Goal: Task Accomplishment & Management: Complete application form

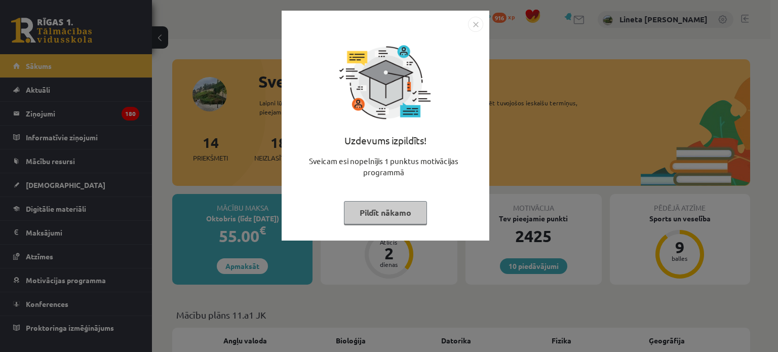
click at [390, 215] on button "Pildīt nākamo" at bounding box center [385, 212] width 83 height 23
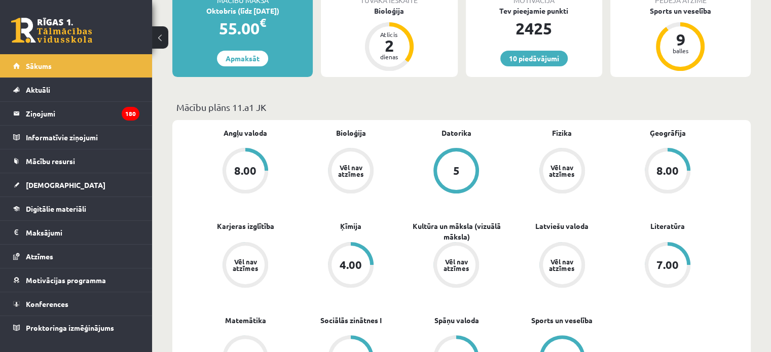
scroll to position [176, 0]
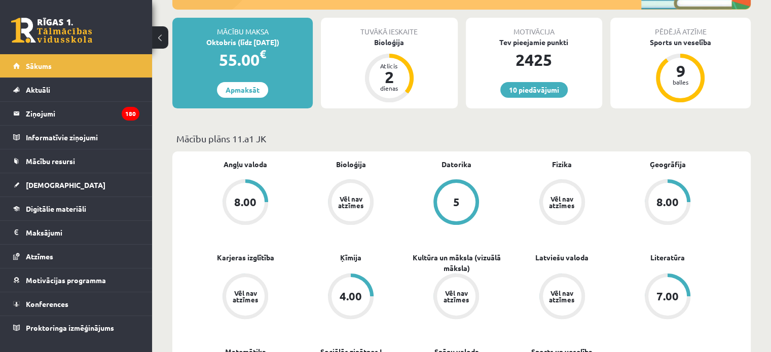
click at [375, 279] on link "4.00" at bounding box center [350, 298] width 105 height 48
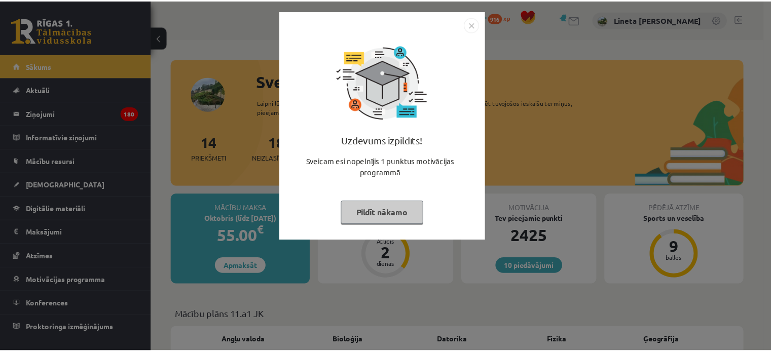
scroll to position [176, 0]
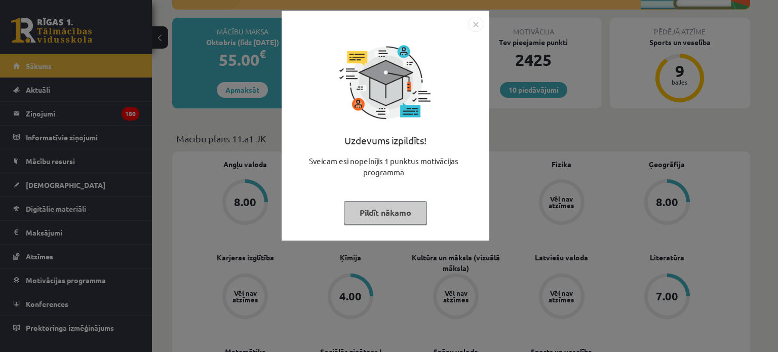
click at [378, 209] on button "Pildīt nākamo" at bounding box center [385, 212] width 83 height 23
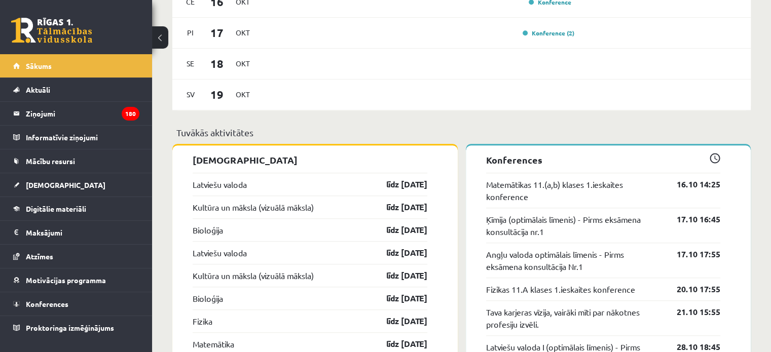
scroll to position [792, 0]
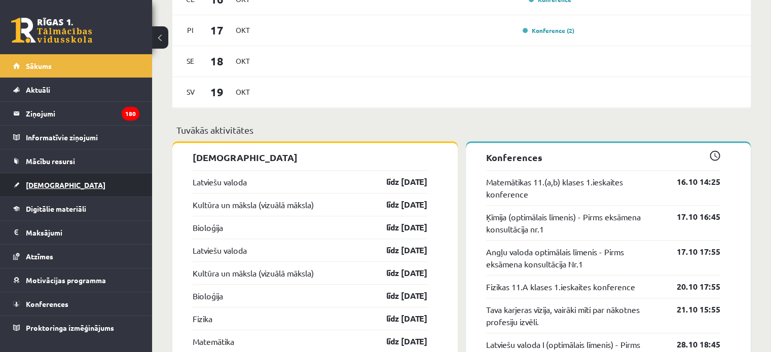
click at [53, 183] on span "[DEMOGRAPHIC_DATA]" at bounding box center [66, 184] width 80 height 9
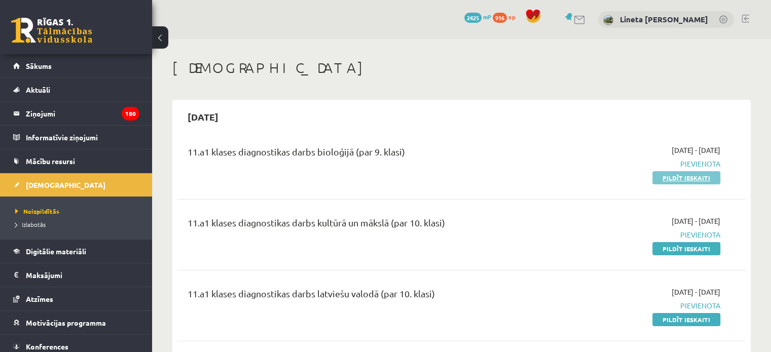
click at [669, 177] on link "Pildīt ieskaiti" at bounding box center [686, 177] width 68 height 13
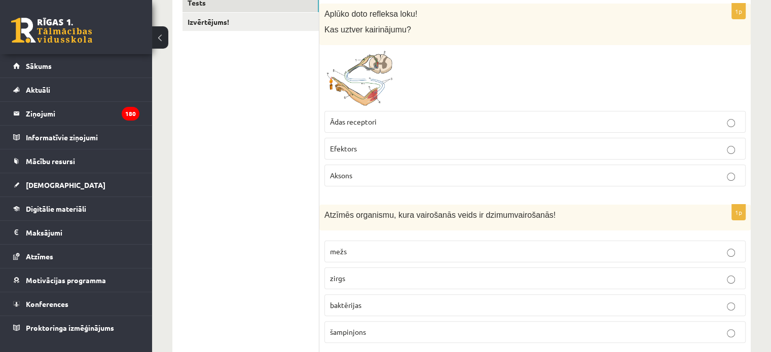
scroll to position [85, 0]
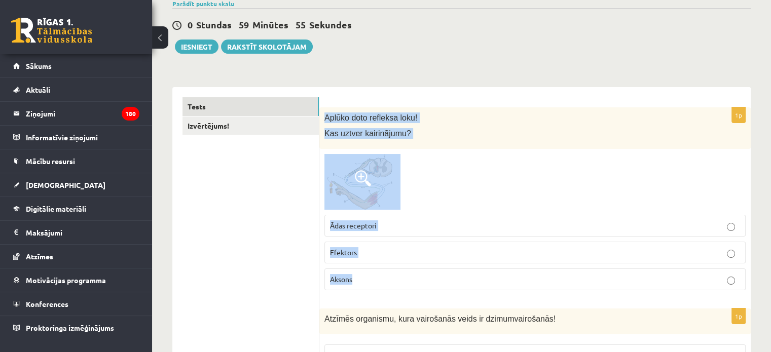
drag, startPoint x: 324, startPoint y: 110, endPoint x: 379, endPoint y: 277, distance: 175.6
click at [379, 277] on div "1p Aplūko doto refleksa loku! Kas uztver kairinājumu? Ādas receptori Efektors A…" at bounding box center [534, 202] width 431 height 191
copy div "Aplūko doto refleksa loku! Kas uztver kairinājumu? Ādas receptori Efektors Akso…"
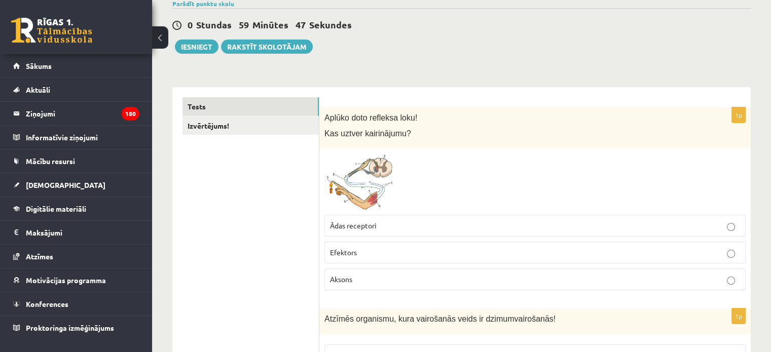
click at [386, 224] on p "Ādas receptori" at bounding box center [535, 225] width 410 height 11
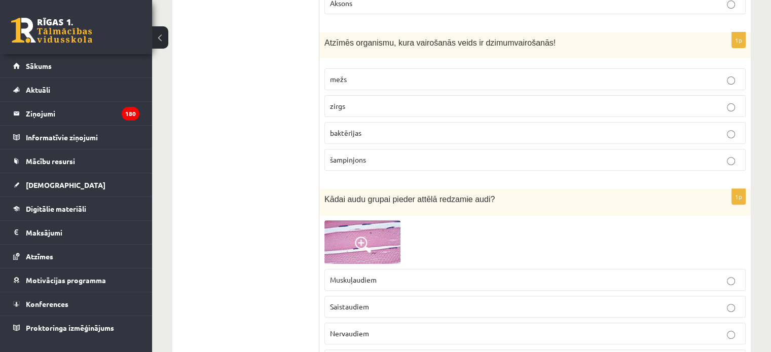
scroll to position [362, 0]
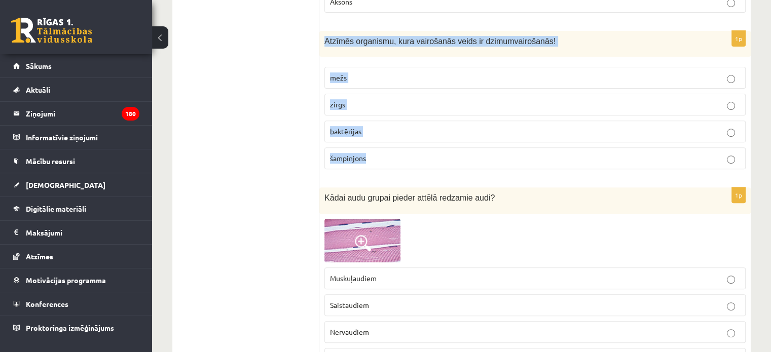
drag, startPoint x: 324, startPoint y: 38, endPoint x: 400, endPoint y: 164, distance: 146.8
click at [400, 164] on div "1p Atzīmēs organismu, kura vairošanās veids ir dzimumvairošanās! mežs zirgs bak…" at bounding box center [534, 104] width 431 height 146
copy div "Atzīmēs organismu, kura vairošanās veids ir dzimumvairošanās! mežs zirgs baktēr…"
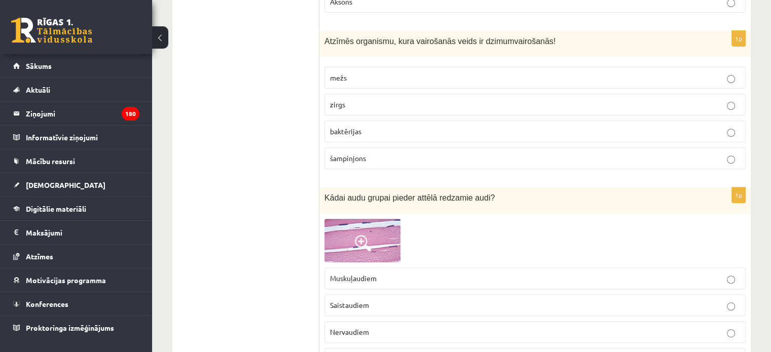
click at [356, 105] on p "zirgs" at bounding box center [535, 104] width 410 height 11
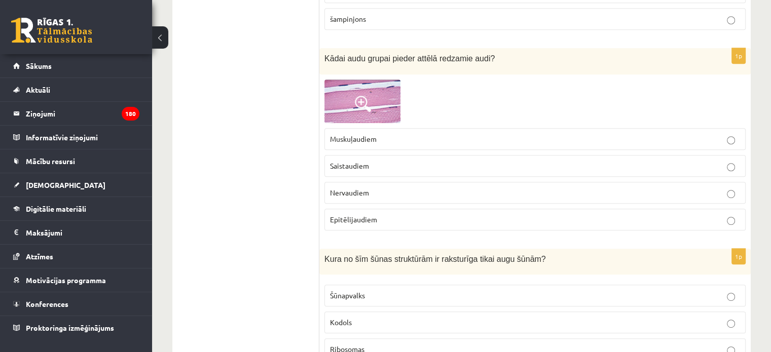
scroll to position [502, 0]
click at [359, 97] on span at bounding box center [363, 103] width 16 height 16
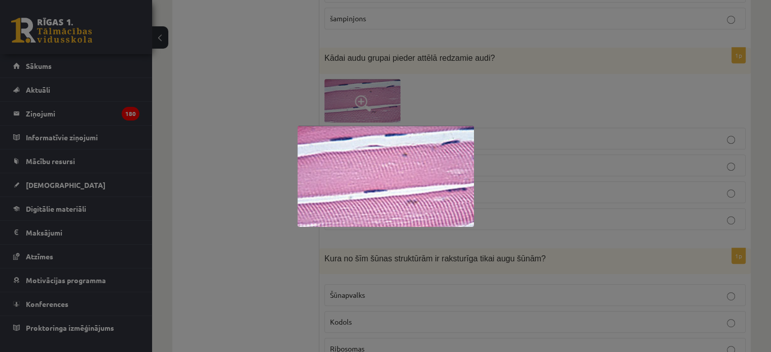
click at [267, 154] on div at bounding box center [385, 176] width 771 height 352
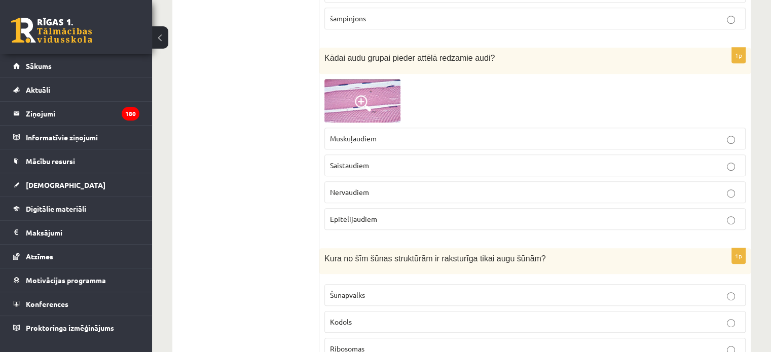
click at [342, 97] on img at bounding box center [362, 101] width 76 height 44
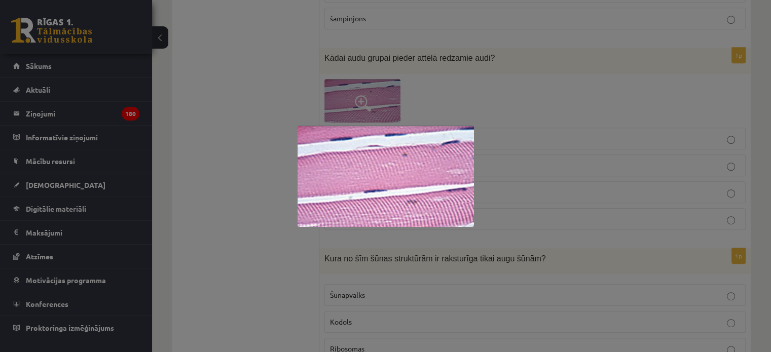
click at [485, 99] on div at bounding box center [385, 176] width 771 height 352
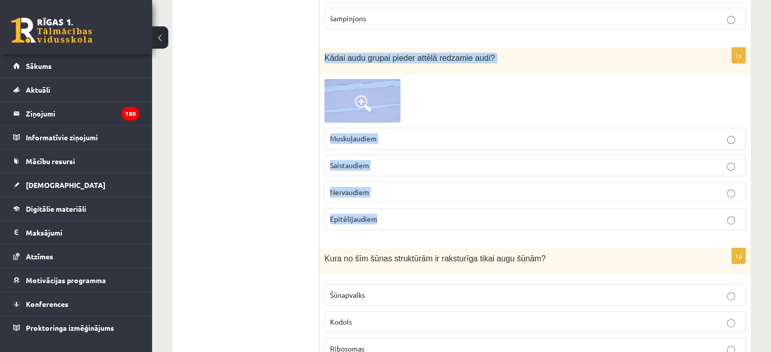
drag, startPoint x: 323, startPoint y: 53, endPoint x: 428, endPoint y: 216, distance: 193.9
click at [428, 216] on div "1p Kādai audu grupai pieder attēlā redzamie audi? Muskuļaudiem Saistaudiem Nerv…" at bounding box center [534, 143] width 431 height 190
copy div "Kādai audu grupai pieder attēlā redzamie audi? Muskuļaudiem Saistaudiem Nervaud…"
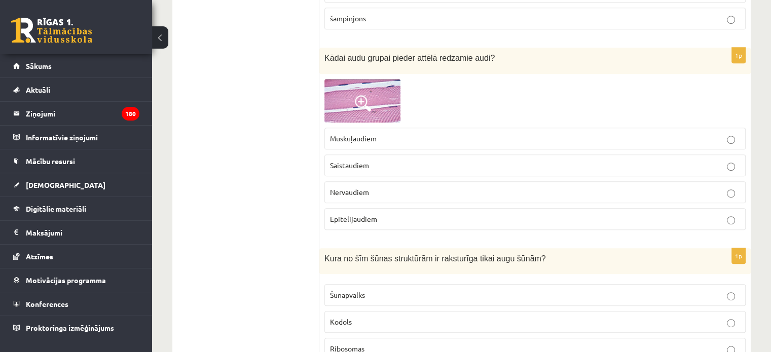
click at [365, 135] on span "Muskuļaudiem" at bounding box center [353, 138] width 47 height 9
click at [379, 93] on img at bounding box center [362, 101] width 76 height 44
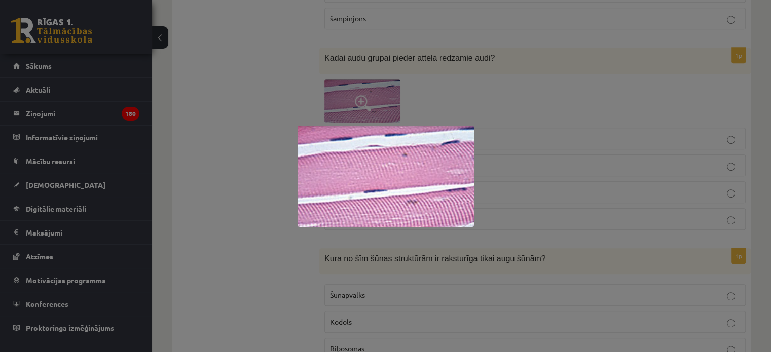
click at [240, 194] on div at bounding box center [385, 176] width 771 height 352
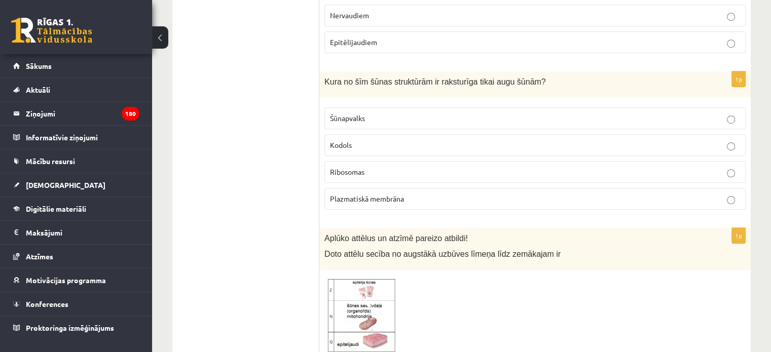
scroll to position [681, 0]
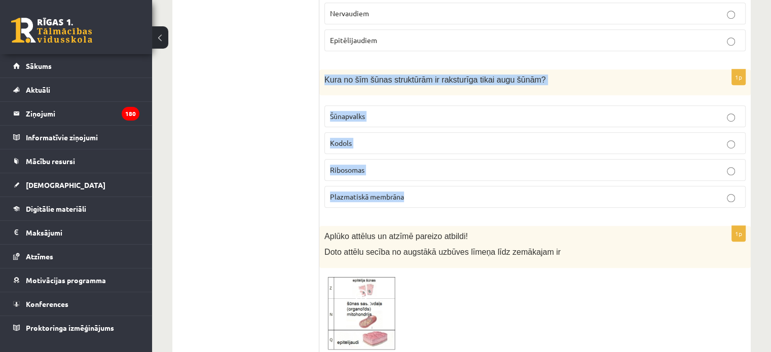
drag, startPoint x: 324, startPoint y: 73, endPoint x: 421, endPoint y: 191, distance: 153.0
click at [421, 191] on div "1p Kura no šīm šūnas struktūrām ir raksturīga tikai augu šūnām? Šūnapvalks Kodo…" at bounding box center [534, 142] width 431 height 146
copy div "Kura no šīm šūnas struktūrām ir raksturīga tikai augu šūnām? Šūnapvalks Kodols …"
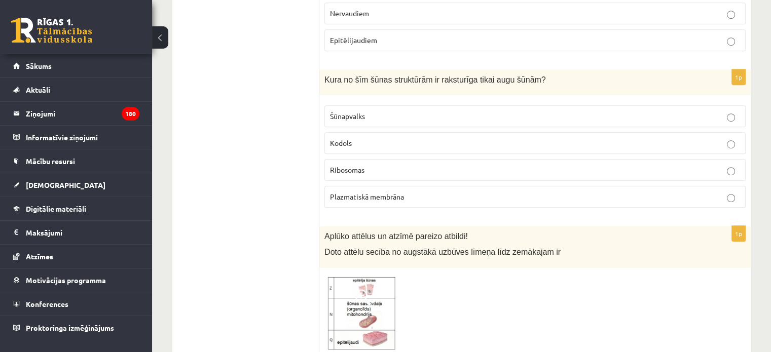
click at [378, 115] on p "Šūnapvalks" at bounding box center [535, 116] width 410 height 11
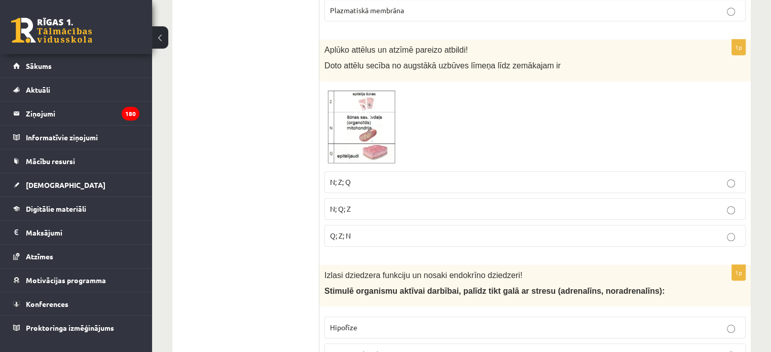
scroll to position [837, 0]
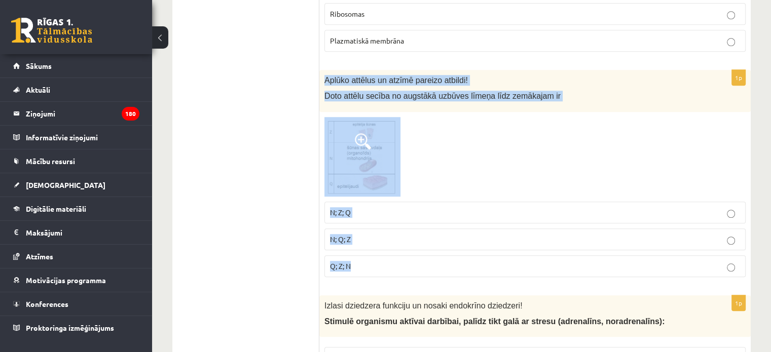
drag, startPoint x: 326, startPoint y: 70, endPoint x: 413, endPoint y: 259, distance: 208.1
click at [413, 259] on div "1p Aplūko attēlus un atzīmē pareizo atbildi! Doto attēlu secība no augstākā uzb…" at bounding box center [534, 177] width 431 height 215
copy div "Aplūko attēlus un atzīmē pareizo atbildi! Doto attēlu secība no augstākā uzbūve…"
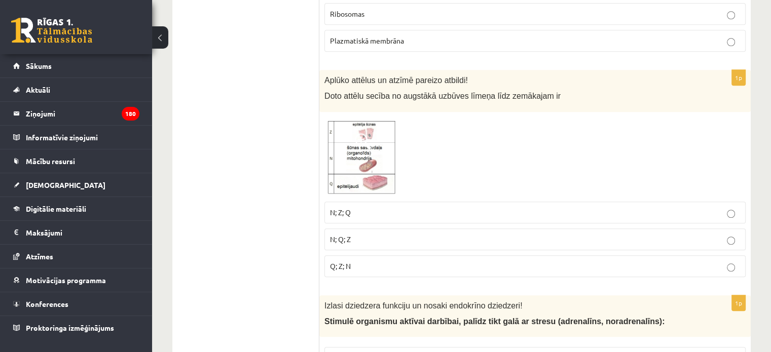
click at [357, 162] on img at bounding box center [362, 157] width 76 height 80
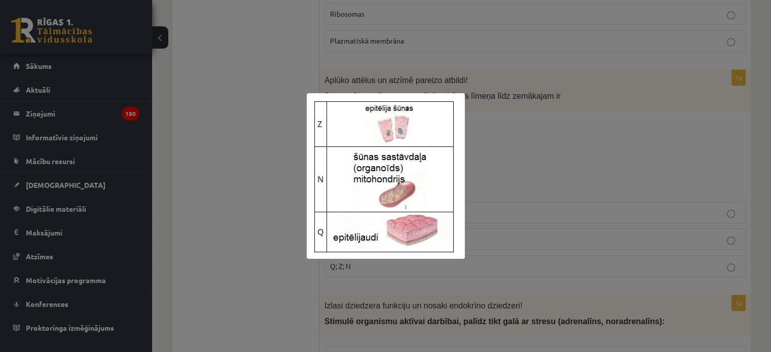
click at [207, 132] on div at bounding box center [385, 176] width 771 height 352
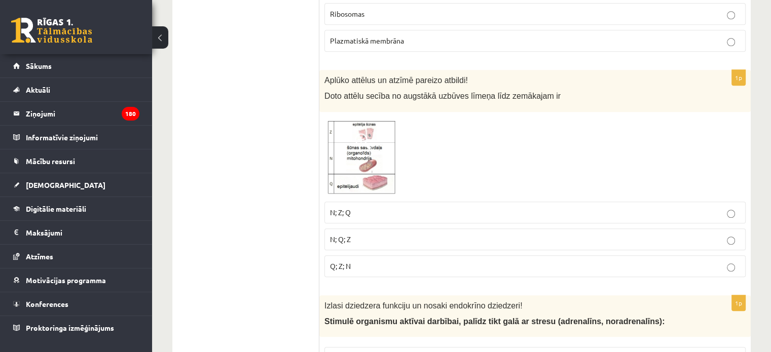
click at [358, 238] on p "N; Q; Z" at bounding box center [535, 239] width 410 height 11
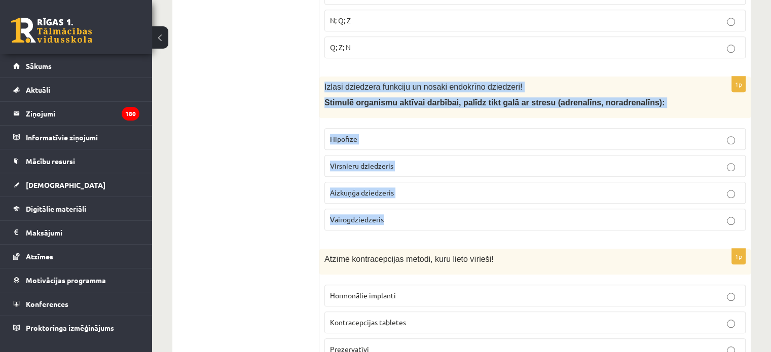
drag, startPoint x: 324, startPoint y: 79, endPoint x: 412, endPoint y: 208, distance: 156.5
click at [412, 208] on div "1p Izlasi dziedzera funkciju un nosaki endokrīno dziedzeri! Stimulē organismu a…" at bounding box center [534, 157] width 431 height 163
copy div "Izlasi dziedzera funkciju un nosaki endokrīno dziedzeri! Stimulē organismu aktī…"
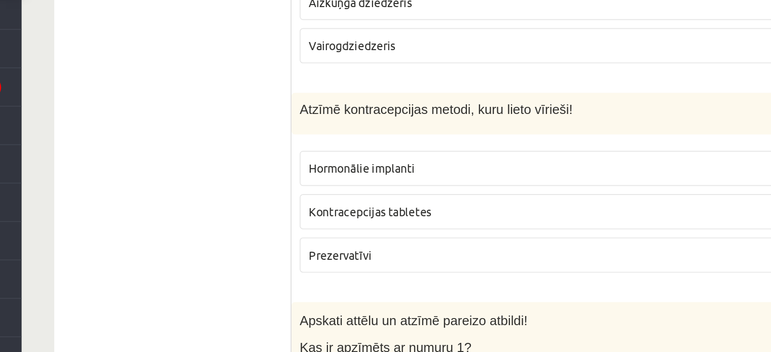
scroll to position [1187, 0]
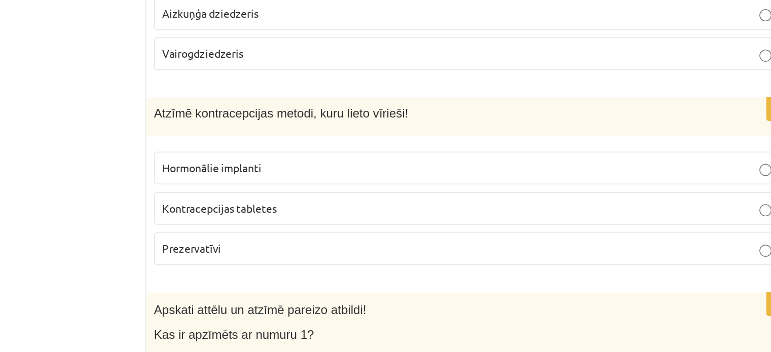
click at [376, 217] on p "Prezervatīvi" at bounding box center [535, 217] width 410 height 11
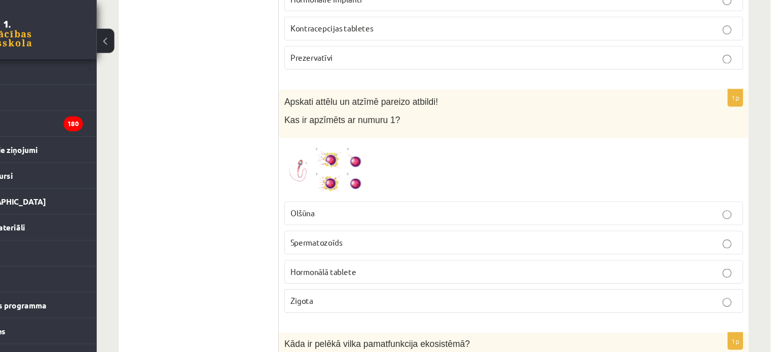
scroll to position [1352, 0]
click at [350, 143] on img at bounding box center [362, 156] width 76 height 48
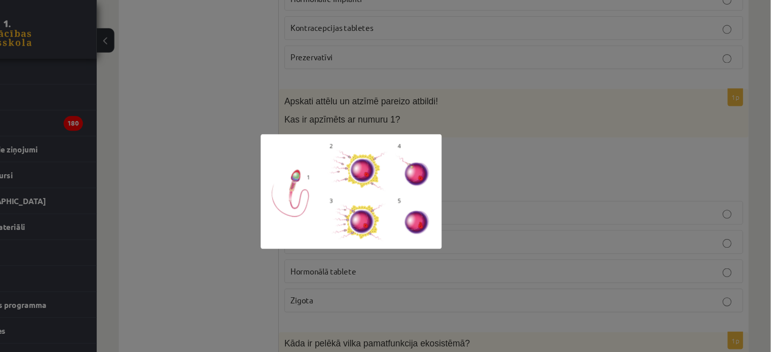
click at [515, 119] on div at bounding box center [385, 176] width 771 height 352
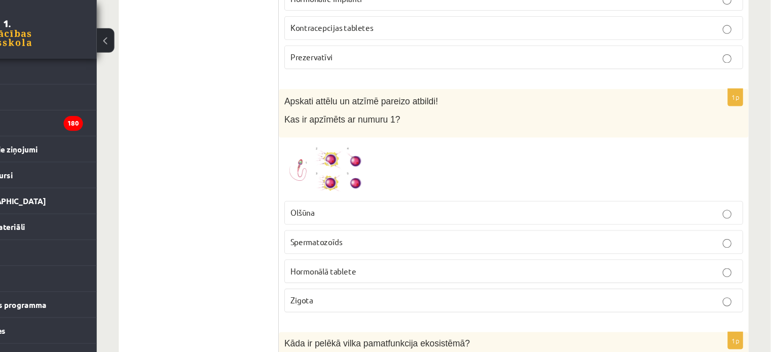
click at [393, 217] on p "Spermatozoīds" at bounding box center [535, 222] width 410 height 11
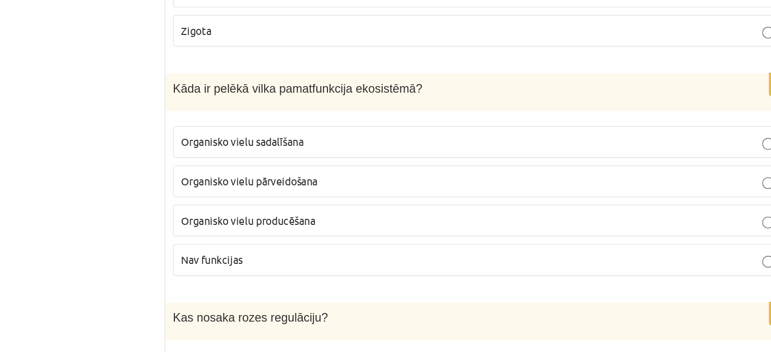
scroll to position [1560, 0]
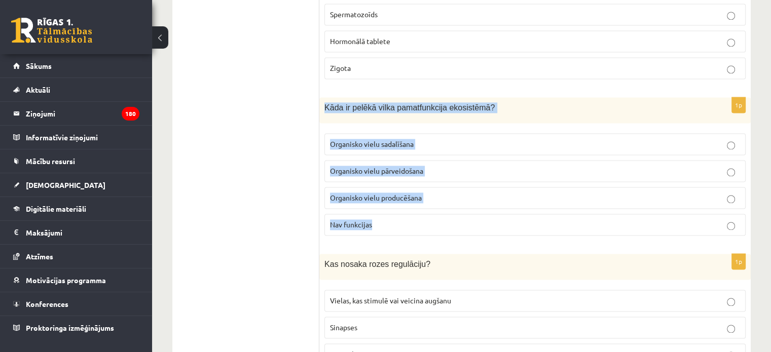
drag, startPoint x: 324, startPoint y: 96, endPoint x: 411, endPoint y: 212, distance: 144.7
click at [411, 212] on div "1p Kāda ir pelēkā vilka pamatfunkcija ekosistēmā? Organisko vielu sadalīšana Or…" at bounding box center [534, 170] width 431 height 146
copy div "Kāda ir pelēkā vilka pamatfunkcija ekosistēmā? Organisko vielu sadalīšana Organ…"
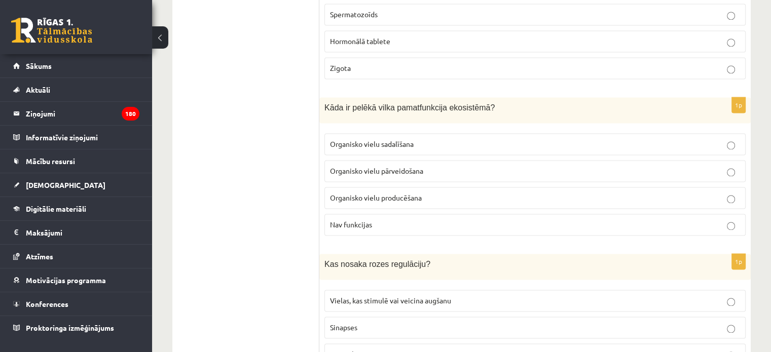
click at [377, 166] on span "Organisko vielu pārveidošana" at bounding box center [376, 170] width 93 height 9
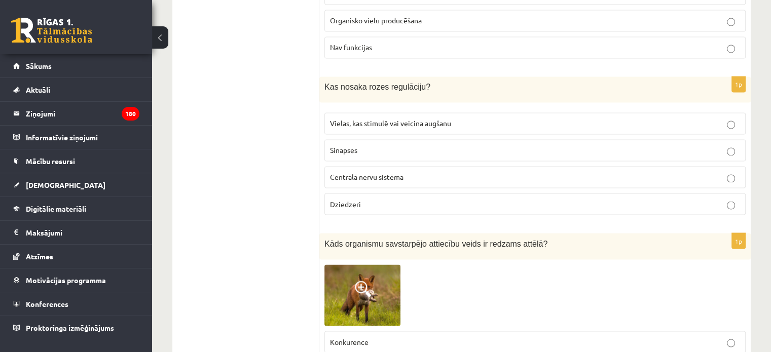
scroll to position [1740, 0]
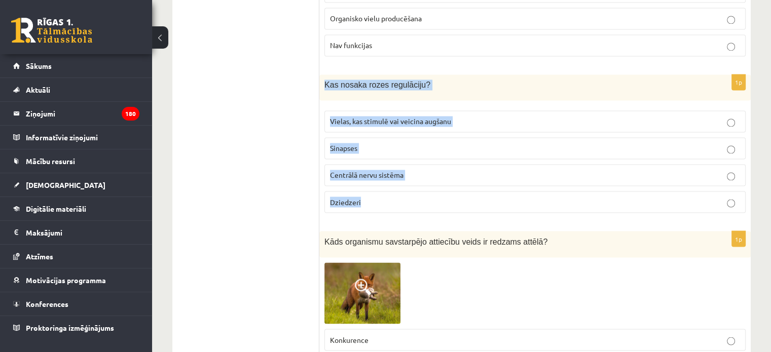
drag, startPoint x: 324, startPoint y: 75, endPoint x: 385, endPoint y: 187, distance: 127.8
click at [385, 187] on div "1p Kas nosaka rozes regulāciju? Vielas, kas stimulē vai veicina augšanu Sinapse…" at bounding box center [534, 147] width 431 height 146
copy div "Kas nosaka rozes regulāciju? Vielas, kas stimulē vai veicina augšanu Sinapses C…"
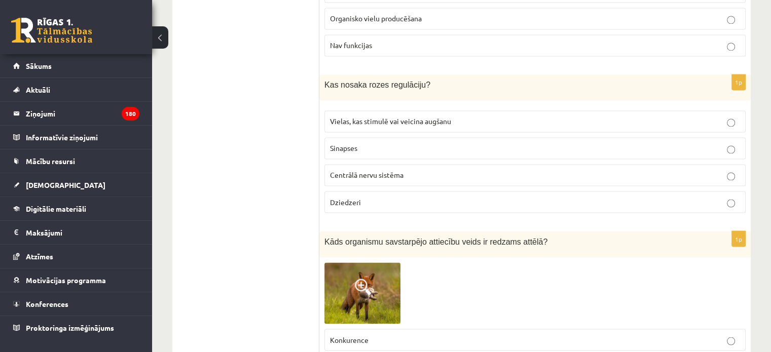
click at [403, 110] on label "Vielas, kas stimulē vai veicina augšanu" at bounding box center [534, 121] width 421 height 22
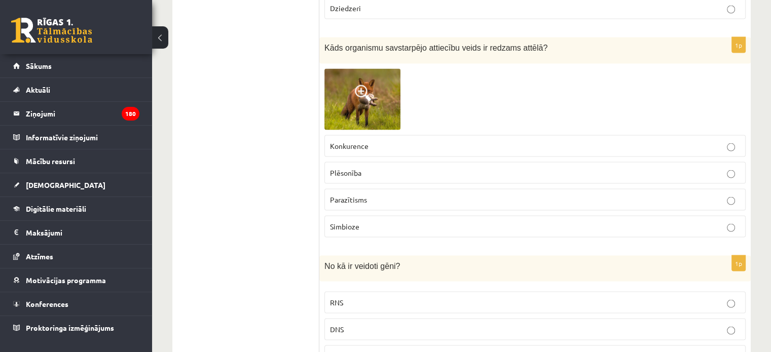
scroll to position [1935, 0]
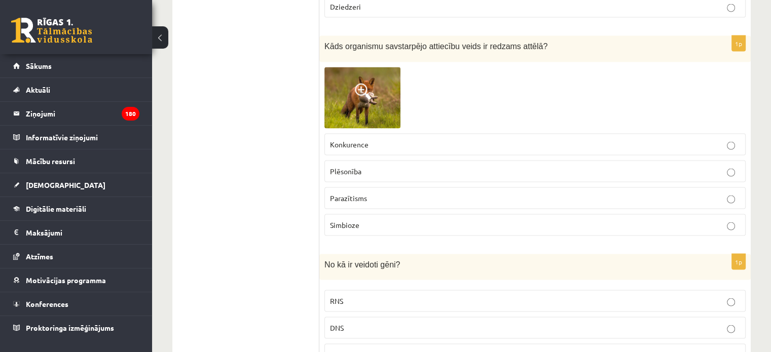
drag, startPoint x: 324, startPoint y: 35, endPoint x: 295, endPoint y: 62, distance: 39.1
click at [359, 84] on span at bounding box center [363, 92] width 16 height 16
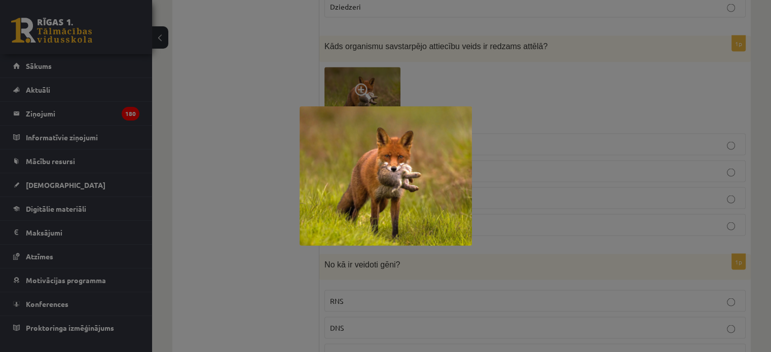
click at [253, 142] on div at bounding box center [385, 176] width 771 height 352
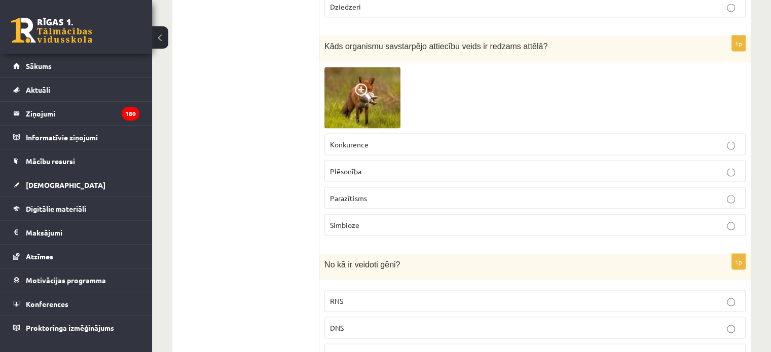
click at [373, 166] on p "Plēsonība" at bounding box center [535, 171] width 410 height 11
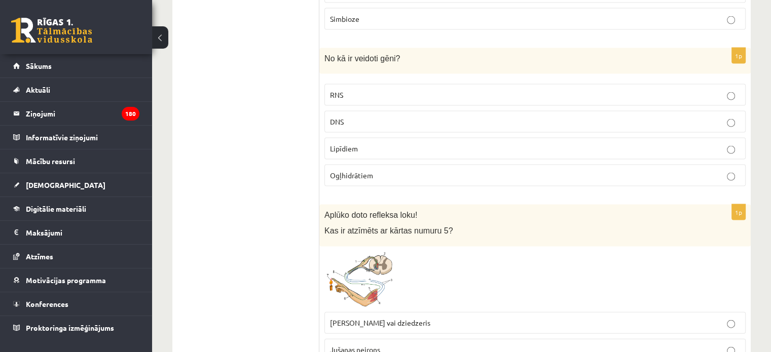
scroll to position [2143, 0]
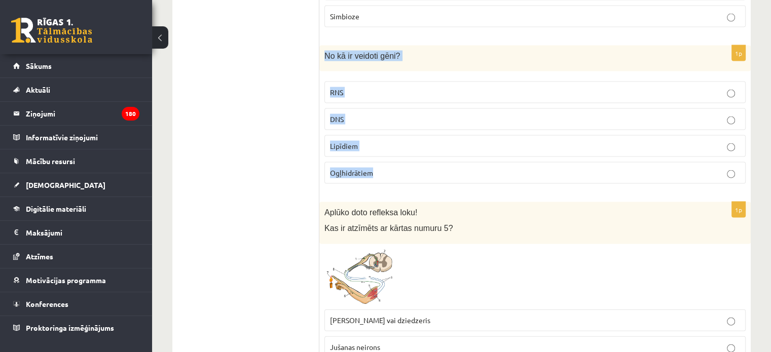
drag, startPoint x: 323, startPoint y: 43, endPoint x: 415, endPoint y: 168, distance: 155.0
click at [415, 168] on div "1p No kā ir veidoti gēni? RNS DNS Lipīdiem Ogļhidrātiem" at bounding box center [534, 119] width 431 height 146
copy div "No kā ir veidoti gēni? RNS DNS Lipīdiem Ogļhidrātiem"
click at [202, 101] on ul "Tests Izvērtējums!" at bounding box center [250, 259] width 137 height 4443
click at [360, 108] on label "DNS" at bounding box center [534, 119] width 421 height 22
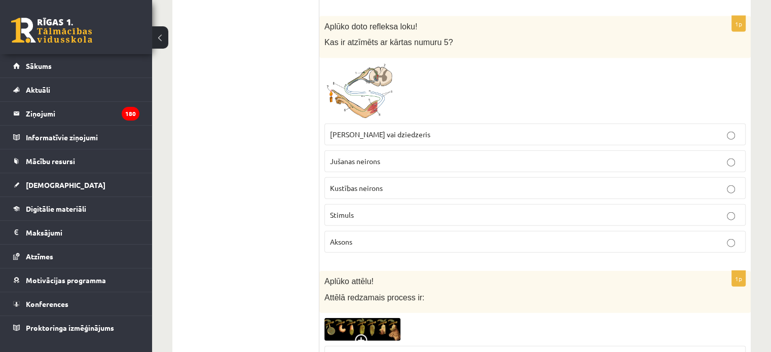
scroll to position [2273, 0]
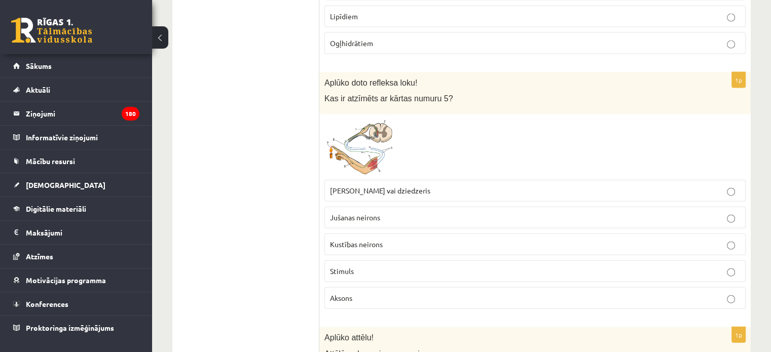
click at [365, 136] on span at bounding box center [363, 144] width 16 height 16
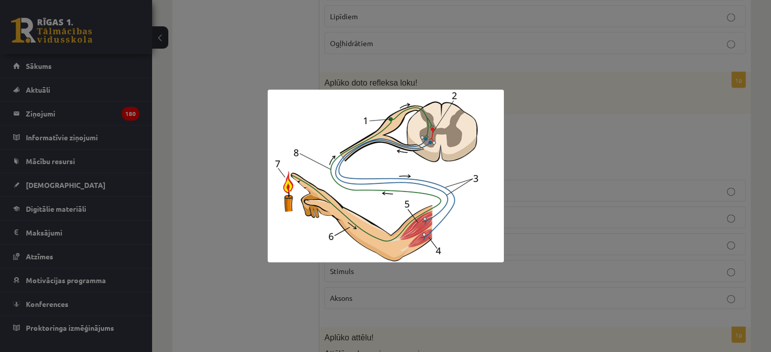
click at [222, 195] on div at bounding box center [385, 176] width 771 height 352
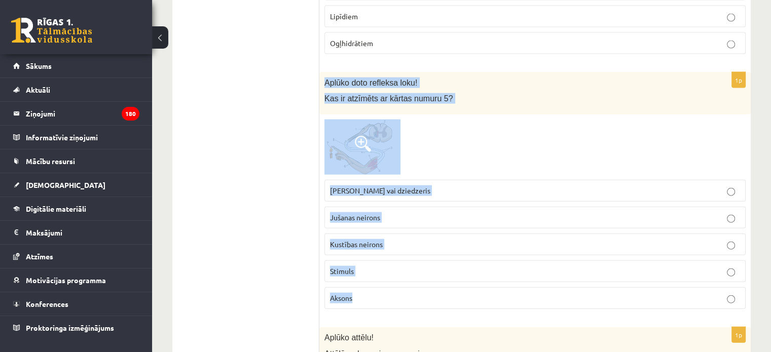
drag, startPoint x: 320, startPoint y: 70, endPoint x: 422, endPoint y: 292, distance: 244.1
click at [422, 292] on div "1p Aplūko doto refleksa loku! Kas ir atzīmēts ar kārtas numuru 5? Muskulis vai …" at bounding box center [534, 194] width 431 height 245
copy div "Aplūko doto refleksa loku! Kas ir atzīmēts ar kārtas numuru 5? Muskulis vai dzi…"
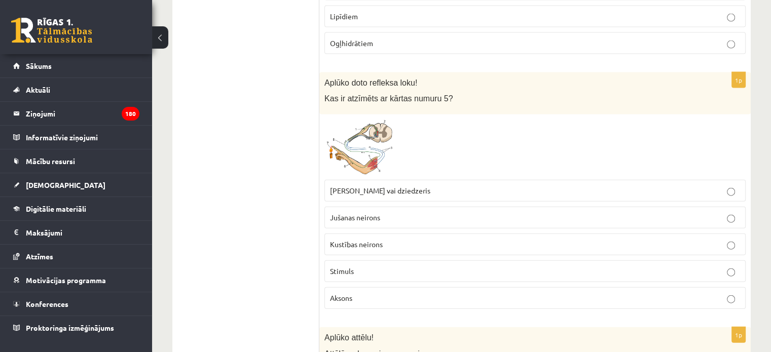
click at [305, 184] on ul "Tests Izvērtējums!" at bounding box center [250, 130] width 137 height 4443
click at [358, 186] on span "Muskulis vai dziedzeris" at bounding box center [380, 190] width 100 height 9
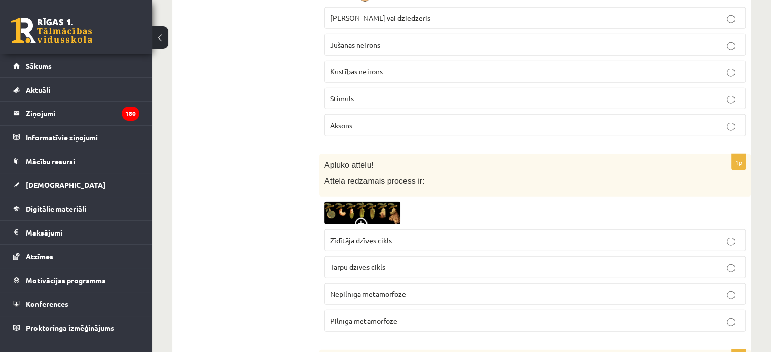
scroll to position [2515, 0]
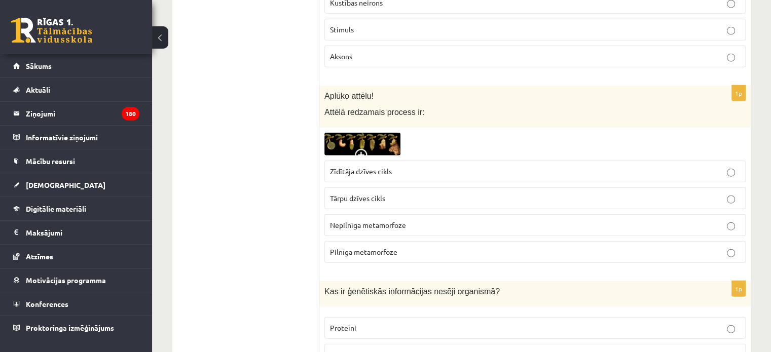
click at [361, 135] on img at bounding box center [362, 144] width 76 height 23
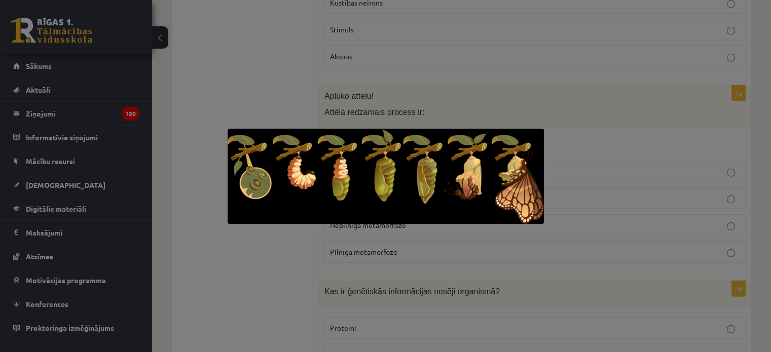
click at [253, 287] on div at bounding box center [385, 176] width 771 height 352
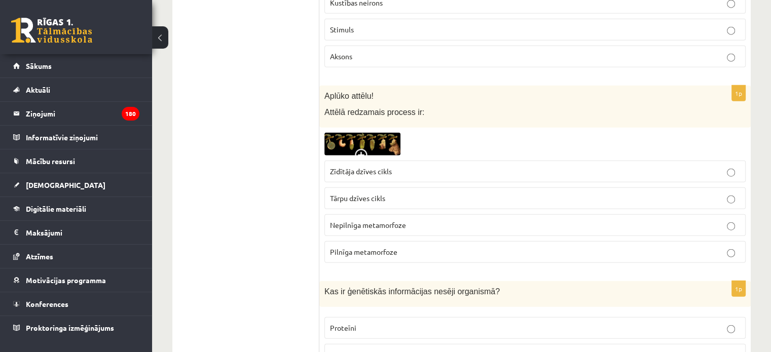
click at [363, 194] on span "Tārpu dzīves cikls" at bounding box center [357, 198] width 55 height 9
click at [343, 133] on img at bounding box center [362, 144] width 76 height 23
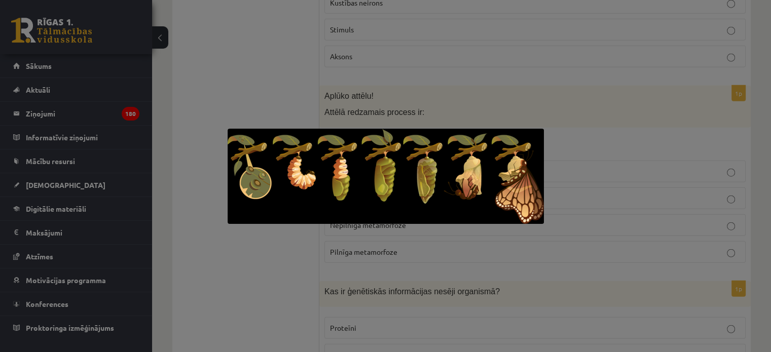
click at [272, 235] on div at bounding box center [385, 176] width 771 height 352
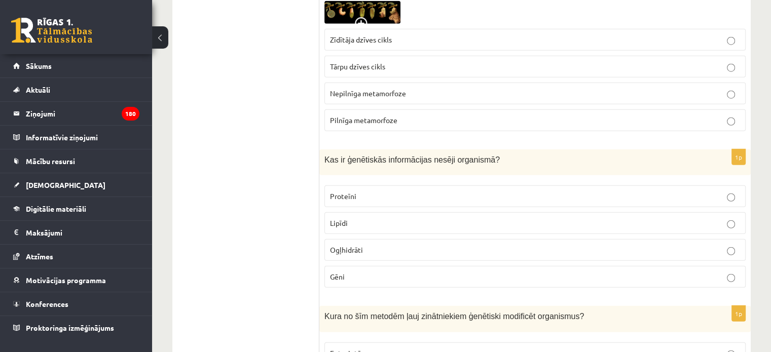
scroll to position [2645, 0]
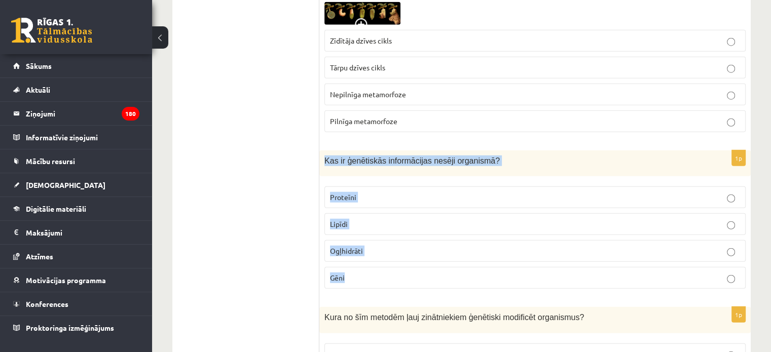
drag, startPoint x: 321, startPoint y: 146, endPoint x: 381, endPoint y: 257, distance: 125.8
click at [381, 257] on div "1p Kas ir ģenētiskās informācijas nesēji organismā? Proteīni Lipīdi Ogļhidrāti …" at bounding box center [534, 223] width 431 height 146
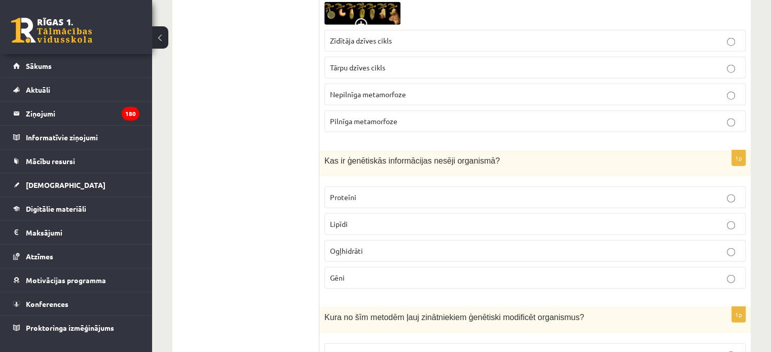
click at [357, 273] on p "Gēni" at bounding box center [535, 278] width 410 height 11
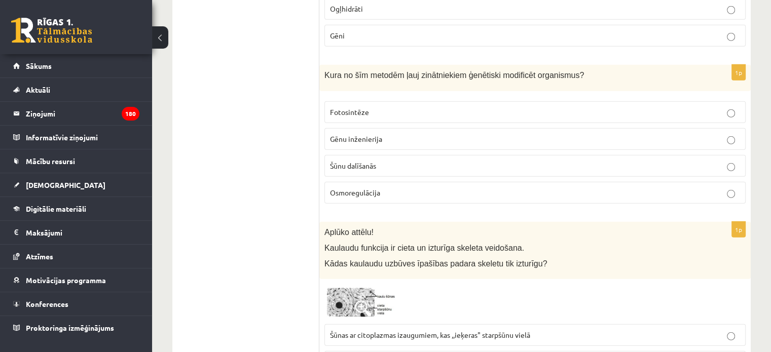
scroll to position [2887, 0]
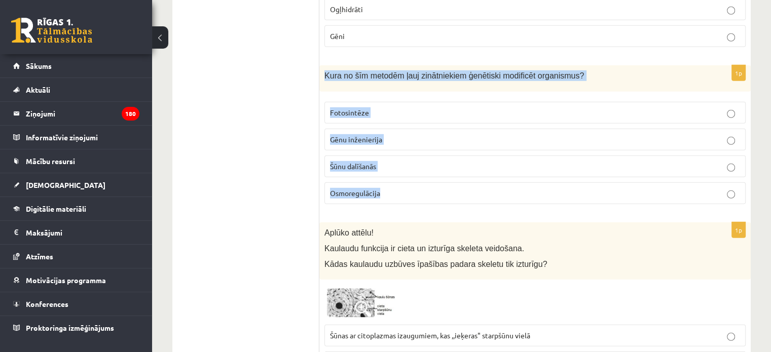
drag, startPoint x: 321, startPoint y: 60, endPoint x: 396, endPoint y: 175, distance: 137.0
click at [396, 175] on div "1p Kura no šīm metodēm ļauj zinātniekiem ģenētiski modificēt organismus? Fotosi…" at bounding box center [534, 138] width 431 height 146
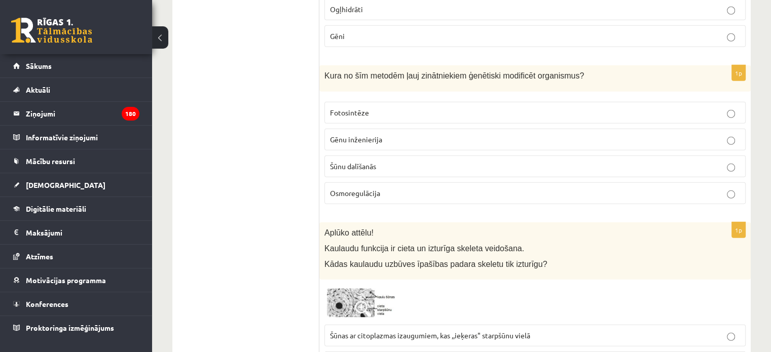
click at [376, 134] on p "Gēnu inženierija" at bounding box center [535, 139] width 410 height 11
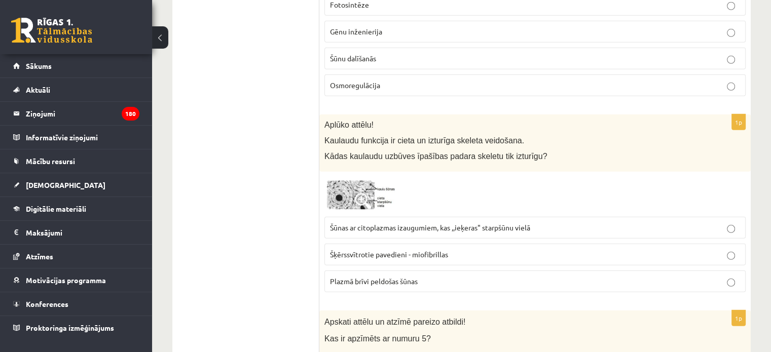
scroll to position [3059, 0]
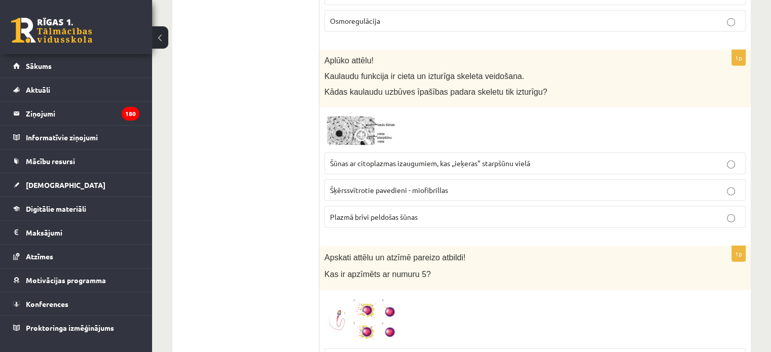
click at [355, 114] on img at bounding box center [362, 129] width 76 height 35
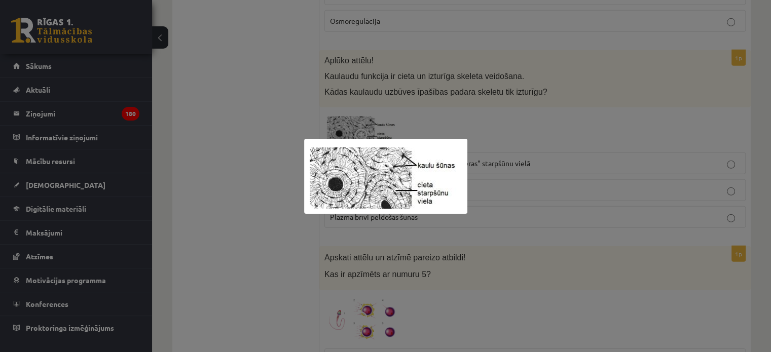
click at [248, 200] on div at bounding box center [385, 176] width 771 height 352
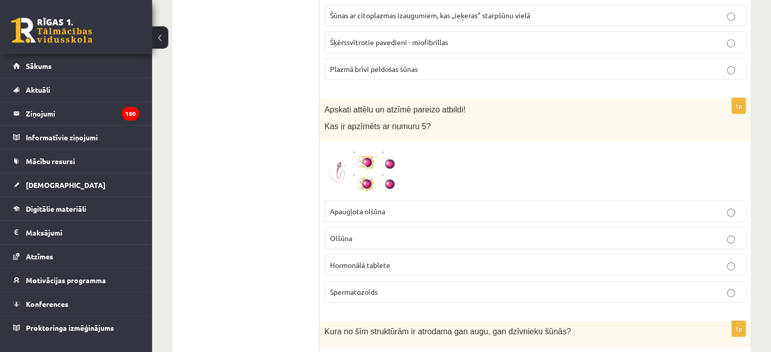
scroll to position [3208, 0]
click at [368, 147] on img at bounding box center [362, 171] width 76 height 48
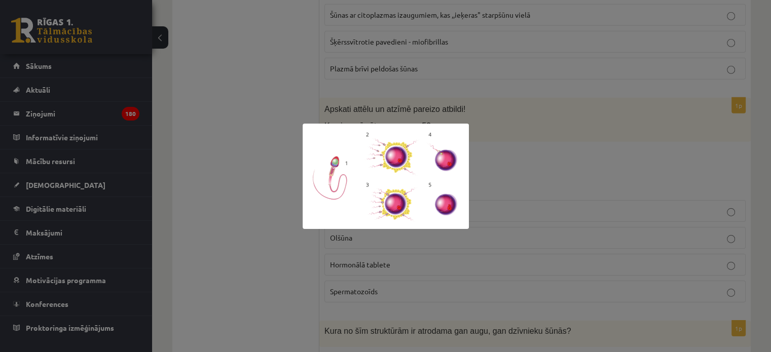
click at [274, 234] on div at bounding box center [385, 176] width 771 height 352
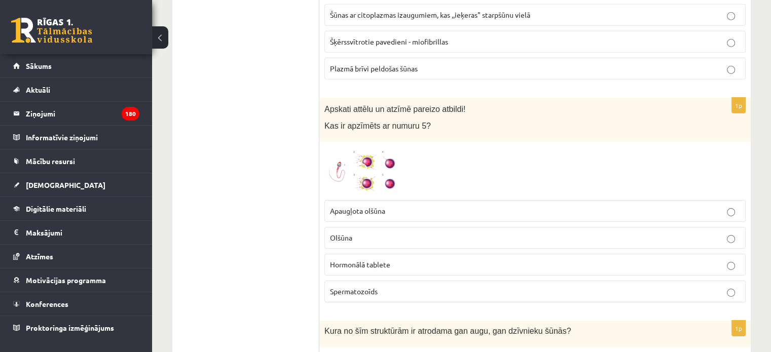
click at [383, 157] on img at bounding box center [362, 171] width 76 height 48
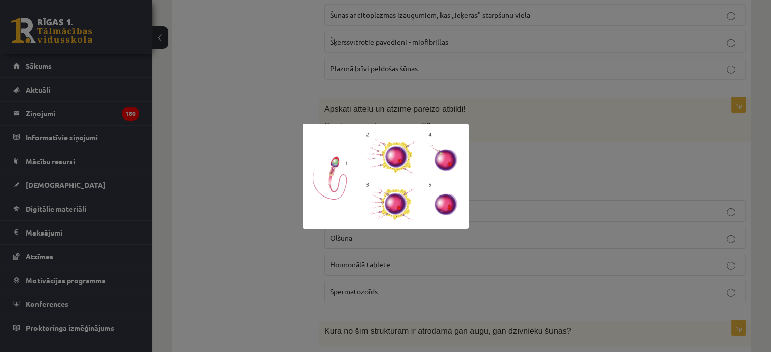
click at [286, 259] on div at bounding box center [385, 176] width 771 height 352
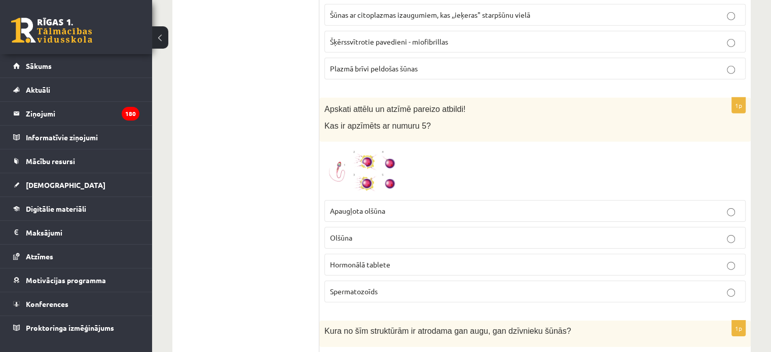
click at [356, 233] on p "Olšūna" at bounding box center [535, 238] width 410 height 11
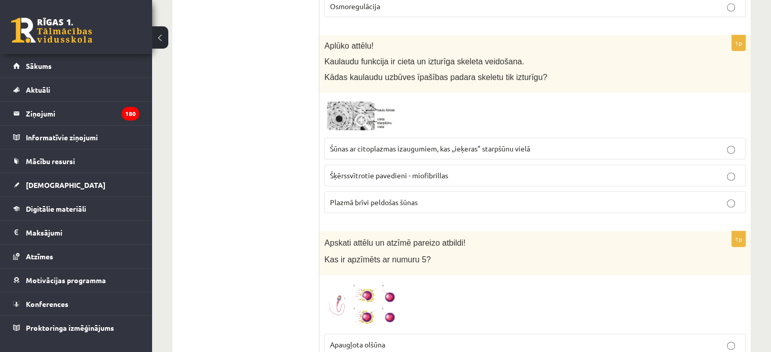
scroll to position [3007, 0]
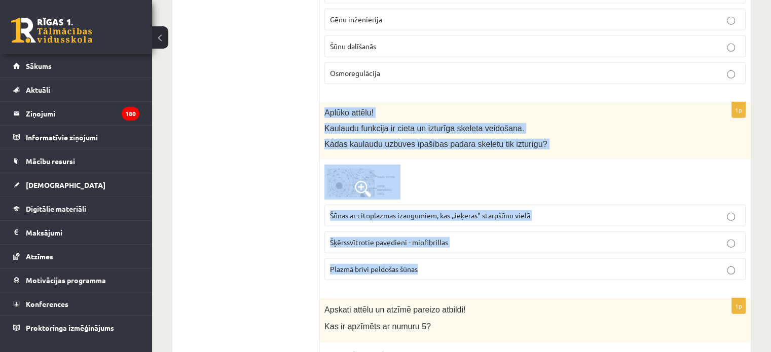
drag, startPoint x: 320, startPoint y: 93, endPoint x: 434, endPoint y: 260, distance: 201.6
click at [434, 260] on div "1p Aplūko attēlu! Kaulaudu funkcija ir cieta un izturīga skeleta veidošana. Kād…" at bounding box center [534, 195] width 431 height 186
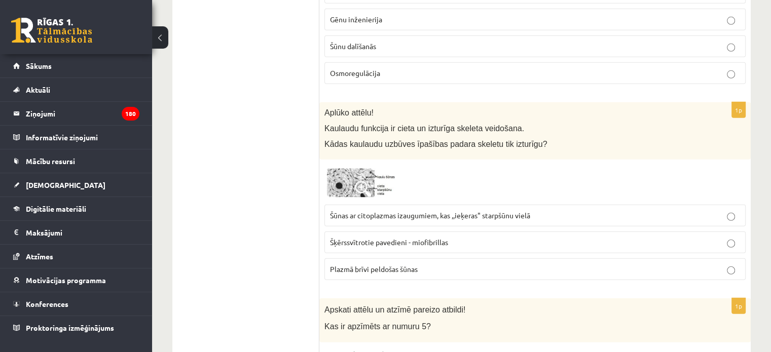
click at [380, 237] on p "Šķērssvītrotie pavedieni - miofibrillas" at bounding box center [535, 242] width 410 height 11
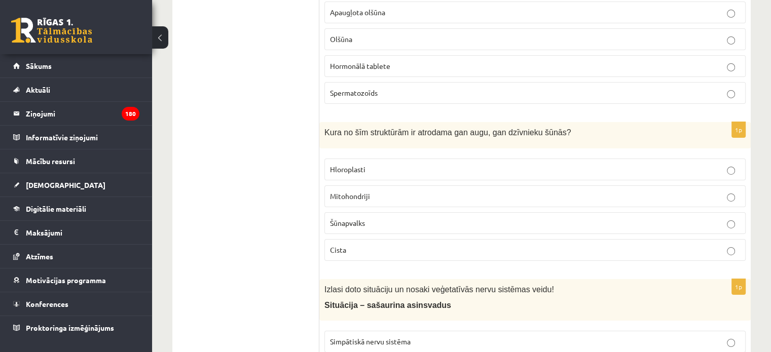
scroll to position [3406, 0]
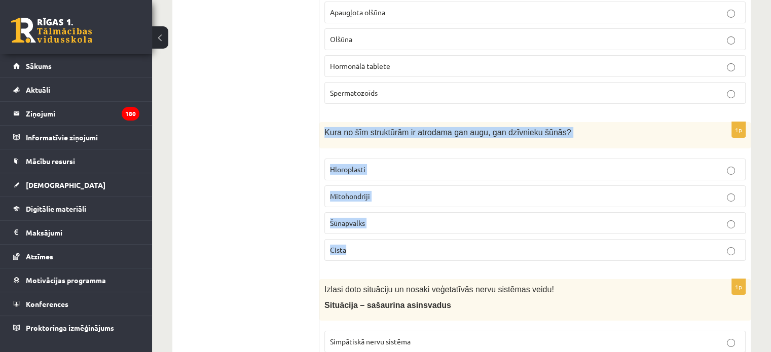
drag, startPoint x: 323, startPoint y: 113, endPoint x: 369, endPoint y: 235, distance: 129.9
click at [369, 235] on div "1p Kura no šīm struktūrām ir atrodama gan augu, gan dzīvnieku šūnās? Hloroplast…" at bounding box center [534, 195] width 431 height 146
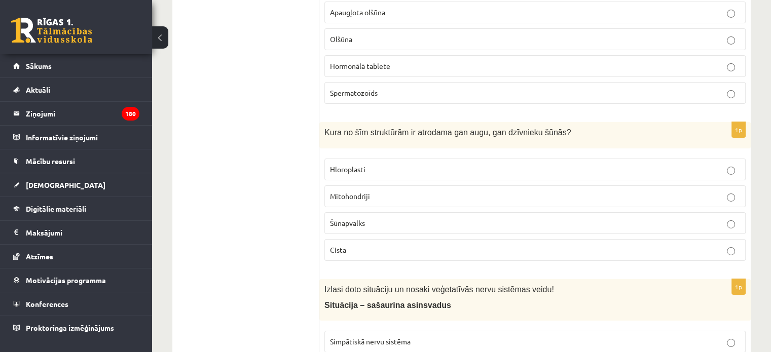
click at [374, 191] on p "Mitohondriji" at bounding box center [535, 196] width 410 height 11
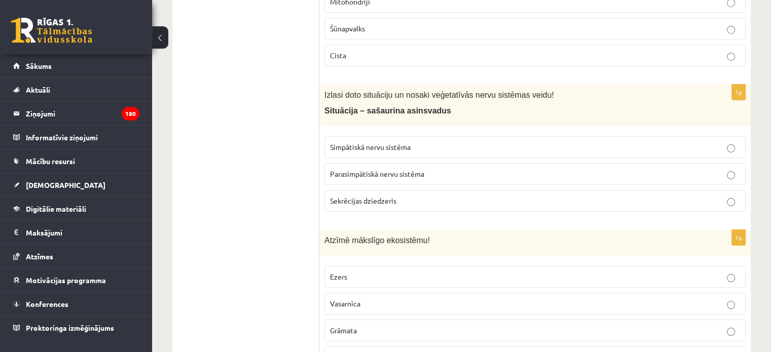
scroll to position [3631, 0]
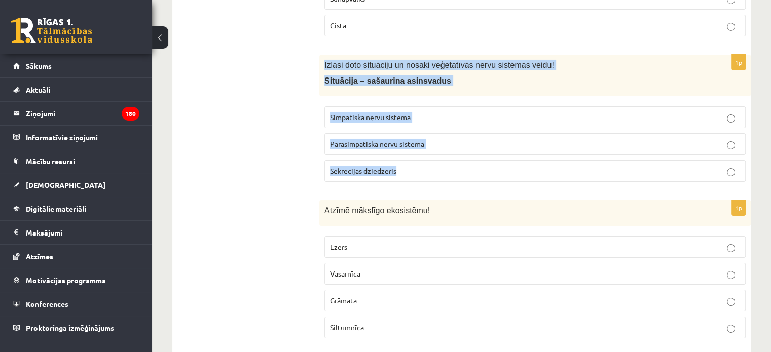
drag, startPoint x: 323, startPoint y: 44, endPoint x: 400, endPoint y: 150, distance: 131.2
click at [400, 150] on div "1p Izlasi doto situāciju un nosaki veģetatīvās nervu sistēmas veidu! Situācija …" at bounding box center [534, 123] width 431 height 136
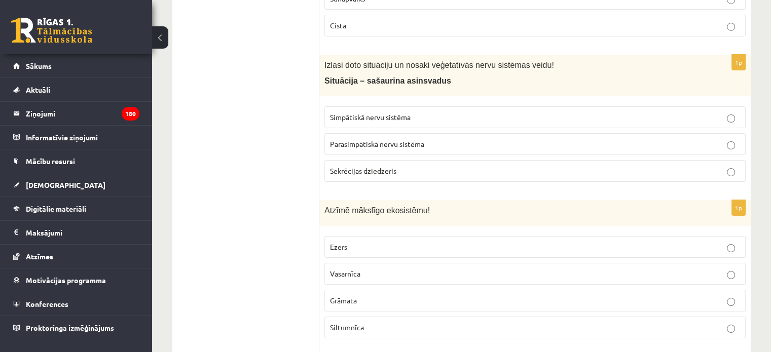
click at [371, 112] on span "Simpātiskā nervu sistēma" at bounding box center [370, 116] width 81 height 9
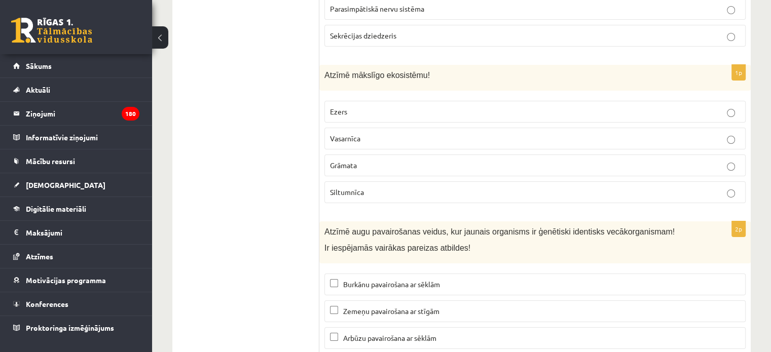
scroll to position [3767, 0]
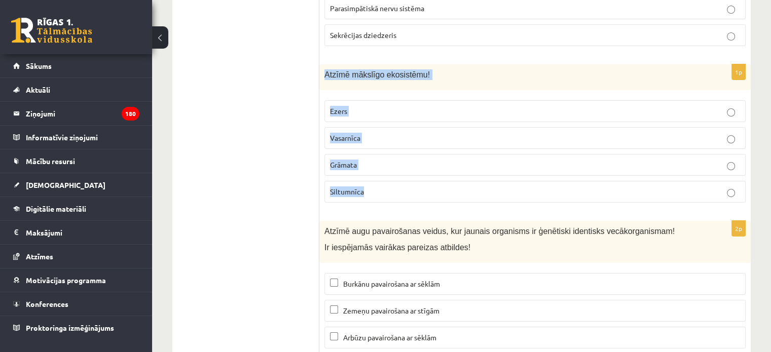
drag, startPoint x: 323, startPoint y: 56, endPoint x: 386, endPoint y: 178, distance: 137.3
click at [386, 178] on div "1p Atzīmē mākslīgo ekosistēmu! Ezers Vasarnīca Grāmata Siltumnīca" at bounding box center [534, 137] width 431 height 146
click at [379, 186] on p "Siltumnīca" at bounding box center [535, 191] width 410 height 11
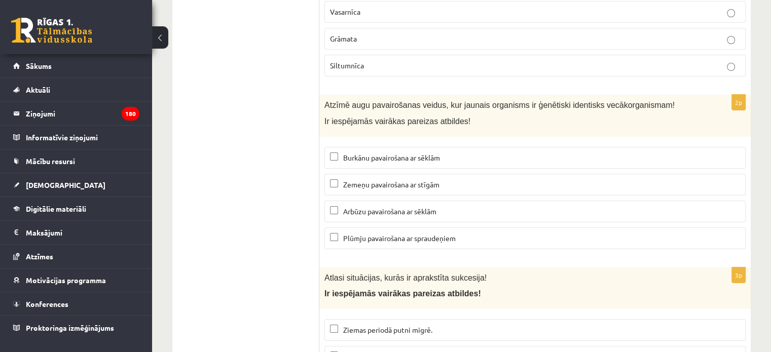
scroll to position [3931, 0]
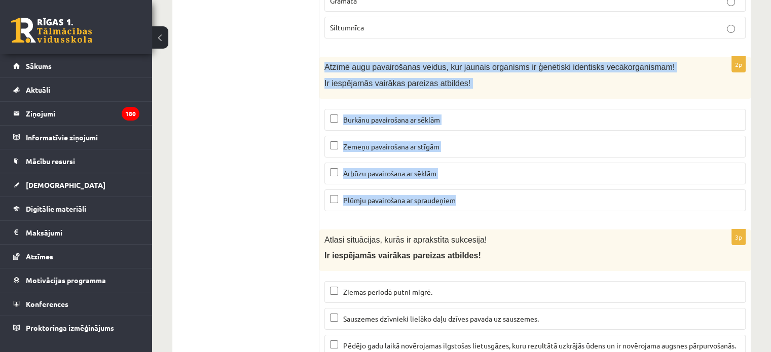
drag, startPoint x: 324, startPoint y: 46, endPoint x: 503, endPoint y: 173, distance: 219.4
click at [503, 173] on div "2p Atzīmē augu pavairošanas veidus, kur jaunais organisms ir ģenētiski identisk…" at bounding box center [534, 138] width 431 height 163
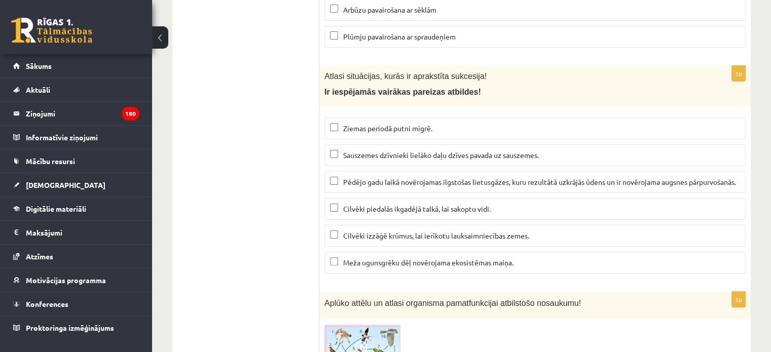
scroll to position [4115, 0]
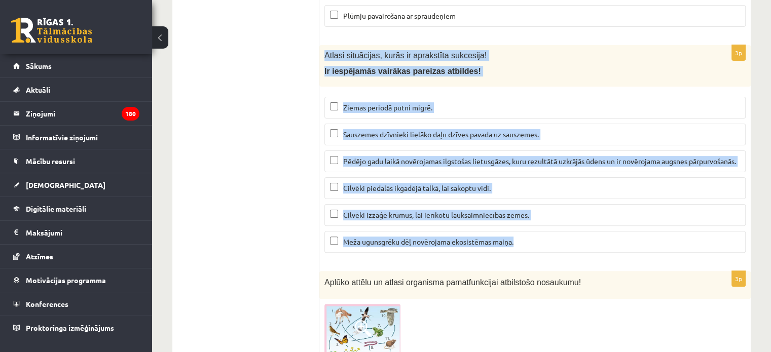
drag, startPoint x: 326, startPoint y: 34, endPoint x: 522, endPoint y: 229, distance: 276.6
click at [522, 229] on div "3p Atlasi situācijas, kurās ir aprakstīta sukcesija! Ir iespējamās vairākas par…" at bounding box center [534, 153] width 431 height 216
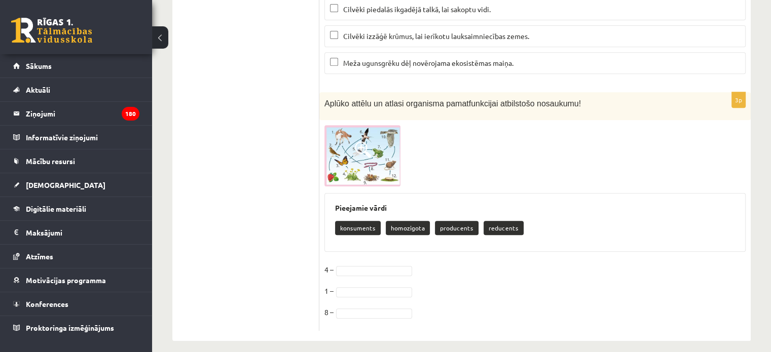
click at [359, 141] on span at bounding box center [363, 149] width 16 height 16
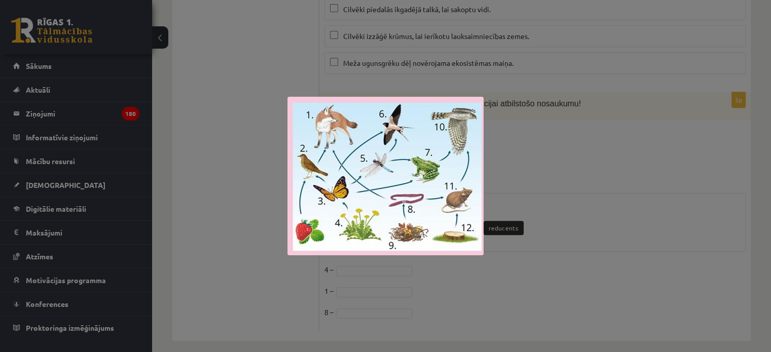
click at [238, 142] on div at bounding box center [385, 176] width 771 height 352
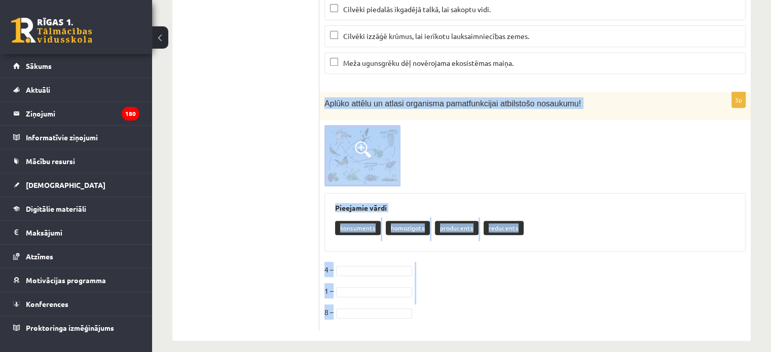
drag, startPoint x: 322, startPoint y: 90, endPoint x: 450, endPoint y: 306, distance: 251.4
click at [450, 306] on div "3p Aplūko attēlu un atlasi organisma pamatfunkcijai atbilstošo nosaukumu! Pieej…" at bounding box center [534, 211] width 431 height 239
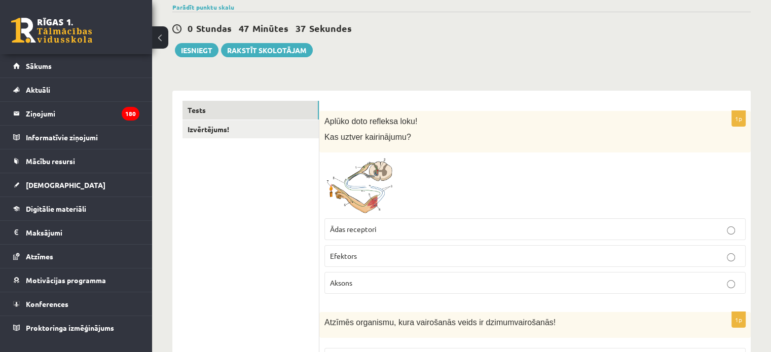
scroll to position [0, 0]
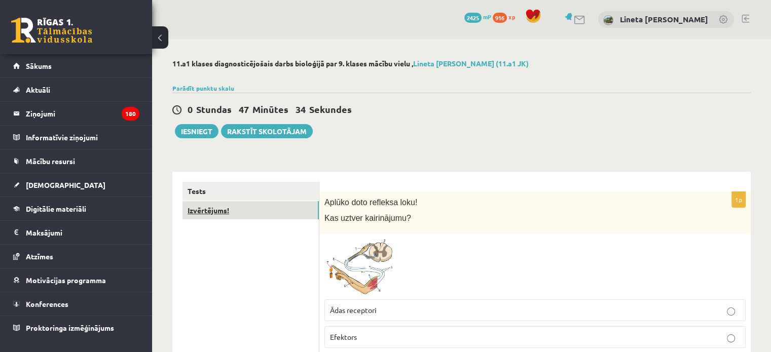
click at [220, 213] on link "Izvērtējums!" at bounding box center [250, 210] width 136 height 19
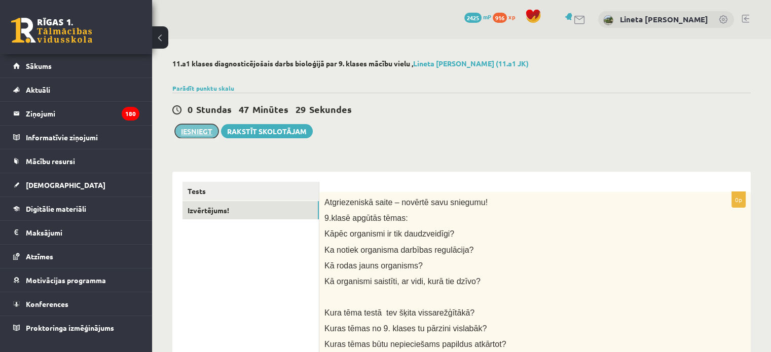
click at [203, 129] on button "Iesniegt" at bounding box center [197, 131] width 44 height 14
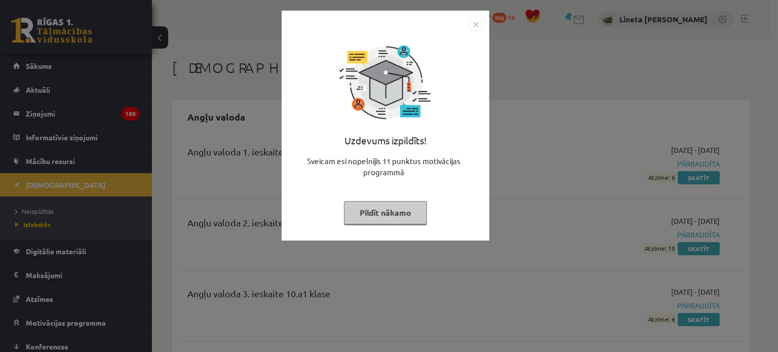
click at [376, 214] on button "Pildīt nākamo" at bounding box center [385, 212] width 83 height 23
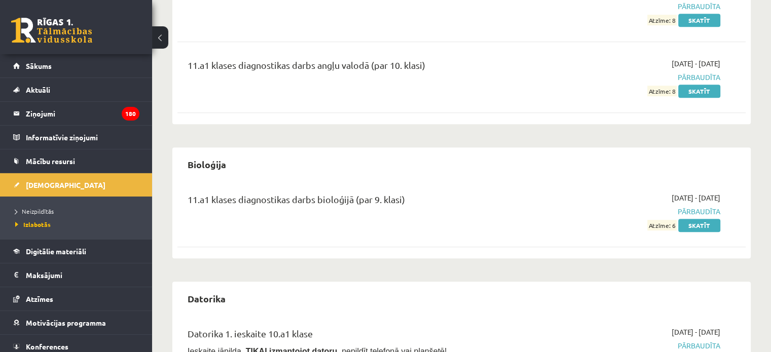
scroll to position [636, 0]
click at [692, 218] on link "Skatīt" at bounding box center [699, 224] width 42 height 13
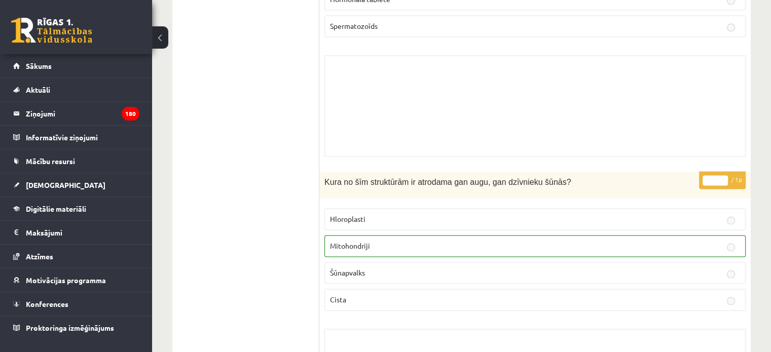
scroll to position [5436, 0]
click at [53, 186] on span "[DEMOGRAPHIC_DATA]" at bounding box center [66, 184] width 80 height 9
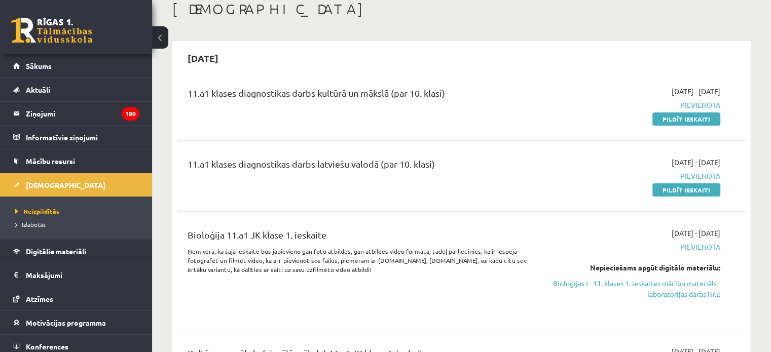
scroll to position [60, 0]
click at [668, 114] on link "Pildīt ieskaiti" at bounding box center [686, 117] width 68 height 13
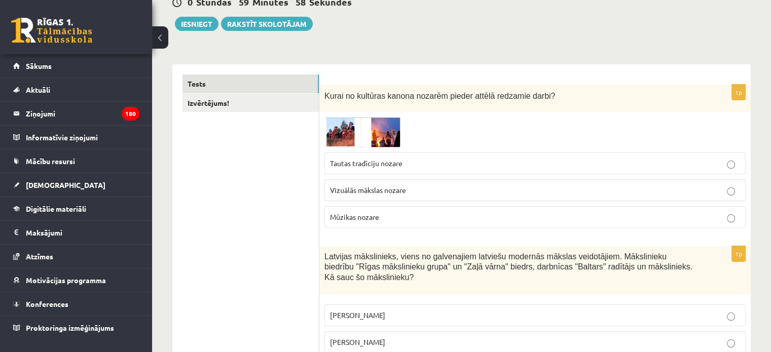
scroll to position [108, 0]
click at [367, 136] on span at bounding box center [363, 140] width 16 height 16
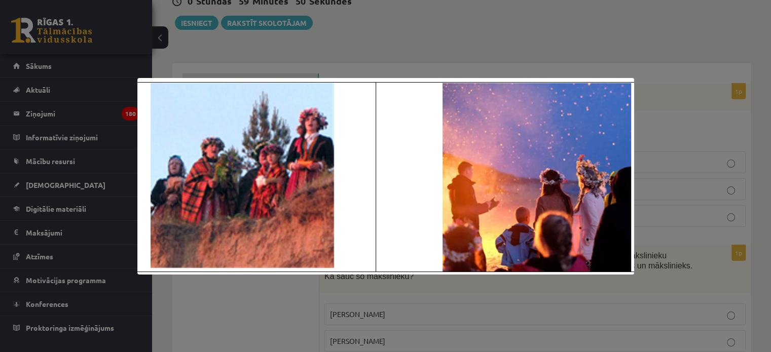
click at [414, 60] on div at bounding box center [385, 176] width 771 height 352
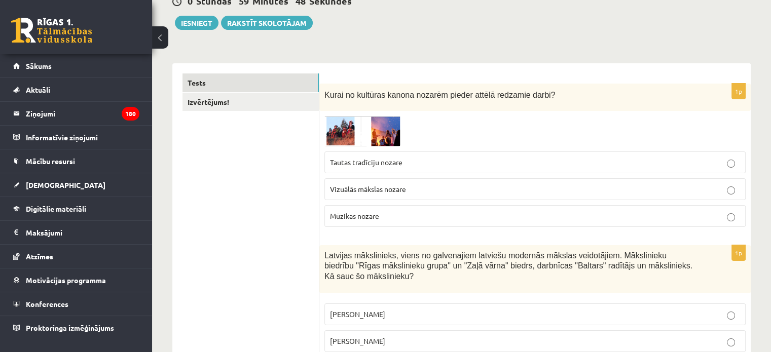
click at [413, 166] on p "Tautas tradīciju nozare" at bounding box center [535, 162] width 410 height 11
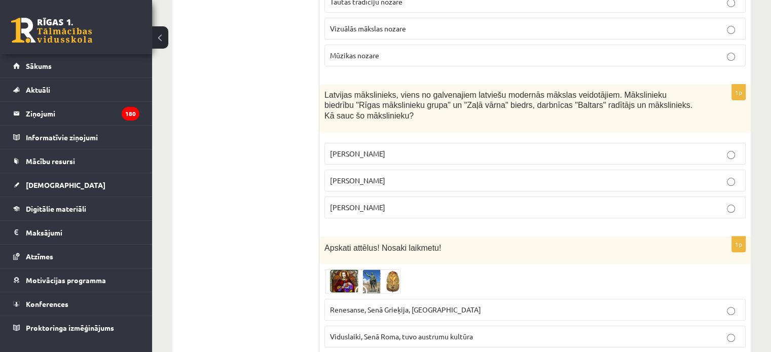
scroll to position [270, 0]
drag, startPoint x: 324, startPoint y: 88, endPoint x: 426, endPoint y: 198, distance: 149.1
click at [426, 198] on div "1p Latvijas mākslinieks, viens no galvenajiem latviešu modernās mākslas veidotā…" at bounding box center [534, 155] width 431 height 142
copy div "Latvijas mākslinieks, viens no galvenajiem latviešu modernās mākslas veidotājie…"
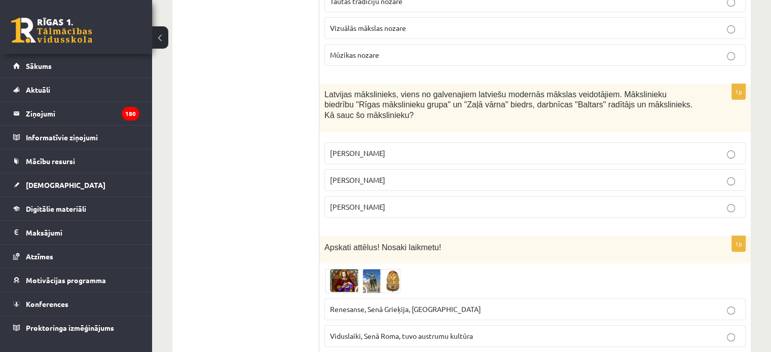
click at [351, 175] on span "Romāns Suta" at bounding box center [357, 179] width 55 height 9
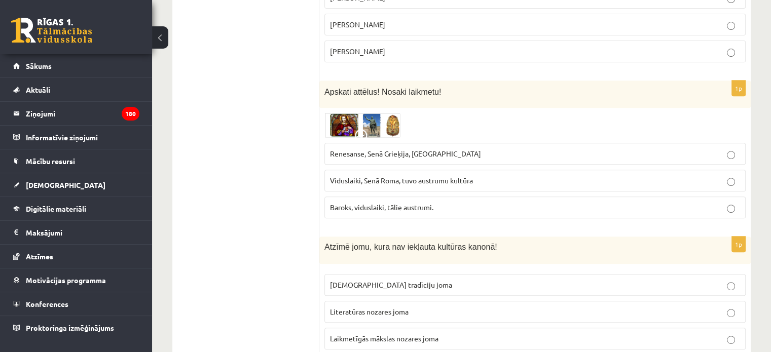
scroll to position [426, 0]
click at [361, 112] on img at bounding box center [362, 124] width 76 height 24
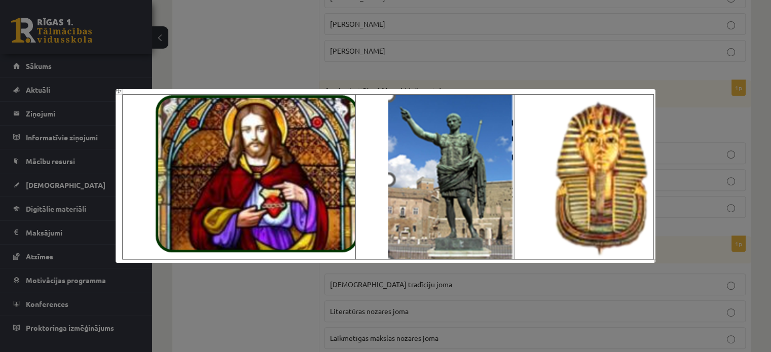
click at [262, 51] on div at bounding box center [385, 176] width 771 height 352
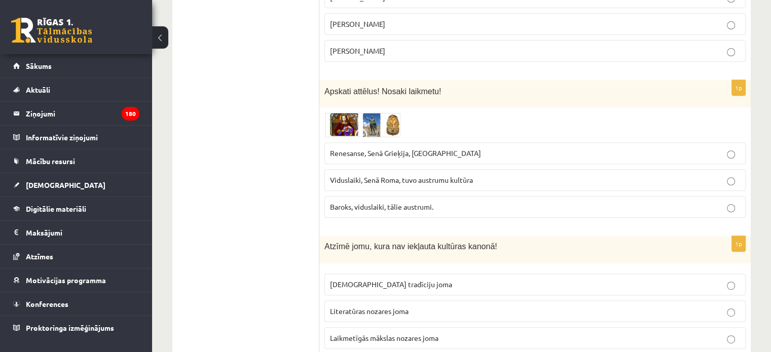
click at [380, 148] on span "Renesanse, Senā Grieķija, Ēģipte" at bounding box center [405, 152] width 151 height 9
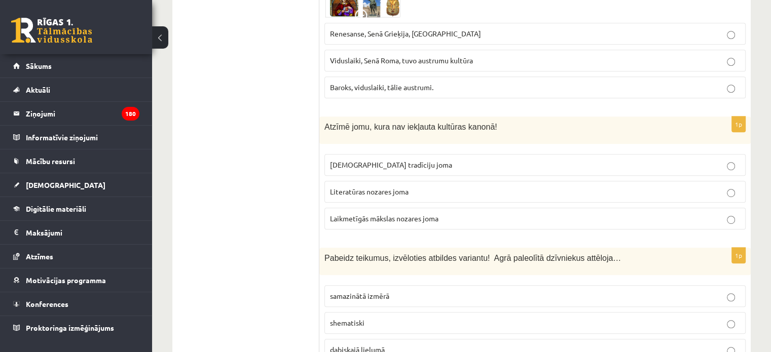
scroll to position [545, 0]
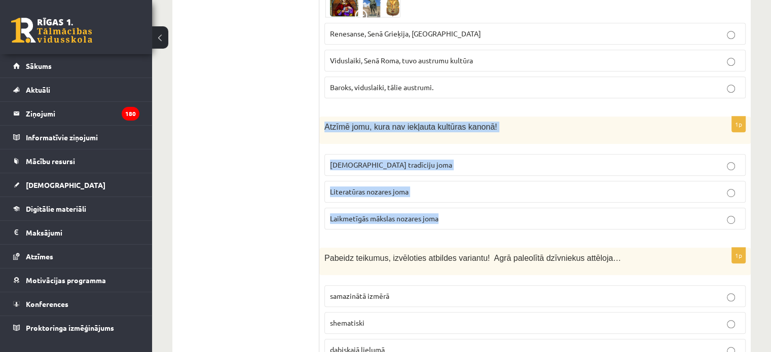
drag, startPoint x: 320, startPoint y: 110, endPoint x: 458, endPoint y: 219, distance: 175.6
click at [458, 219] on div "1p Atzīmē jomu, kura nav iekļauta kultūras kanonā! Tautas tradīciju joma Litera…" at bounding box center [534, 177] width 431 height 121
copy div "Atzīmē jomu, kura nav iekļauta kultūras kanonā! Tautas tradīciju joma Literatūr…"
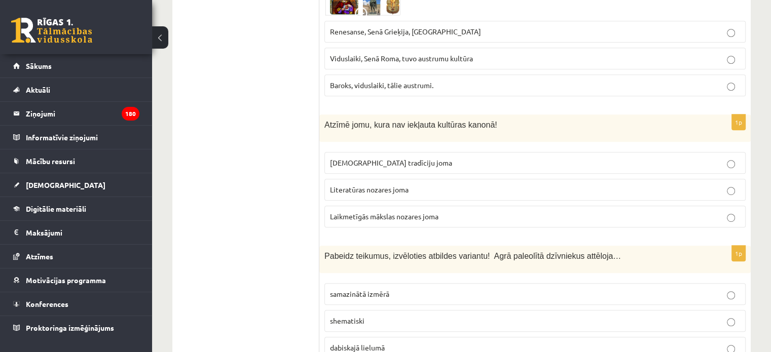
scroll to position [548, 0]
click at [365, 157] on p "Tautas tradīciju joma" at bounding box center [535, 162] width 410 height 11
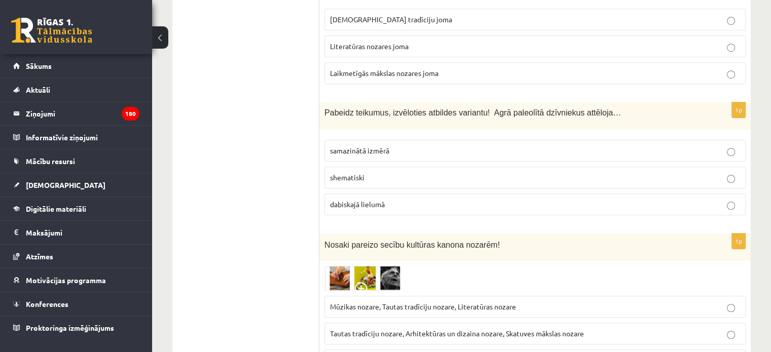
scroll to position [717, 0]
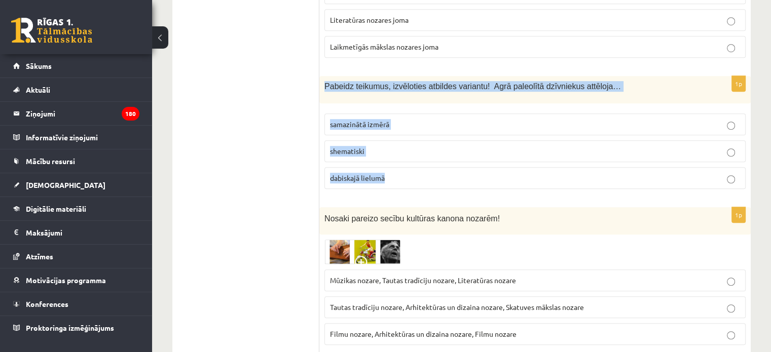
drag, startPoint x: 324, startPoint y: 71, endPoint x: 417, endPoint y: 171, distance: 136.6
click at [417, 171] on div "1p Pabeidz teikumus, izvēloties atbildes variantu! Agrā paleolītā dzīvniekus at…" at bounding box center [534, 136] width 431 height 121
copy div "Pabeidz teikumus, izvēloties atbildes variantu! Agrā paleolītā dzīvniekus attēl…"
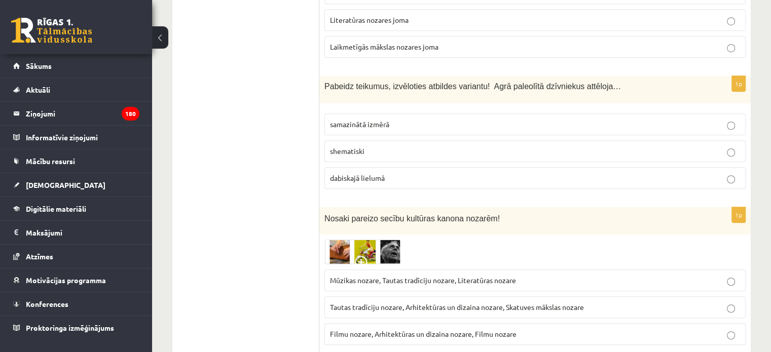
click at [382, 173] on span "dabiskajā lielumā" at bounding box center [357, 177] width 55 height 9
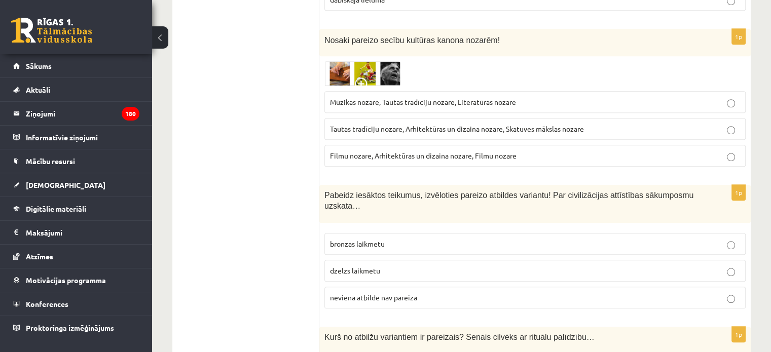
scroll to position [896, 0]
click at [370, 61] on img at bounding box center [362, 73] width 76 height 25
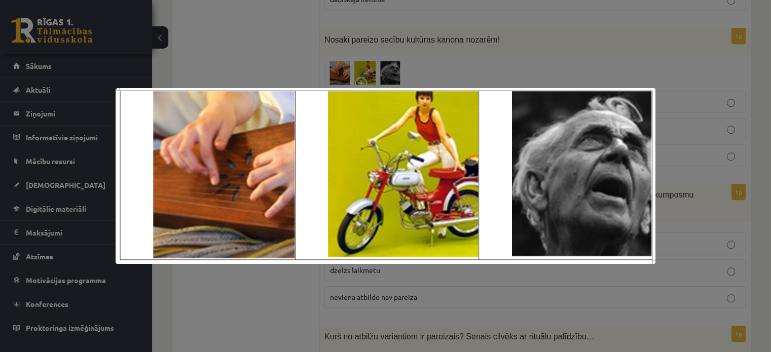
click at [255, 36] on div at bounding box center [385, 176] width 771 height 352
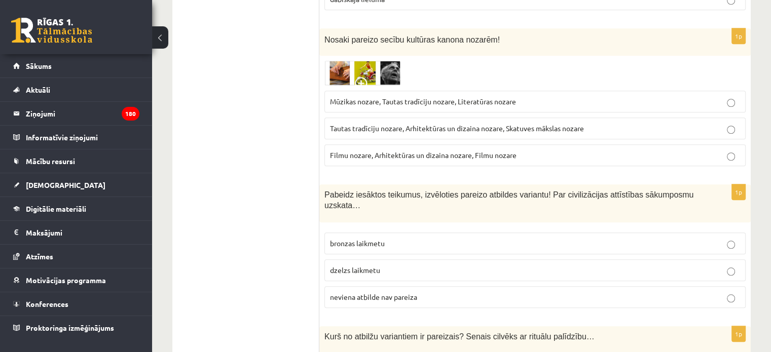
click at [349, 97] on span "Mūzikas nozare, Tautas tradīciju nozare, Literatūras nozare" at bounding box center [423, 101] width 186 height 9
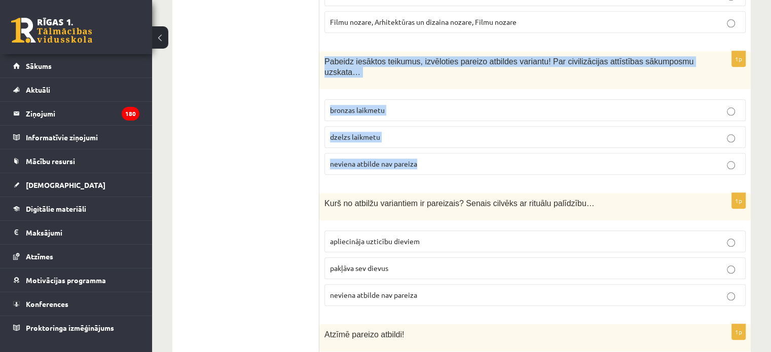
drag, startPoint x: 323, startPoint y: 43, endPoint x: 452, endPoint y: 146, distance: 165.5
click at [452, 146] on div "1p Pabeidz iesāktos teikumus, izvēloties pareizo atbildes variantu! Par civiliz…" at bounding box center [534, 117] width 431 height 132
copy div "Pabeidz iesāktos teikumus, izvēloties pareizo atbildes variantu! Par civilizāci…"
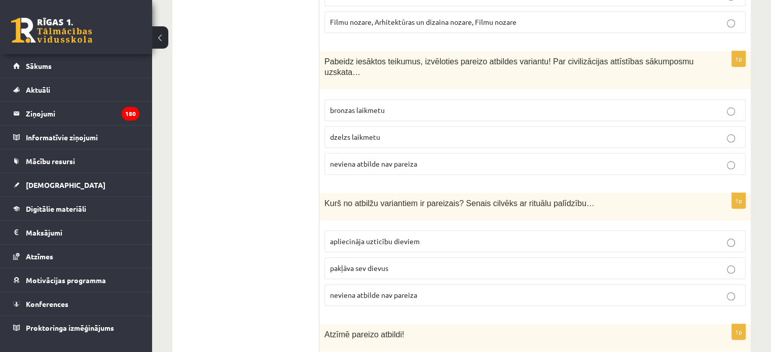
click at [385, 153] on label "neviena atbilde nav pareiza" at bounding box center [534, 164] width 421 height 22
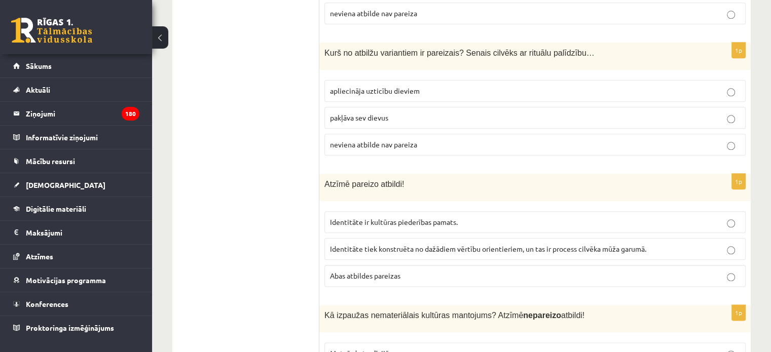
scroll to position [1183, 0]
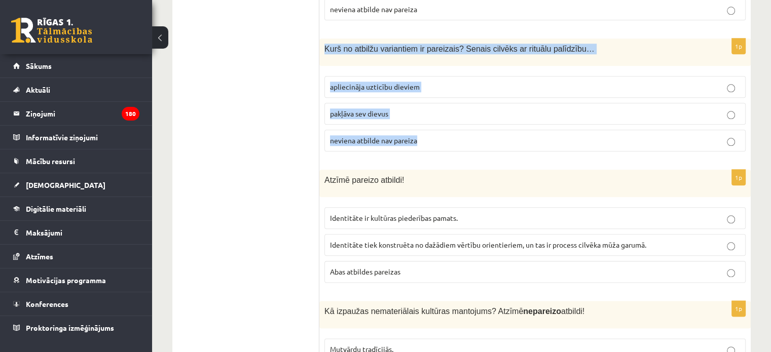
drag, startPoint x: 324, startPoint y: 19, endPoint x: 448, endPoint y: 125, distance: 163.5
click at [448, 125] on div "1p Kurš no atbilžu variantiem ir pareizais? Senais cilvēks ar rituālu palīdzību…" at bounding box center [534, 99] width 431 height 121
copy div "Kurš no atbilžu variantiem ir pareizais? Senais cilvēks ar rituālu palīdzību… a…"
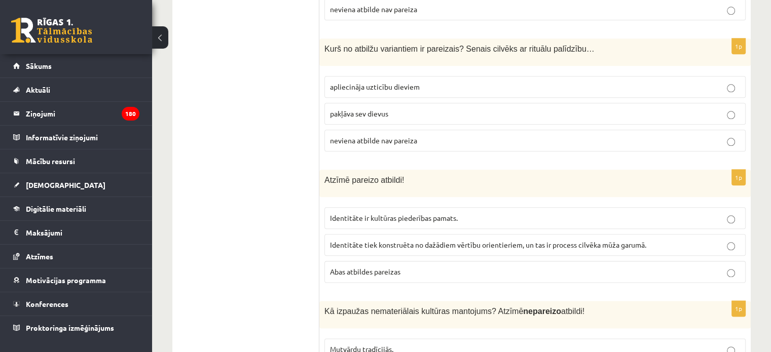
click at [375, 82] on span "apliecināja uzticību dieviem" at bounding box center [375, 86] width 90 height 9
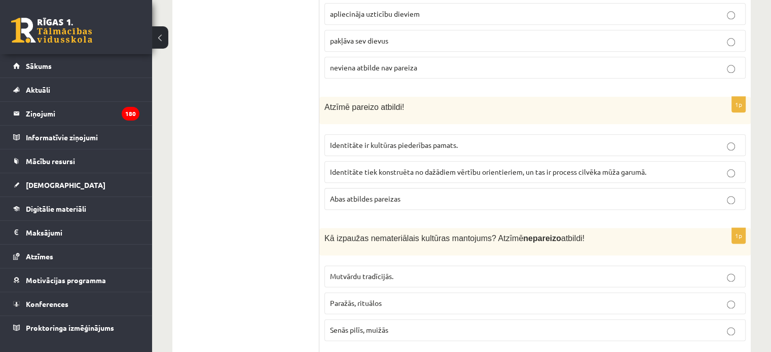
scroll to position [1282, 0]
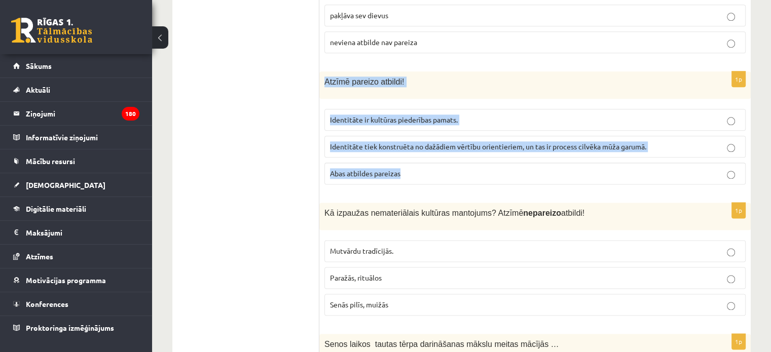
drag, startPoint x: 322, startPoint y: 50, endPoint x: 430, endPoint y: 151, distance: 147.7
click at [430, 151] on div "1p Atzīmē pareizo atbildi! Identitāte ir kultūras piederības pamats. Identitāte…" at bounding box center [534, 131] width 431 height 121
copy div "Atzīmē pareizo atbildi! Identitāte ir kultūras piederības pamats. Identitāte ti…"
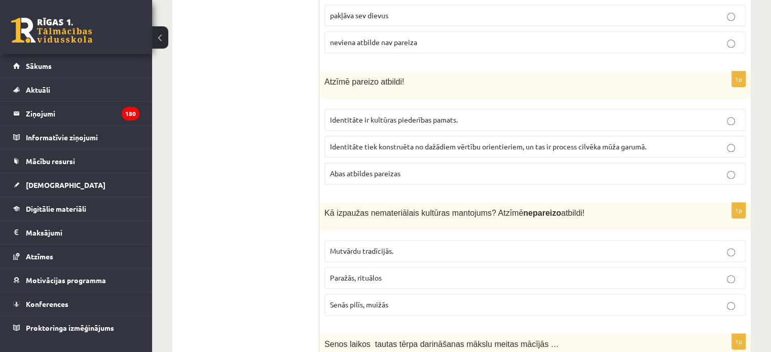
click at [394, 169] on span "Abas atbildes pareizas" at bounding box center [365, 173] width 70 height 9
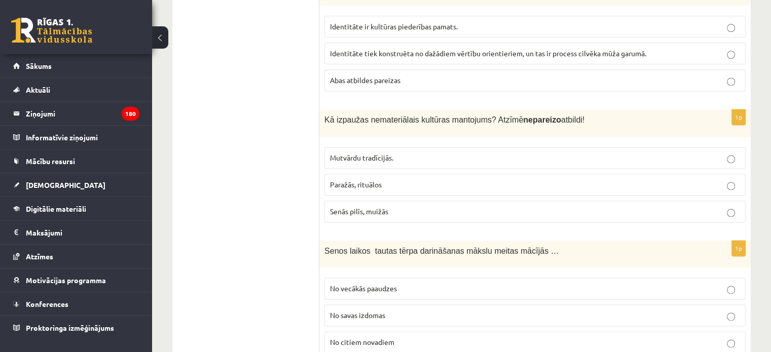
scroll to position [1404, 0]
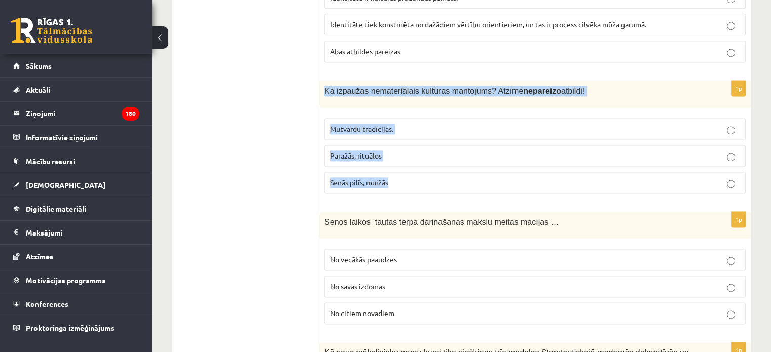
drag, startPoint x: 324, startPoint y: 64, endPoint x: 395, endPoint y: 164, distance: 122.7
click at [395, 164] on div "1p Kā izpaužas nemateriālais kultūras mantojums? Atzīmē nepareizo atbildi! Mutv…" at bounding box center [534, 141] width 431 height 121
copy div "Kā izpaužas nemateriālais kultūras mantojums? Atzīmē nepareizo atbildi! Mutvārd…"
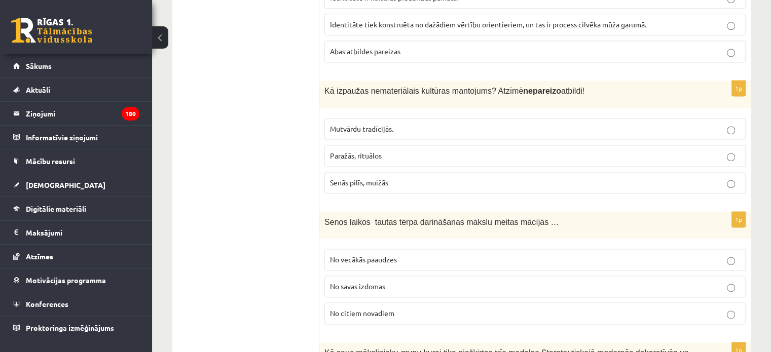
click at [379, 177] on p "Senās pilīs, muižās" at bounding box center [535, 182] width 410 height 11
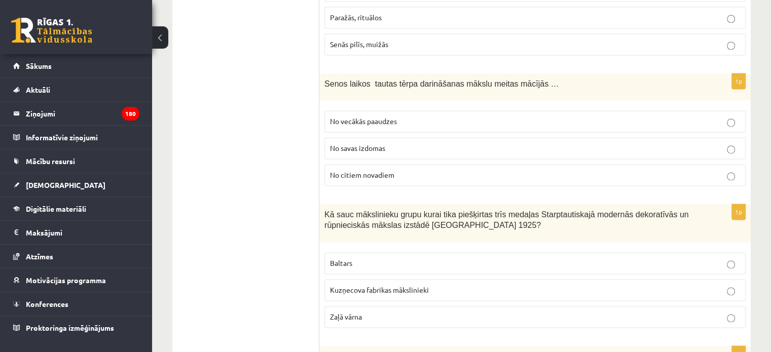
scroll to position [1546, 0]
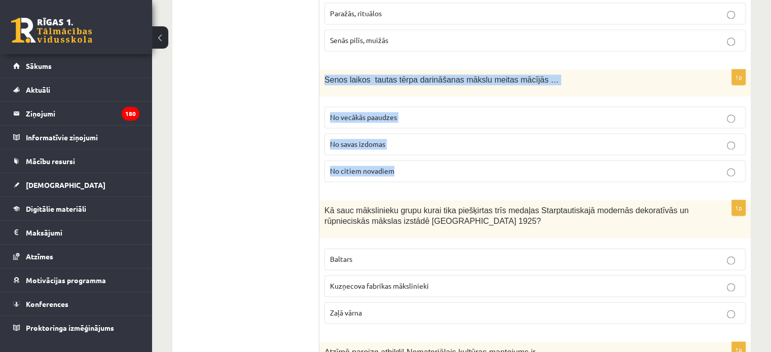
drag, startPoint x: 325, startPoint y: 50, endPoint x: 439, endPoint y: 140, distance: 144.9
click at [439, 140] on div "1p Senos laikos tautas tērpa darināšanas mākslu meitas mācījās … No vecākās paa…" at bounding box center [534, 129] width 431 height 121
copy div "Senos laikos tautas tērpa darināšanas mākslu meitas mācījās … No vecākās paaudz…"
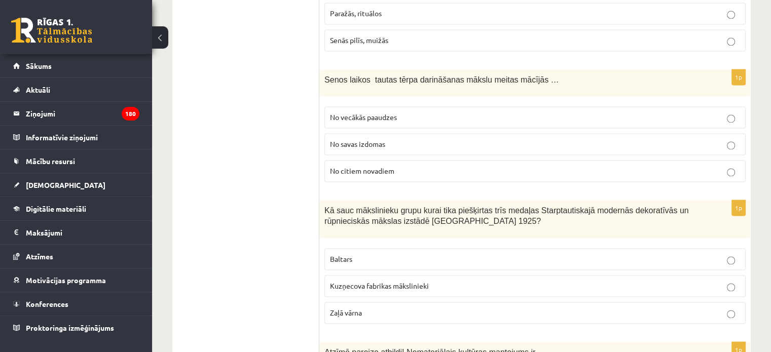
click at [384, 112] on span "No vecākās paaudzes" at bounding box center [363, 116] width 67 height 9
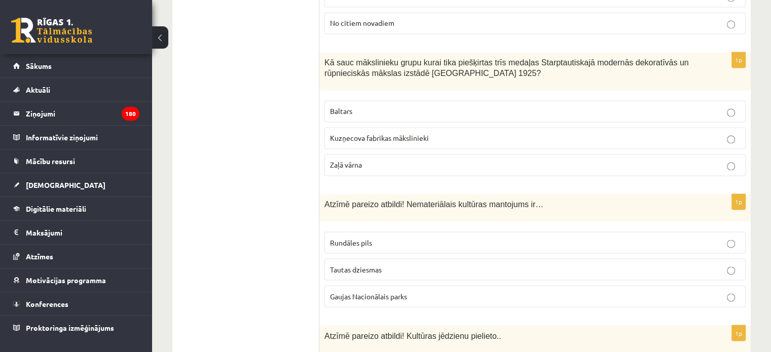
scroll to position [1696, 0]
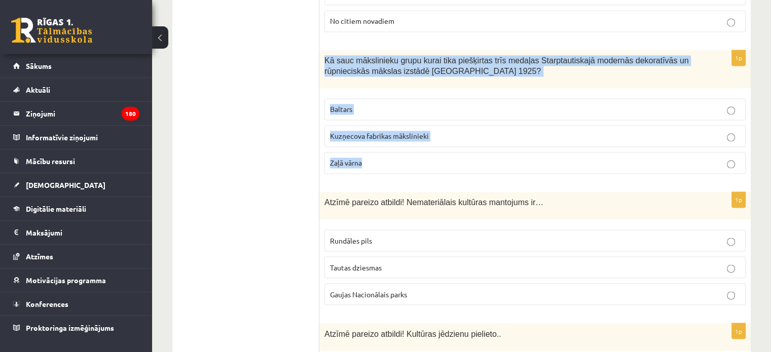
drag, startPoint x: 326, startPoint y: 31, endPoint x: 379, endPoint y: 131, distance: 112.6
click at [379, 131] on div "1p Kā sauc mākslinieku grupu kurai tika piešķirtas trīs medaļas Starptautiskajā…" at bounding box center [534, 116] width 431 height 132
copy div "Kā sauc mākslinieku grupu kurai tika piešķirtas trīs medaļas Starptautiskajā mo…"
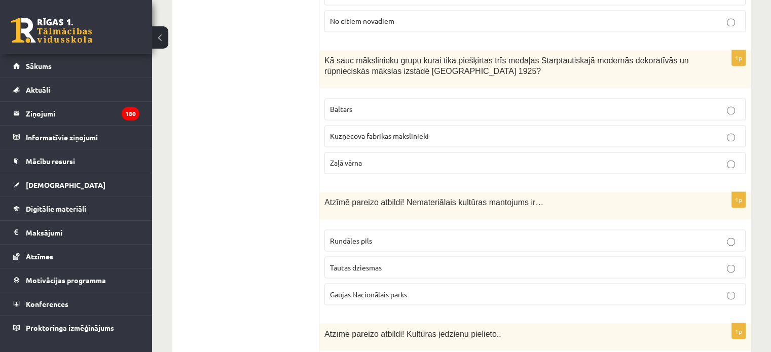
click at [380, 104] on p "Baltars" at bounding box center [535, 109] width 410 height 11
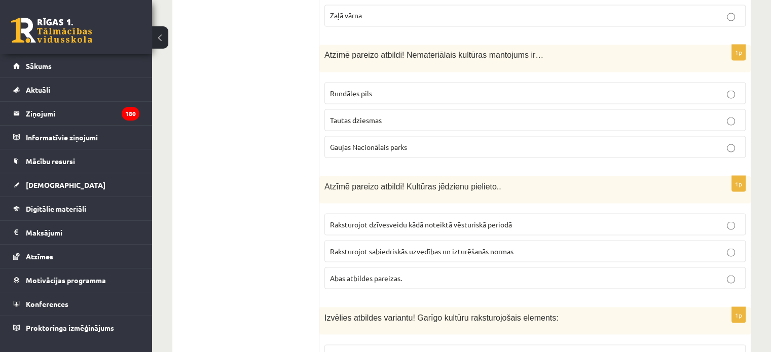
scroll to position [1843, 0]
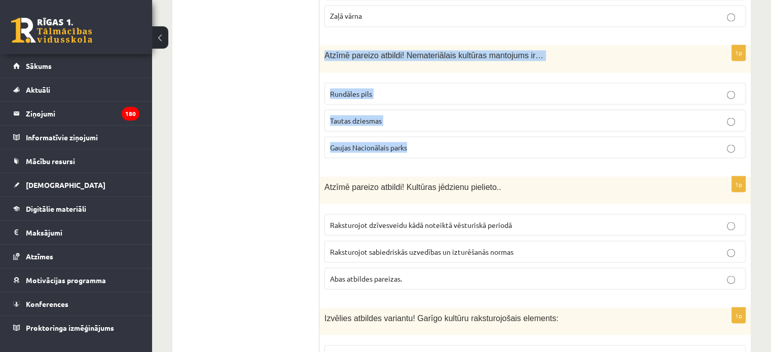
drag, startPoint x: 321, startPoint y: 19, endPoint x: 413, endPoint y: 119, distance: 135.5
click at [413, 119] on div "1p Atzīmē pareizo atbildi! Nemateriālais kultūras mantojums ir… Rundāles pils T…" at bounding box center [534, 105] width 431 height 121
copy div "Atzīmē pareizo atbildi! Nemateriālais kultūras mantojums ir… Rundāles pils Taut…"
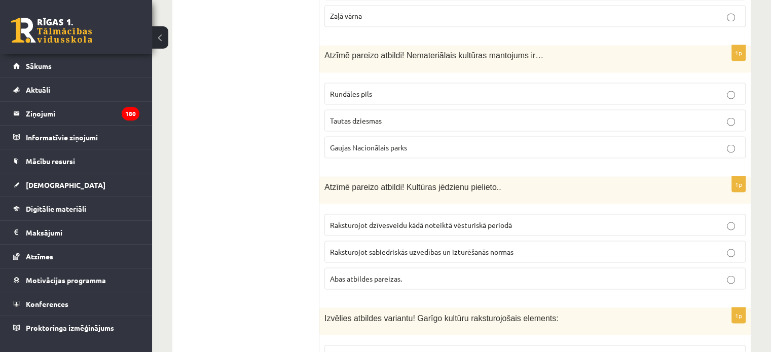
click at [377, 116] on span "Tautas dziesmas" at bounding box center [356, 120] width 52 height 9
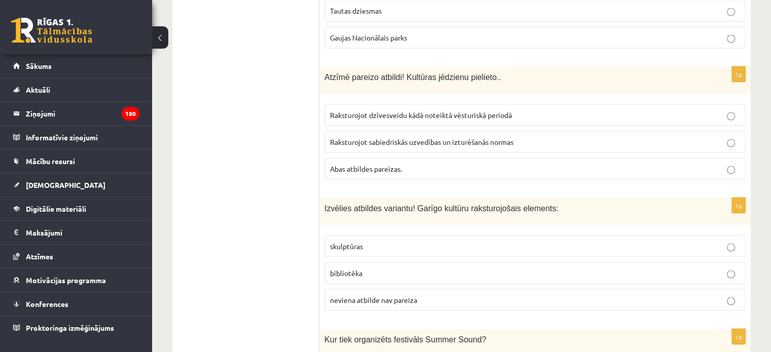
scroll to position [1954, 0]
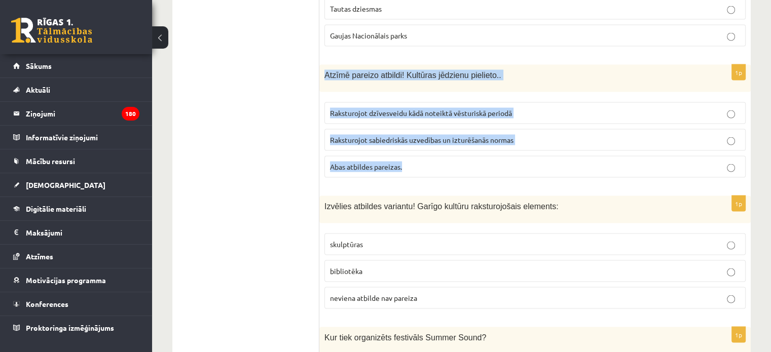
drag, startPoint x: 322, startPoint y: 44, endPoint x: 426, endPoint y: 151, distance: 148.7
click at [426, 151] on div "1p Atzīmē pareizo atbildi! Kultūras jēdzienu pielieto.. Raksturojot dzīvesveidu…" at bounding box center [534, 125] width 431 height 121
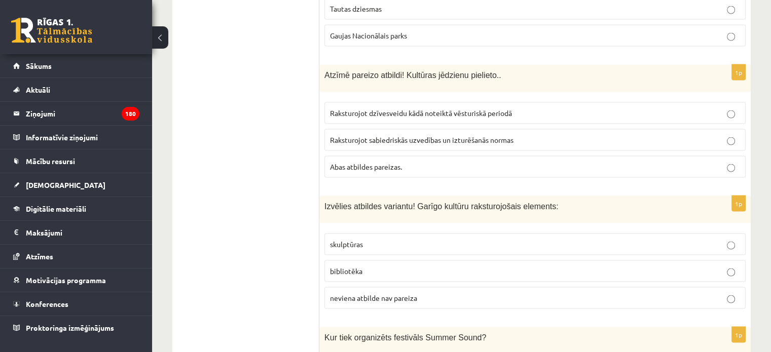
click at [406, 162] on p "Abas atbildes pareizas." at bounding box center [535, 167] width 410 height 11
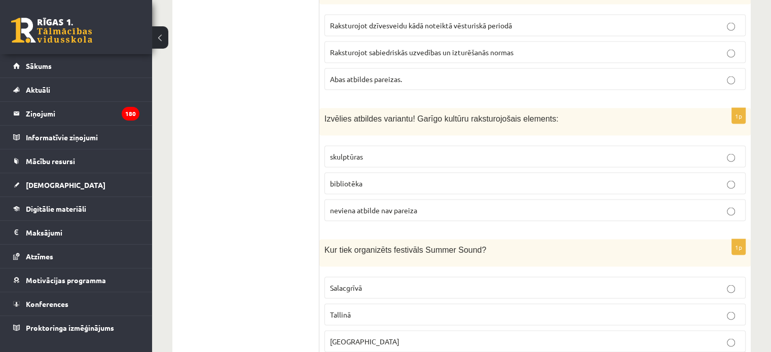
scroll to position [2052, 0]
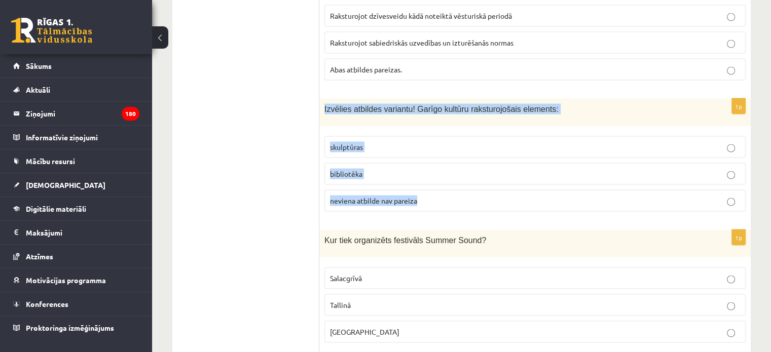
drag, startPoint x: 324, startPoint y: 76, endPoint x: 431, endPoint y: 158, distance: 134.1
click at [431, 158] on div "1p Izvēlies atbildes variantu! Garīgo kultūru raksturojošais elements: skulptūr…" at bounding box center [534, 159] width 431 height 121
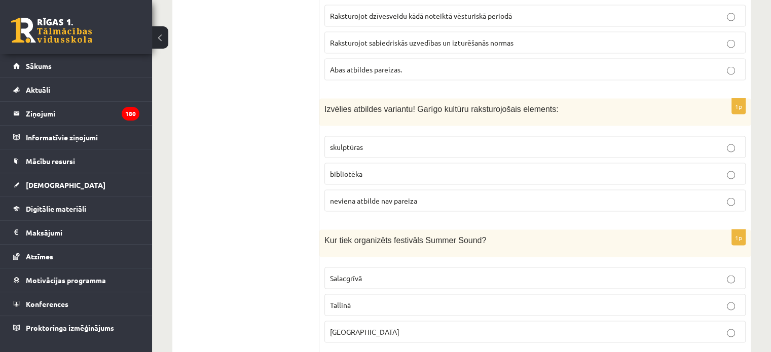
click at [249, 191] on ul "Tests Izvērtējums!" at bounding box center [250, 293] width 137 height 4326
click at [380, 196] on span "neviena atbilde nav pareiza" at bounding box center [373, 200] width 87 height 9
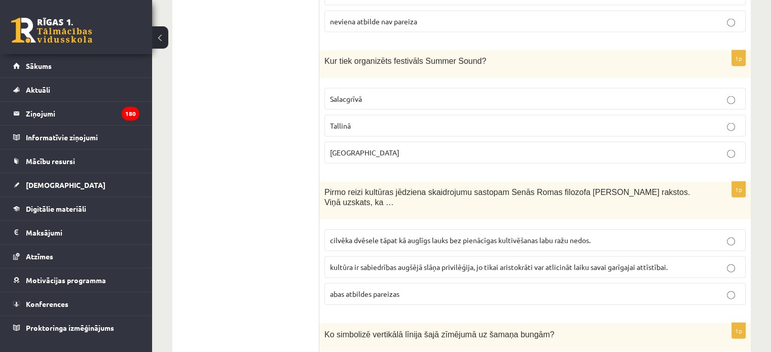
scroll to position [2232, 0]
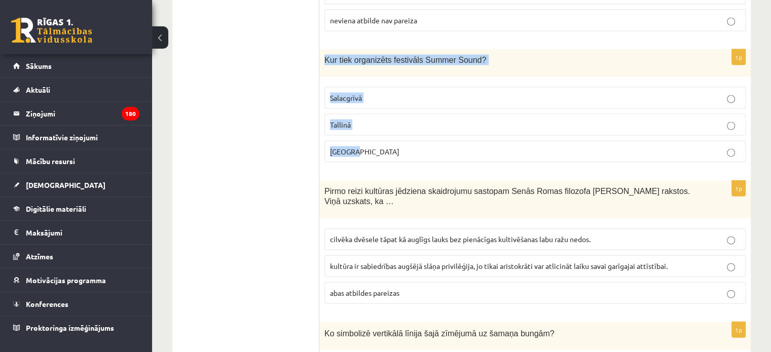
drag, startPoint x: 324, startPoint y: 27, endPoint x: 377, endPoint y: 133, distance: 117.8
click at [377, 133] on div "1p Kur tiek organizēts festivāls Summer Sound? Salacgrīvā Tallinā Liepājā" at bounding box center [534, 110] width 431 height 121
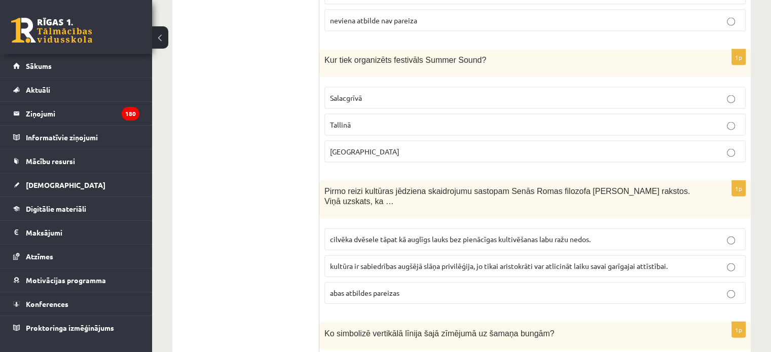
click at [270, 164] on ul "Tests Izvērtējums!" at bounding box center [250, 113] width 137 height 4326
click at [378, 146] on p "Liepājā" at bounding box center [535, 151] width 410 height 11
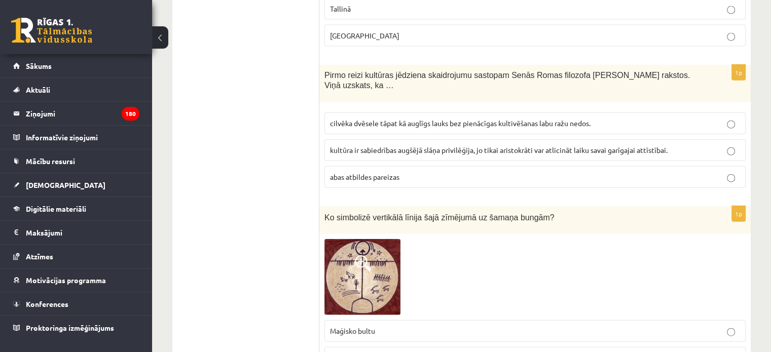
scroll to position [2350, 0]
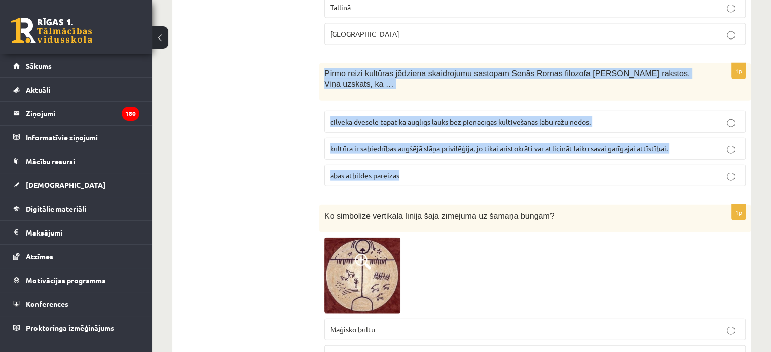
drag, startPoint x: 322, startPoint y: 39, endPoint x: 431, endPoint y: 129, distance: 141.7
click at [431, 129] on div "1p Pirmo reizi kultūras jēdziena skaidrojumu sastopam Senās Romas filozofa Cice…" at bounding box center [534, 129] width 431 height 132
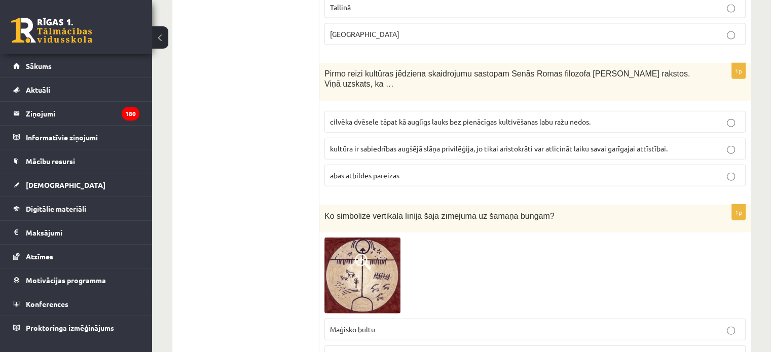
click at [403, 117] on span "cilvēka dvēsele tāpat kā auglīgs lauks bez pienācīgas kultivēšanas labu ražu ne…" at bounding box center [460, 121] width 260 height 9
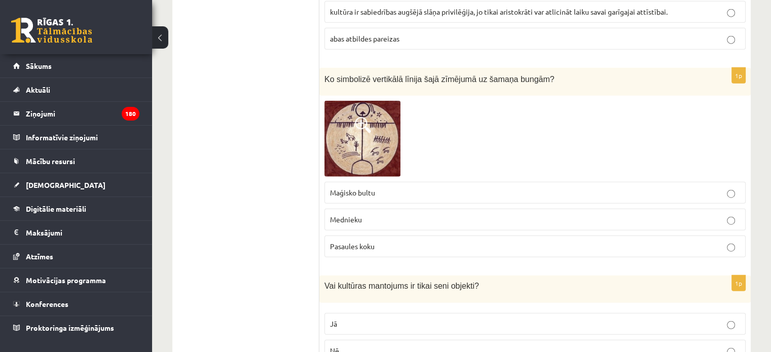
scroll to position [2486, 0]
click at [367, 215] on p "Mednieku" at bounding box center [535, 220] width 410 height 11
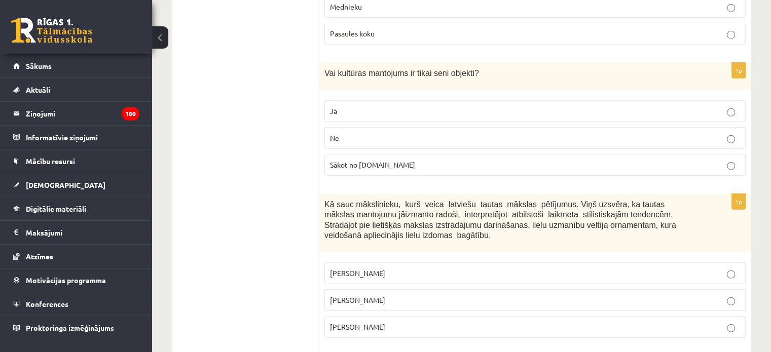
scroll to position [2705, 0]
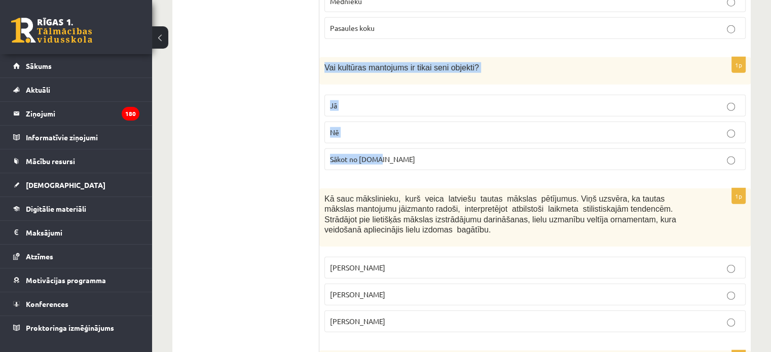
drag, startPoint x: 322, startPoint y: 19, endPoint x: 404, endPoint y: 111, distance: 123.4
click at [404, 111] on div "1p Vai kultūras mantojums ir tikai seni objekti? Jā Nē Sākot no 10.gs" at bounding box center [534, 117] width 431 height 121
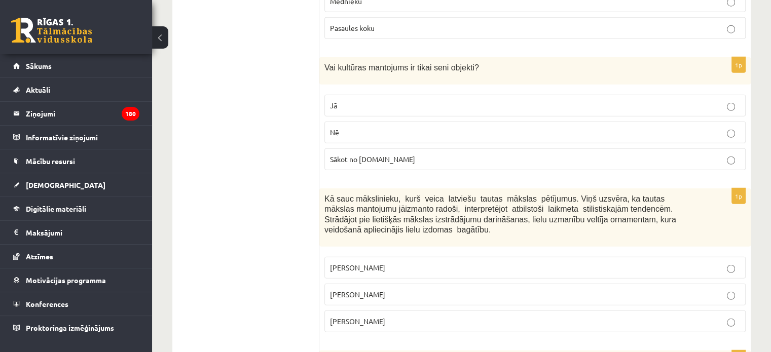
click at [359, 122] on label "Nē" at bounding box center [534, 133] width 421 height 22
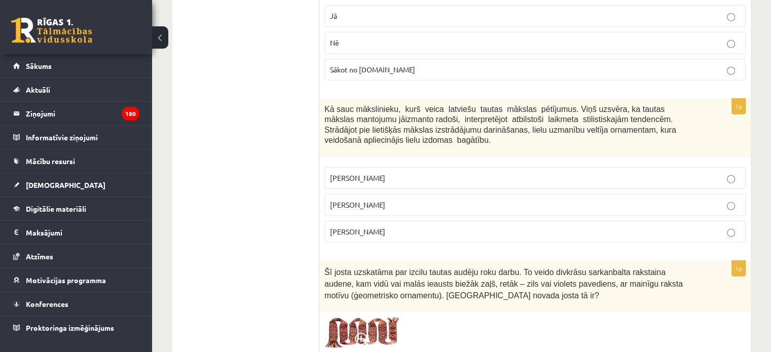
scroll to position [2801, 0]
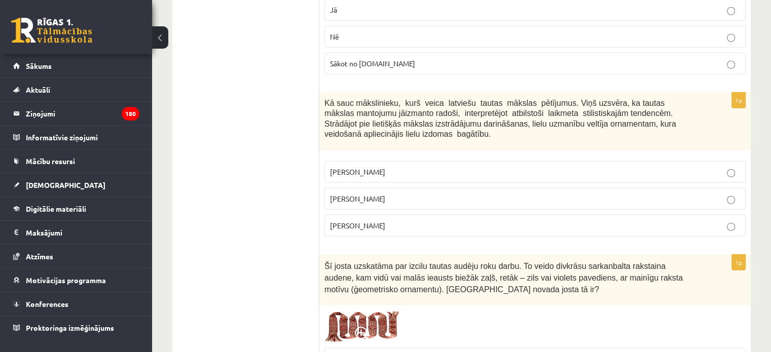
drag, startPoint x: 325, startPoint y: 56, endPoint x: 408, endPoint y: 167, distance: 138.3
click at [408, 167] on div "1p Kā sauc mākslinieku, kurš veica latviešu tautas mākslas pētījumus. Viņš uzsv…" at bounding box center [534, 169] width 431 height 152
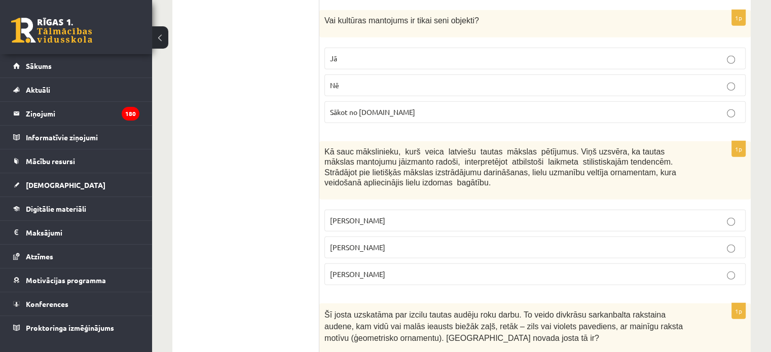
scroll to position [2766, 0]
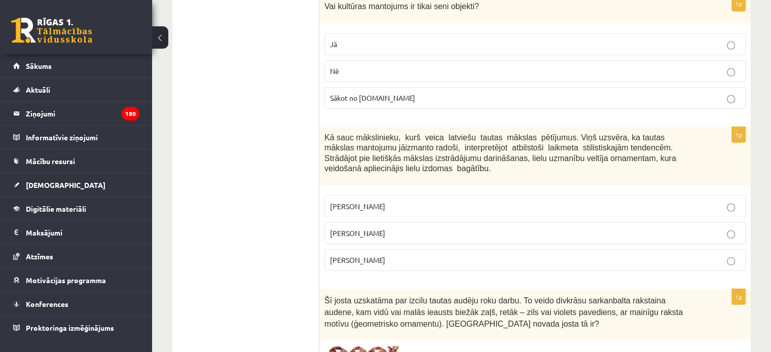
drag, startPoint x: 323, startPoint y: 93, endPoint x: 401, endPoint y: 204, distance: 135.6
click at [401, 204] on div "1p Kā sauc mākslinieku, kurš veica latviešu tautas mākslas pētījumus. Viņš uzsv…" at bounding box center [534, 203] width 431 height 152
click at [344, 228] on span "Jūlijs Madernieks" at bounding box center [357, 232] width 55 height 9
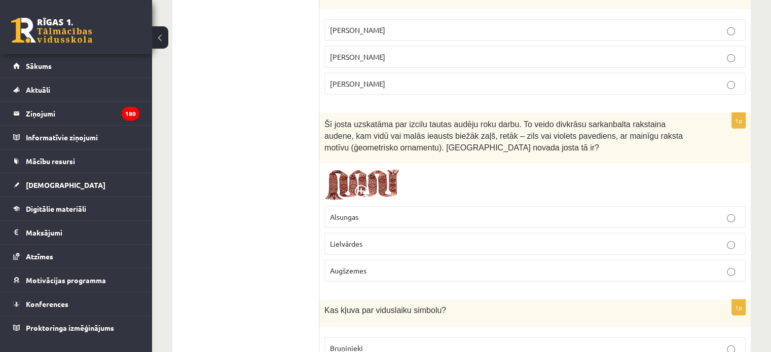
scroll to position [2942, 0]
click at [357, 239] on span "Lielvārdes" at bounding box center [346, 243] width 32 height 9
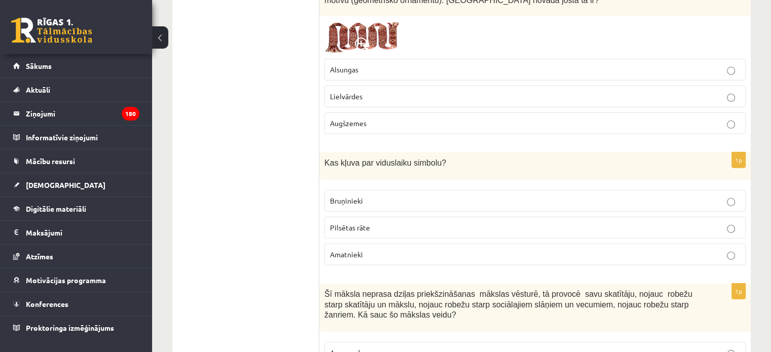
scroll to position [3091, 0]
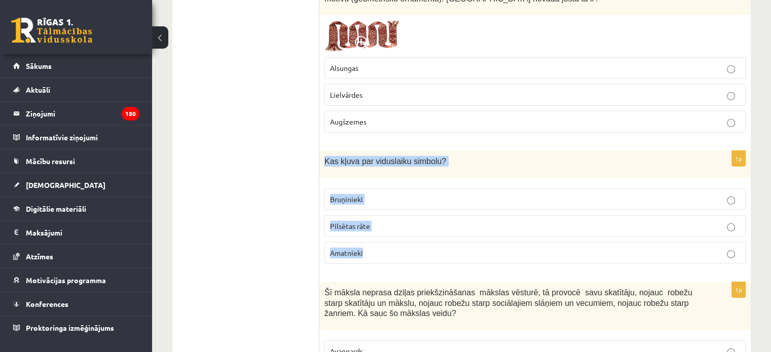
drag, startPoint x: 320, startPoint y: 113, endPoint x: 388, endPoint y: 198, distance: 108.9
click at [388, 198] on div "1p Kas kļuva par viduslaiku simbolu? Bruņinieki Pilsētas rāte Amatnieki" at bounding box center [534, 211] width 431 height 121
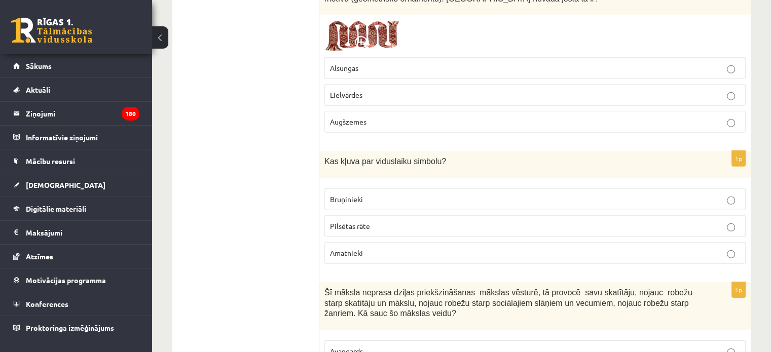
click at [376, 194] on p "Bruņinieki" at bounding box center [535, 199] width 410 height 11
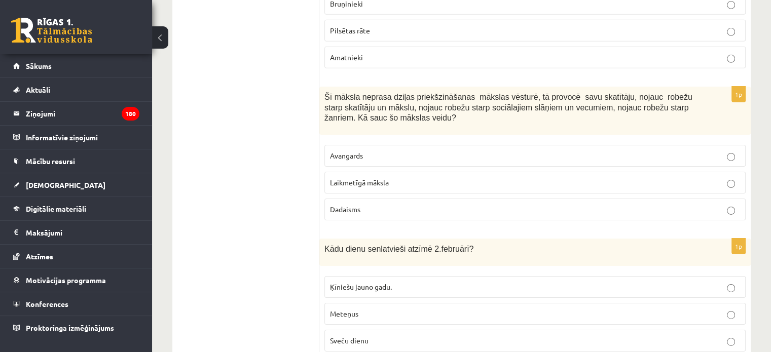
scroll to position [3288, 0]
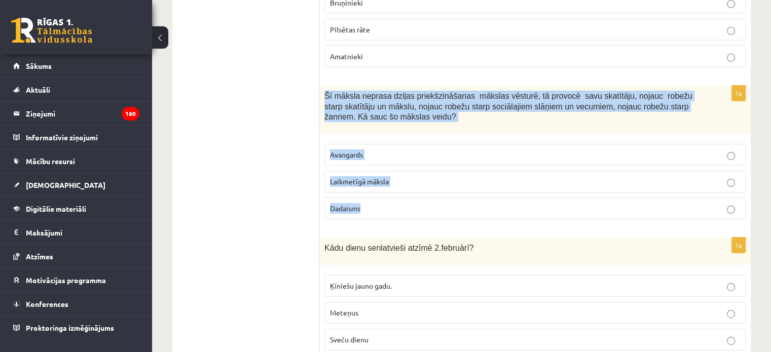
drag, startPoint x: 322, startPoint y: 47, endPoint x: 391, endPoint y: 160, distance: 132.3
click at [391, 160] on div "1p Šī māksla neprasa dziļas priekšzināšanas mākslas vēsturē, tā provocē savu sk…" at bounding box center [534, 157] width 431 height 142
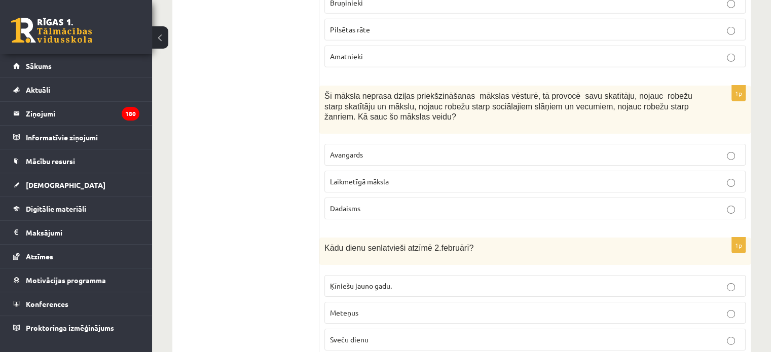
click at [346, 176] on p "Laikmetīgā māksla" at bounding box center [535, 181] width 410 height 11
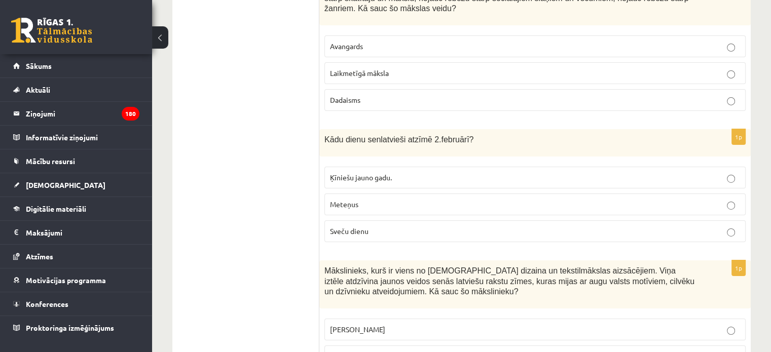
scroll to position [3432, 0]
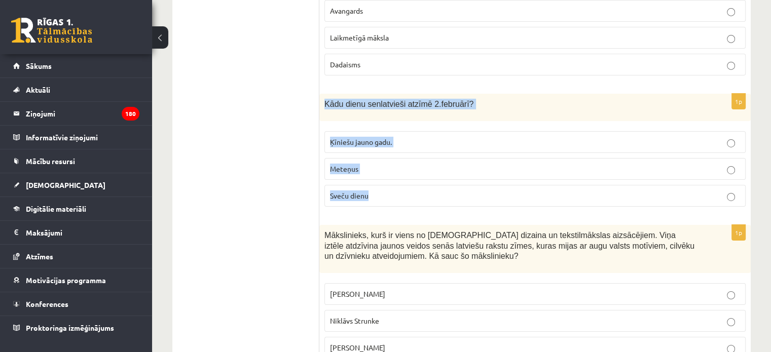
drag, startPoint x: 323, startPoint y: 53, endPoint x: 393, endPoint y: 147, distance: 117.7
click at [393, 147] on div "1p Kādu dienu senlatvieši atzīmē 2.februārī? Ķīniešu jauno gadu. Meteņus Sveču …" at bounding box center [534, 154] width 431 height 121
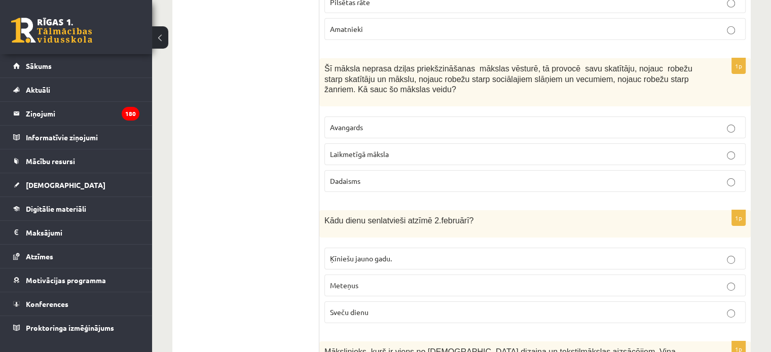
scroll to position [3365, 0]
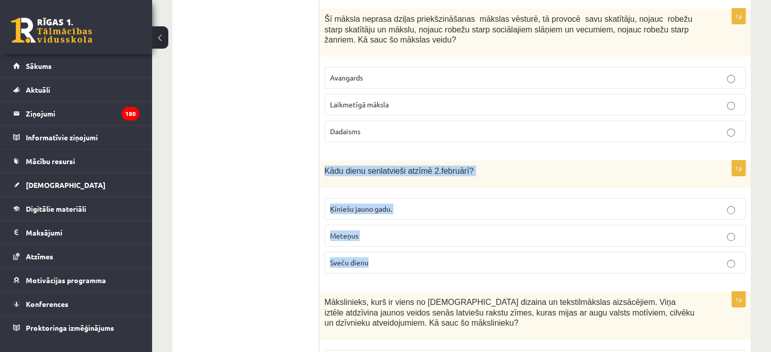
drag, startPoint x: 322, startPoint y: 120, endPoint x: 396, endPoint y: 226, distance: 129.3
click at [396, 226] on div "1p Kādu dienu senlatvieši atzīmē 2.februārī? Ķīniešu jauno gadu. Meteņus Sveču …" at bounding box center [534, 221] width 431 height 121
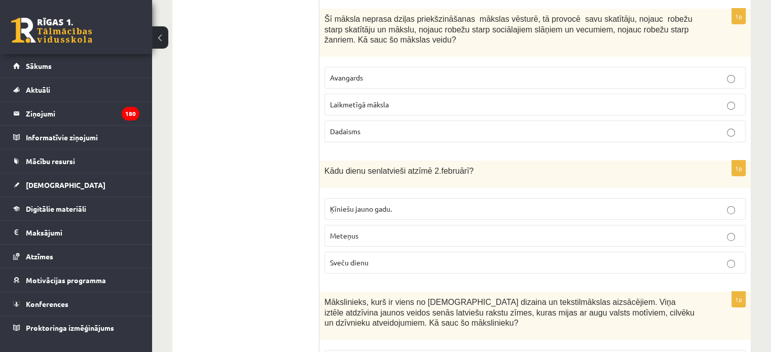
click at [370, 257] on p "Sveču dienu" at bounding box center [535, 262] width 410 height 11
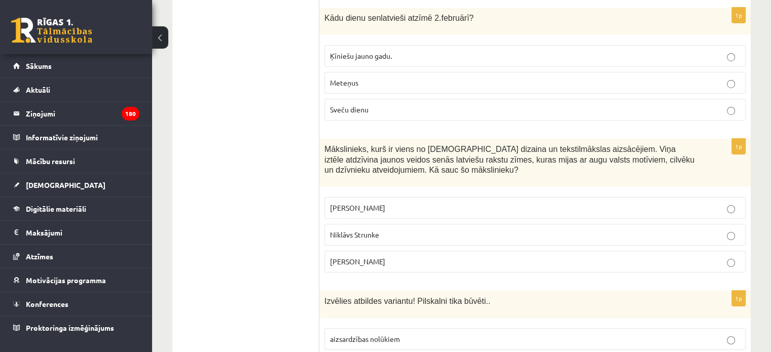
scroll to position [3524, 0]
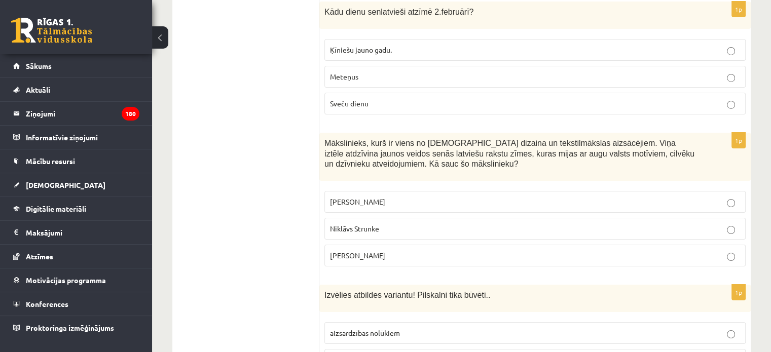
drag, startPoint x: 321, startPoint y: 91, endPoint x: 413, endPoint y: 208, distance: 149.0
click at [413, 208] on div "1p Mākslinieks, kurš ir viens no latviešu dizaina un tekstilmākslas aizsācējiem…" at bounding box center [534, 204] width 431 height 142
click at [361, 197] on span "Ansis Cīrulis" at bounding box center [357, 201] width 55 height 9
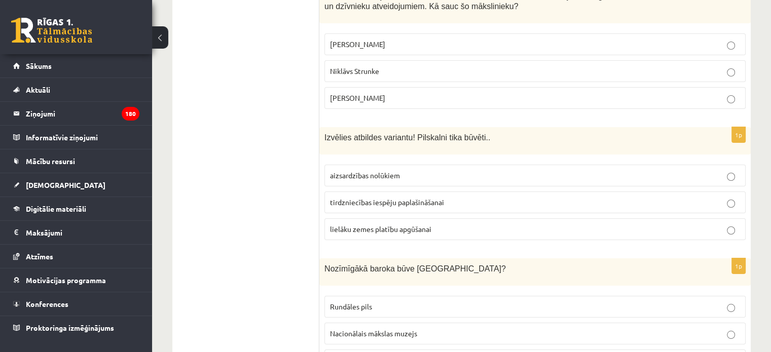
scroll to position [3702, 0]
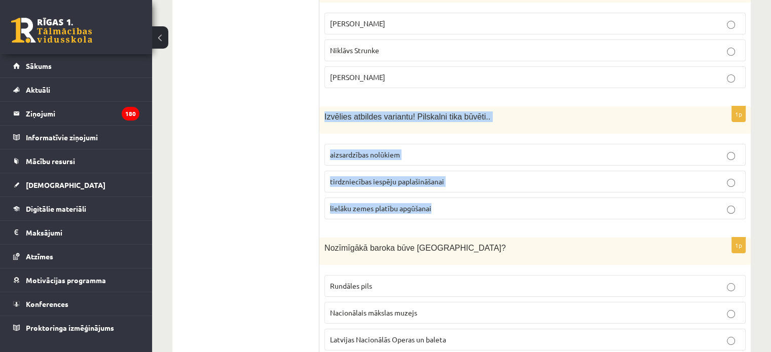
drag, startPoint x: 323, startPoint y: 62, endPoint x: 445, endPoint y: 164, distance: 158.6
click at [445, 164] on div "1p Izvēlies atbildes variantu! Pilskalni tika būvēti.. aizsardzības nolūkiem ti…" at bounding box center [534, 166] width 431 height 121
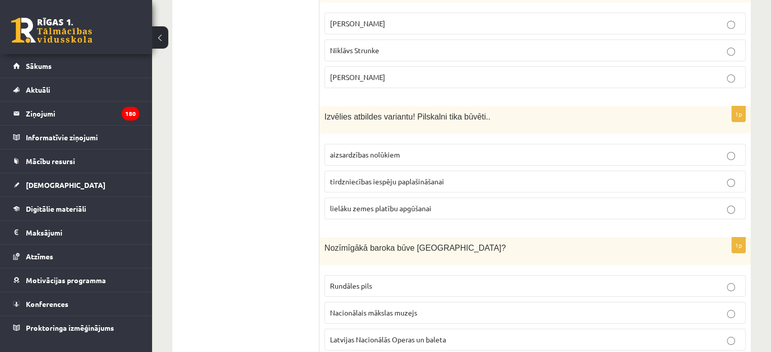
click at [365, 150] on span "aizsardzības nolūkiem" at bounding box center [365, 154] width 70 height 9
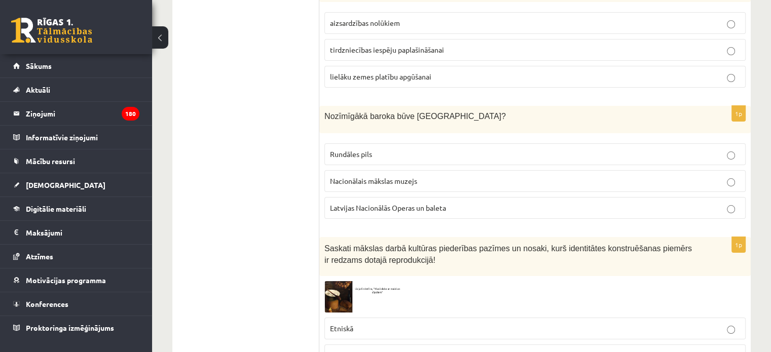
scroll to position [3833, 0]
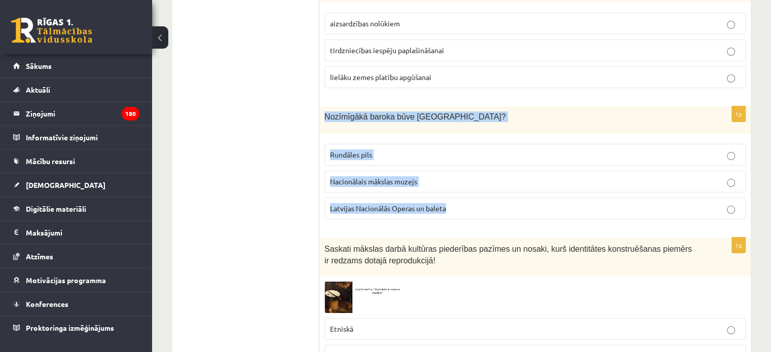
drag, startPoint x: 322, startPoint y: 61, endPoint x: 478, endPoint y: 176, distance: 193.9
click at [478, 176] on div "1p Nozīmīgākā baroka būve Latvijā? Rundāles pils Nacionālais mākslas muzejs Lat…" at bounding box center [534, 166] width 431 height 121
click at [363, 149] on p "Rundāles pils" at bounding box center [535, 154] width 410 height 11
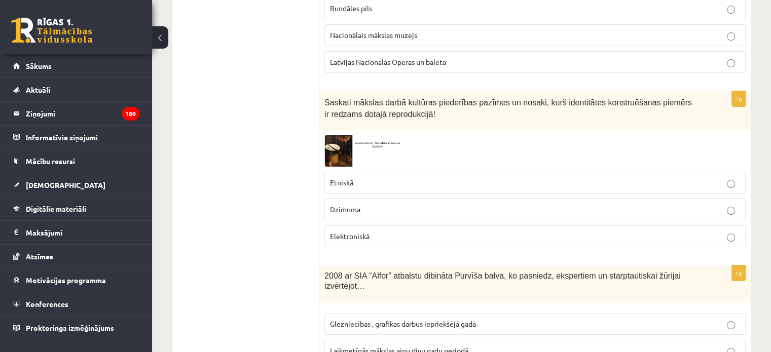
scroll to position [3980, 0]
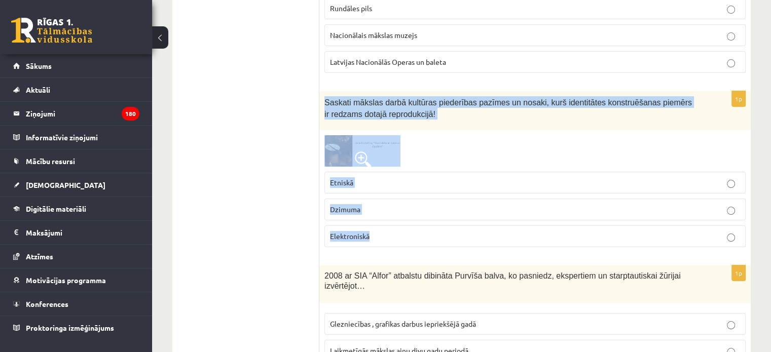
drag, startPoint x: 321, startPoint y: 51, endPoint x: 405, endPoint y: 195, distance: 166.2
click at [405, 195] on div "1p Saskati mākslas darbā kultūras piederības pazīmes un nosaki, kurš identitāte…" at bounding box center [534, 173] width 431 height 164
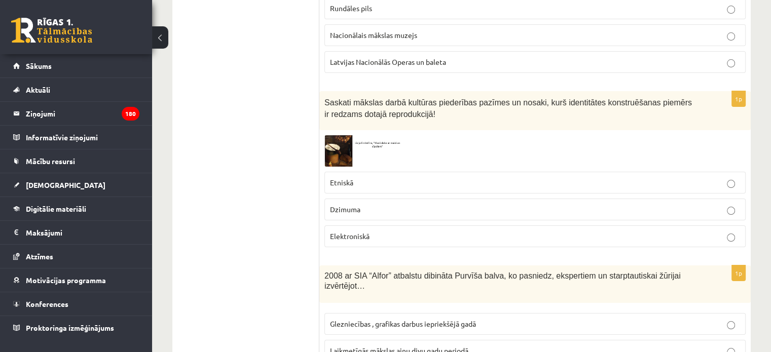
click at [385, 177] on p "Etniskā" at bounding box center [535, 182] width 410 height 11
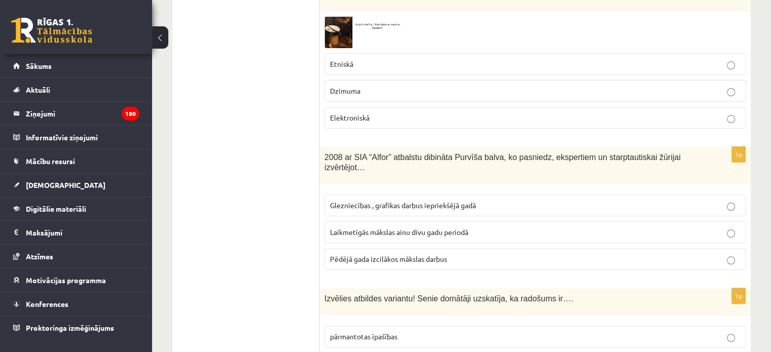
scroll to position [4112, 0]
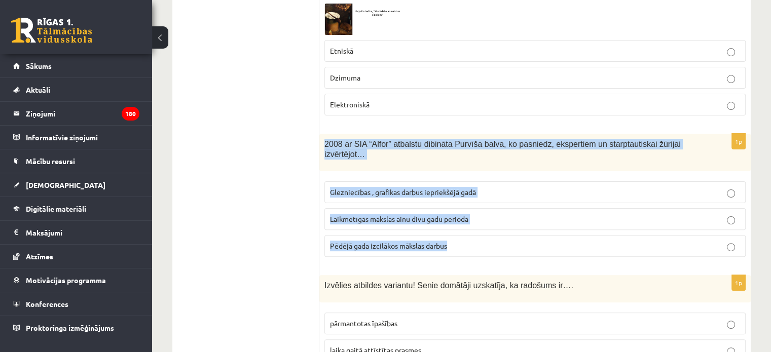
drag, startPoint x: 321, startPoint y: 90, endPoint x: 480, endPoint y: 181, distance: 183.6
click at [480, 181] on div "1p 2008 ar SIA “Alfor” atbalstu dibināta Purvīša balva, ko pasniedz, ekspertiem…" at bounding box center [534, 200] width 431 height 132
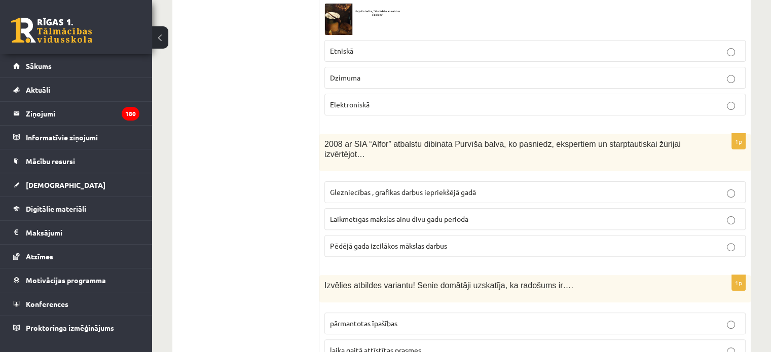
click at [381, 214] on span "Laikmetīgās mākslas ainu divu gadu periodā" at bounding box center [399, 218] width 138 height 9
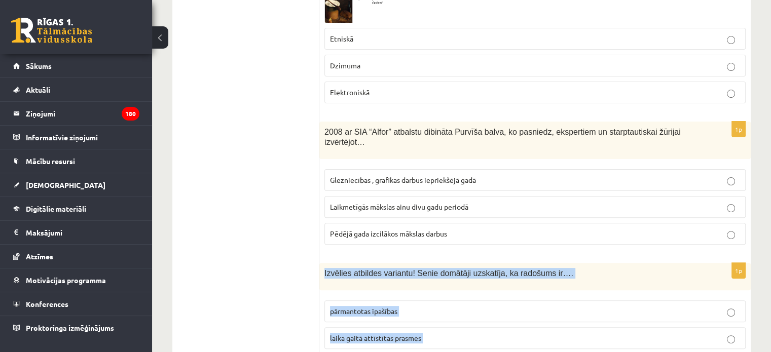
drag, startPoint x: 319, startPoint y: 207, endPoint x: 445, endPoint y: 293, distance: 153.2
click at [445, 293] on div "1p Izvēlies atbildes variantu! Senie domātāji uzskatīja, ka radošums ir…. pārma…" at bounding box center [534, 323] width 431 height 121
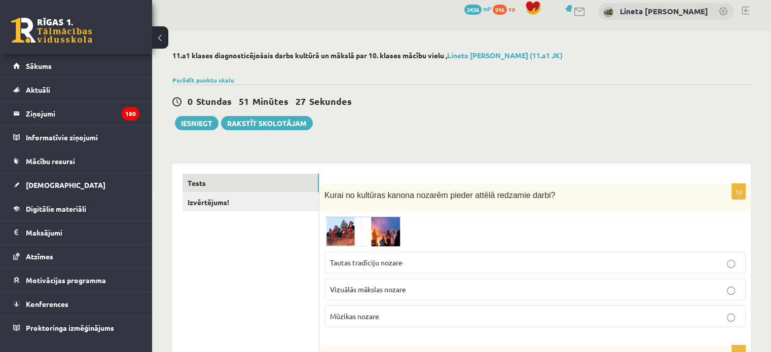
scroll to position [0, 0]
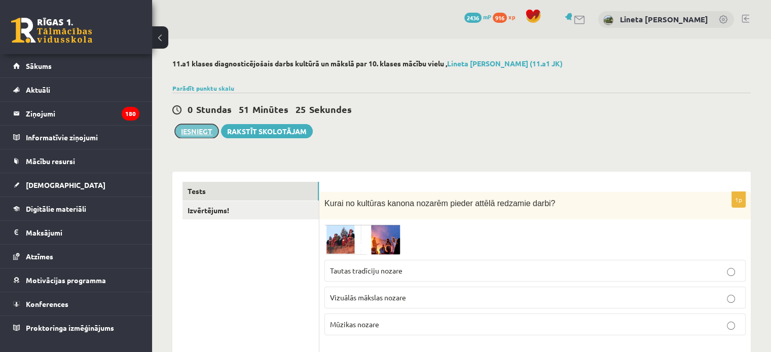
click at [207, 130] on button "Iesniegt" at bounding box center [197, 131] width 44 height 14
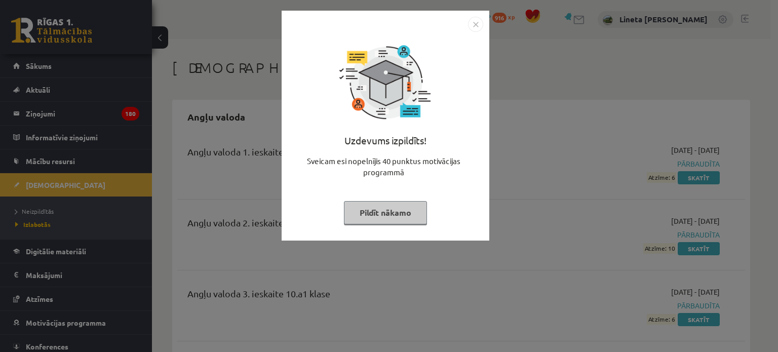
click at [376, 210] on button "Pildīt nākamo" at bounding box center [385, 212] width 83 height 23
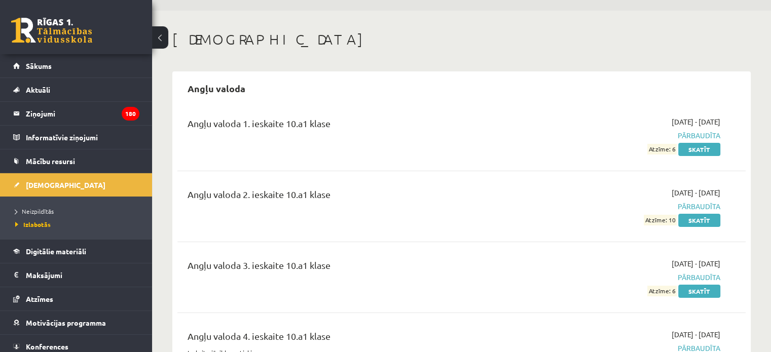
scroll to position [24, 0]
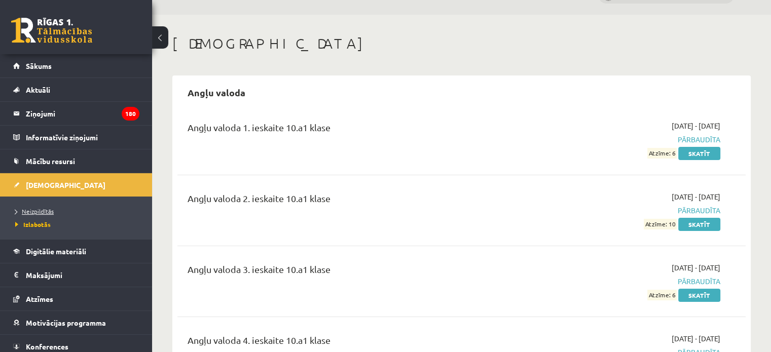
click at [37, 212] on span "Neizpildītās" at bounding box center [34, 211] width 39 height 8
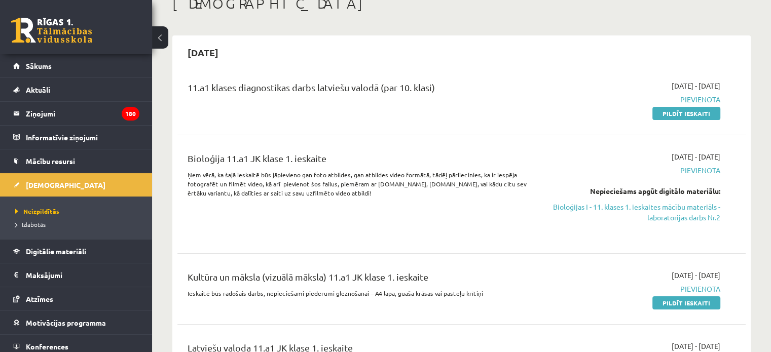
scroll to position [63, 0]
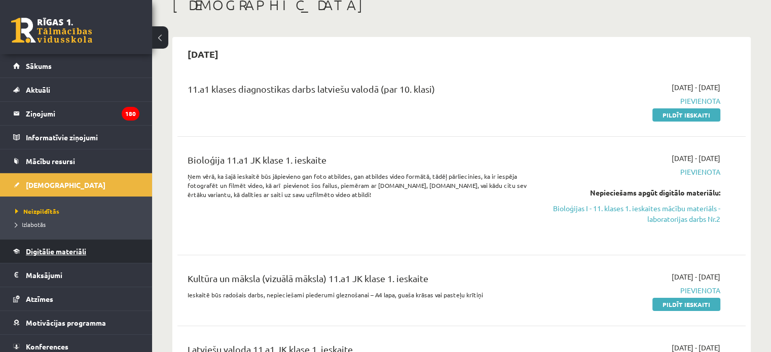
click at [81, 249] on span "Digitālie materiāli" at bounding box center [56, 251] width 60 height 9
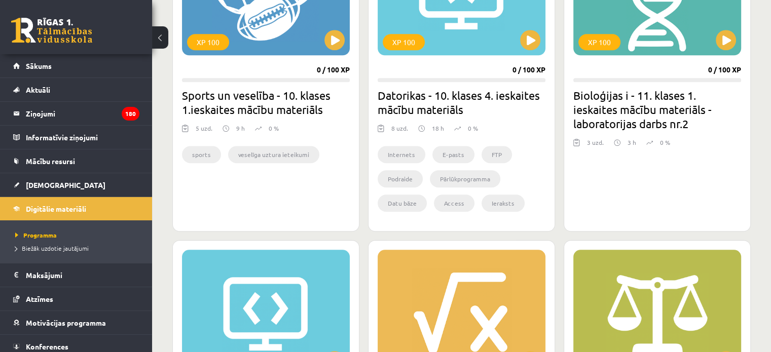
scroll to position [823, 0]
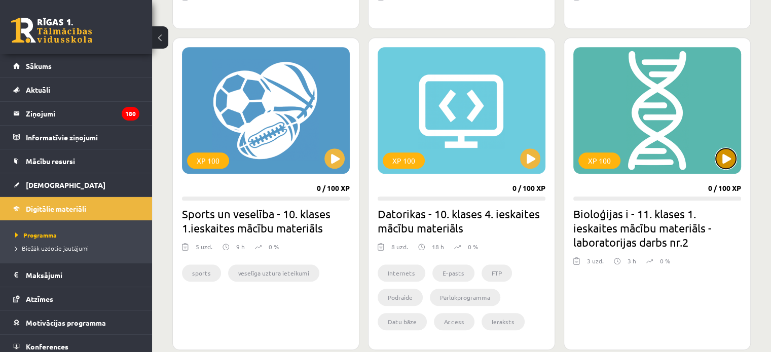
click at [726, 162] on button at bounding box center [725, 158] width 20 height 20
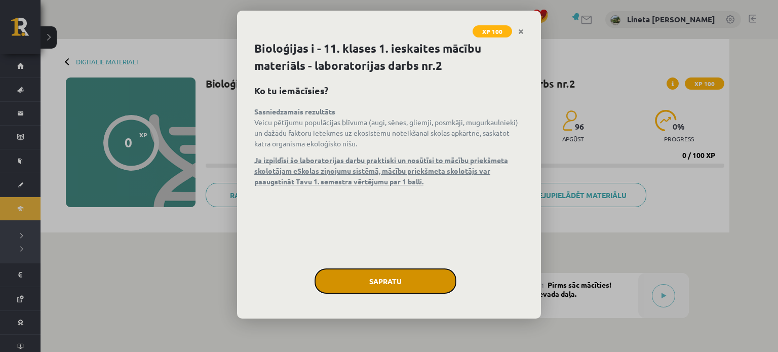
click at [409, 287] on button "Sapratu" at bounding box center [386, 281] width 142 height 25
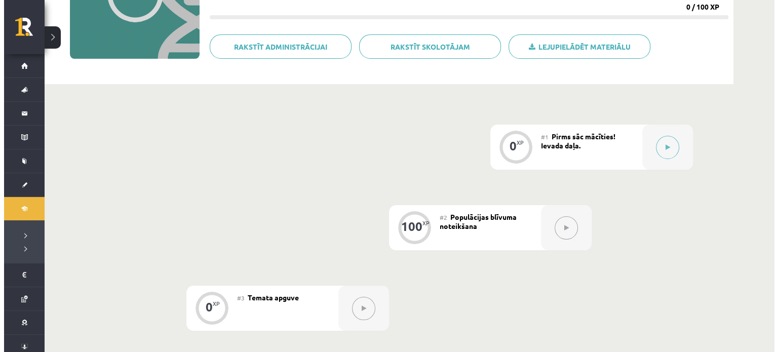
scroll to position [145, 0]
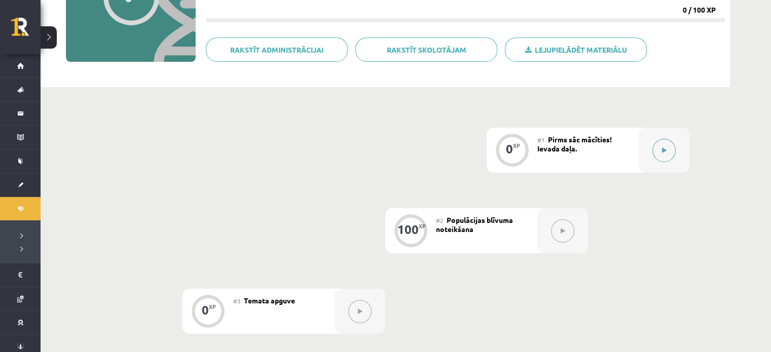
click at [659, 142] on button at bounding box center [663, 150] width 23 height 23
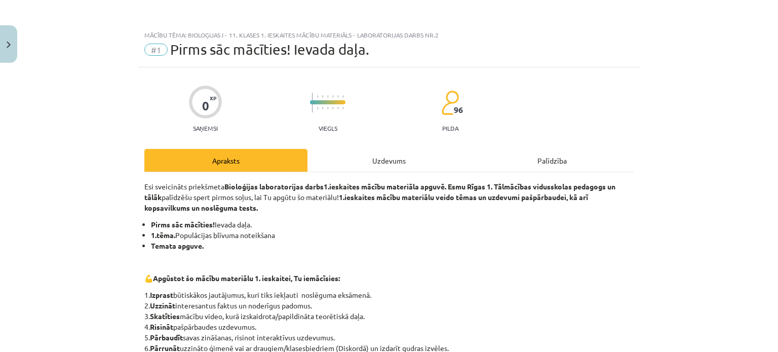
scroll to position [234, 0]
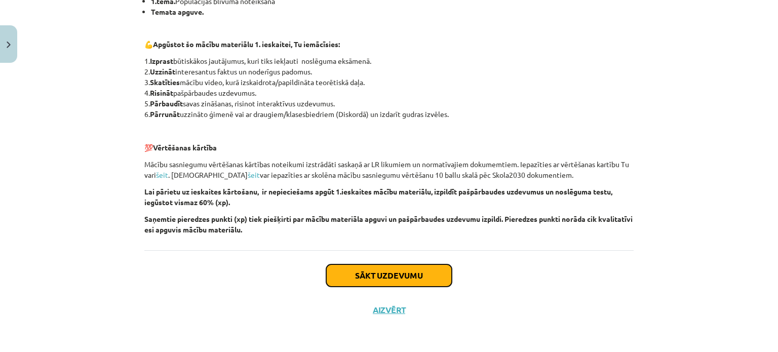
click at [378, 274] on button "Sākt uzdevumu" at bounding box center [389, 275] width 126 height 22
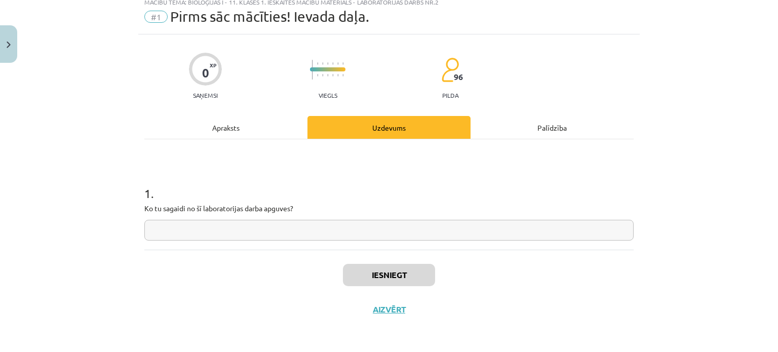
scroll to position [25, 0]
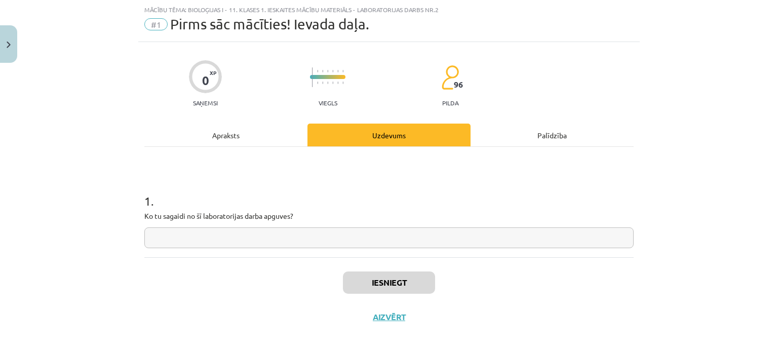
click at [211, 238] on input "text" at bounding box center [388, 237] width 489 height 21
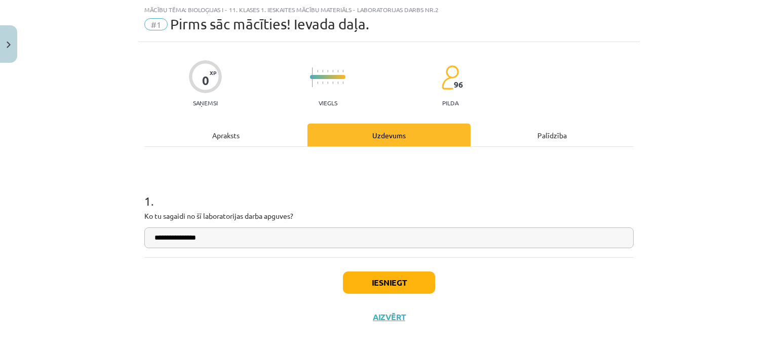
type input "**********"
click at [403, 273] on button "Iesniegt" at bounding box center [389, 283] width 92 height 22
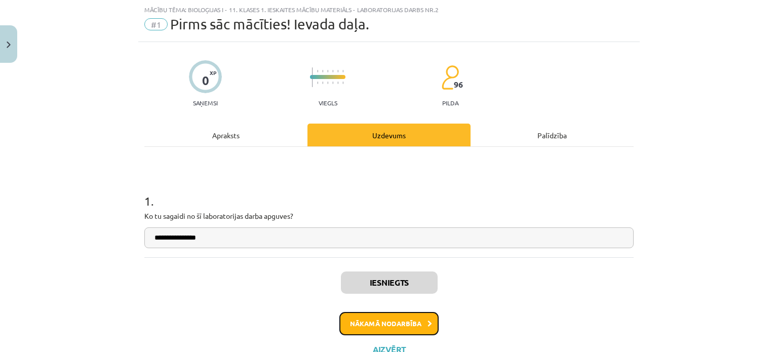
click at [384, 321] on button "Nākamā nodarbība" at bounding box center [388, 323] width 99 height 23
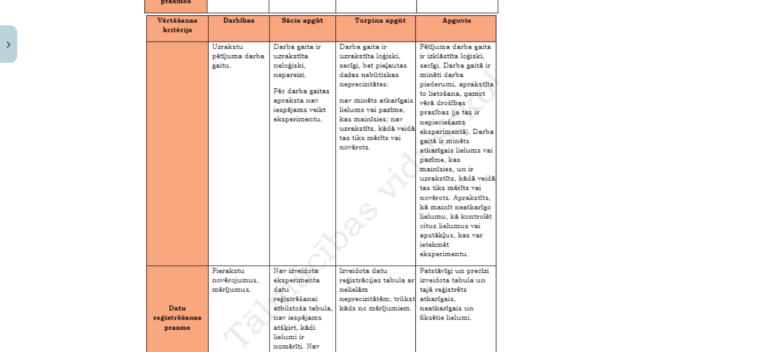
scroll to position [1697, 0]
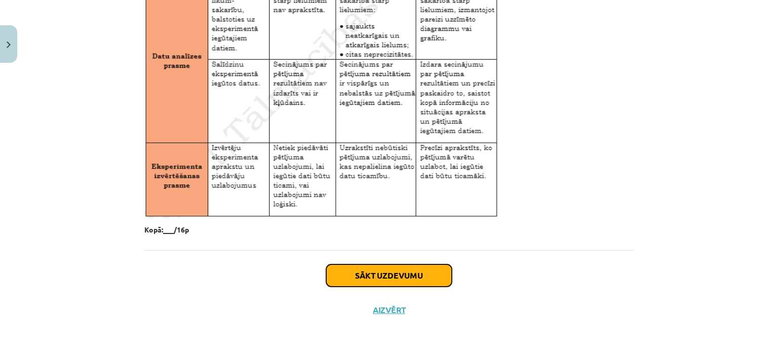
click at [373, 273] on button "Sākt uzdevumu" at bounding box center [389, 275] width 126 height 22
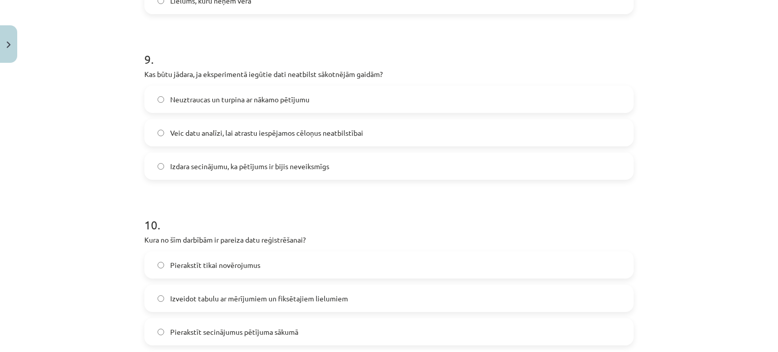
scroll to position [1603, 0]
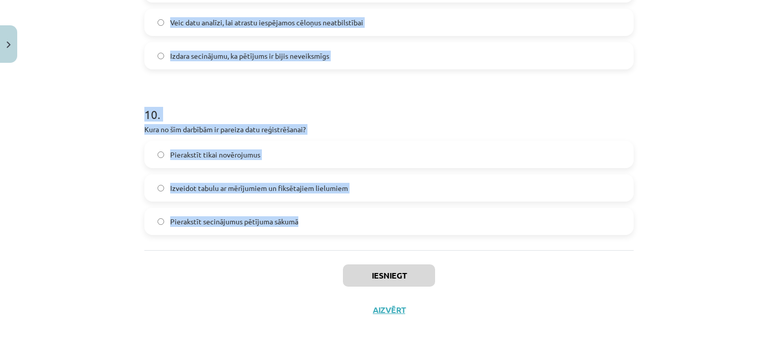
drag, startPoint x: 133, startPoint y: 209, endPoint x: 395, endPoint y: 228, distance: 262.6
click at [395, 228] on div "Mācību tēma: Bioloģijas i - 11. klases 1. ieskaites mācību materiāls - laborato…" at bounding box center [389, 176] width 778 height 352
copy form "Lo ips dolorsi ametcons adipiscin elitsedd? Eiusmodt incidid utlabore et dolore…"
click at [104, 103] on div "Mācību tēma: Bioloģijas i - 11. klases 1. ieskaites mācību materiāls - laborato…" at bounding box center [389, 176] width 778 height 352
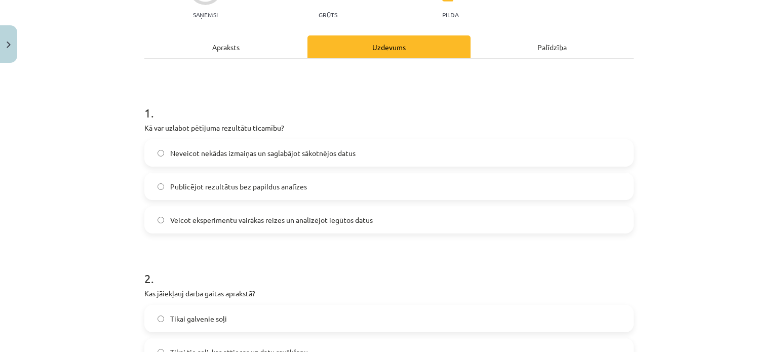
scroll to position [130, 0]
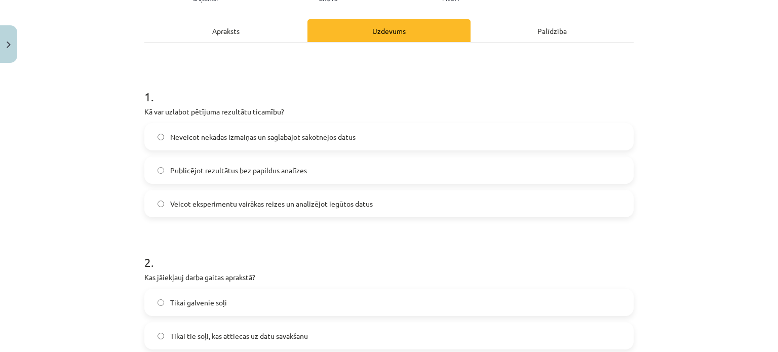
click at [190, 210] on label "Veicot eksperimentu vairākas reizes un analizējot iegūtos datus" at bounding box center [388, 203] width 487 height 25
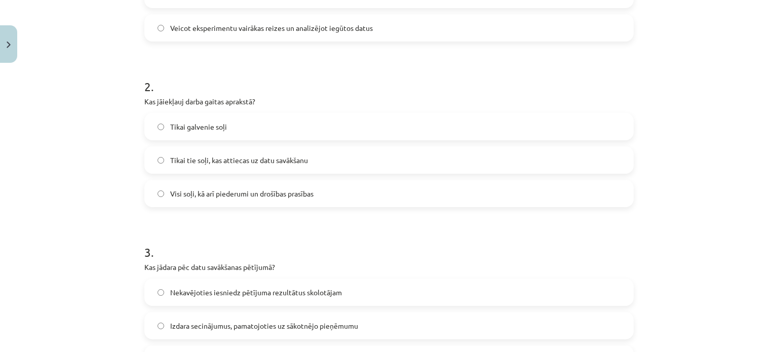
scroll to position [305, 0]
click at [217, 194] on span "Visi soļi, kā arī piederumi un drošības prasības" at bounding box center [241, 193] width 143 height 11
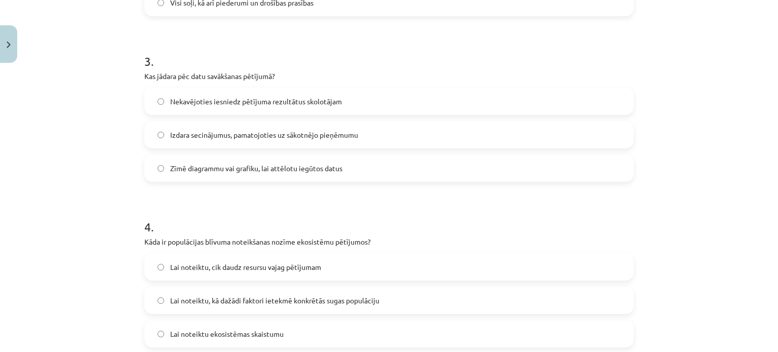
click at [188, 168] on span "Zīmē diagrammu vai grafiku, lai attēlotu iegūtos datus" at bounding box center [256, 168] width 172 height 11
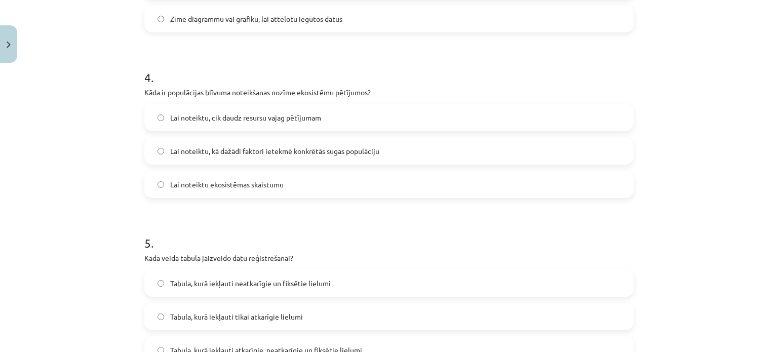
scroll to position [646, 0]
click at [201, 148] on span "Lai noteiktu, kā dažādi faktori ietekmē konkrētās sugas populāciju" at bounding box center [274, 150] width 209 height 11
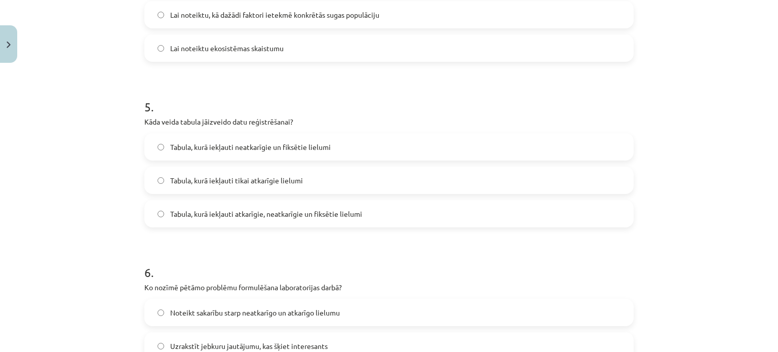
scroll to position [809, 0]
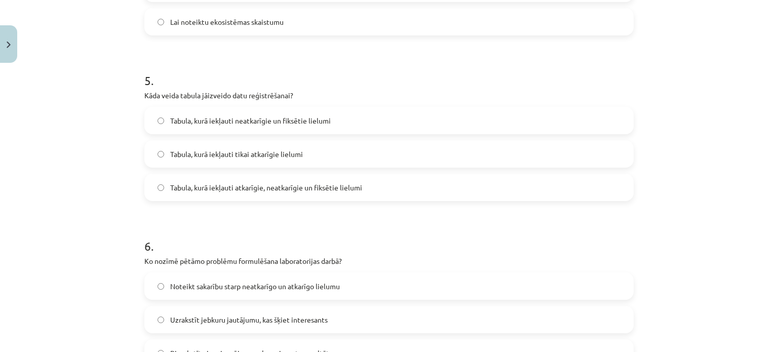
click at [209, 187] on span "Tabula, kurā iekļauti atkarīgie, neatkarīgie un fiksētie lielumi" at bounding box center [266, 187] width 192 height 11
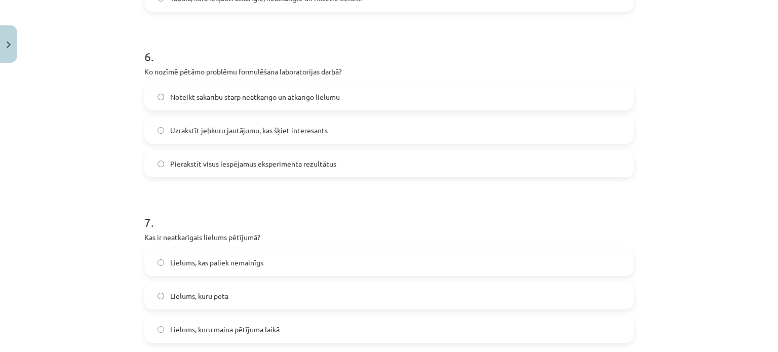
scroll to position [999, 0]
click at [183, 94] on span "Noteikt sakarību starp neatkarīgo un atkarīgo lielumu" at bounding box center [255, 96] width 170 height 11
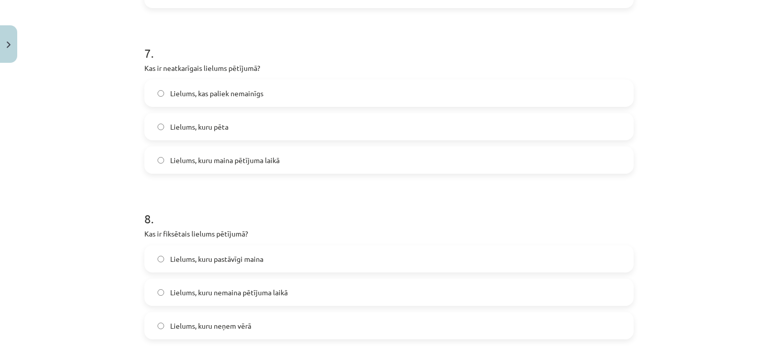
scroll to position [1181, 0]
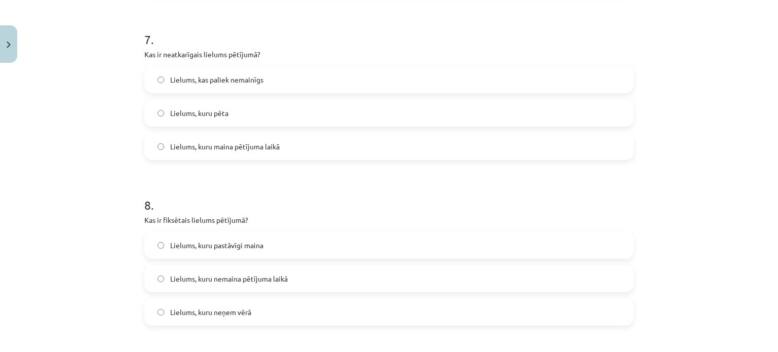
click at [215, 149] on span "Lielums, kuru maina pētījuma laikā" at bounding box center [224, 146] width 109 height 11
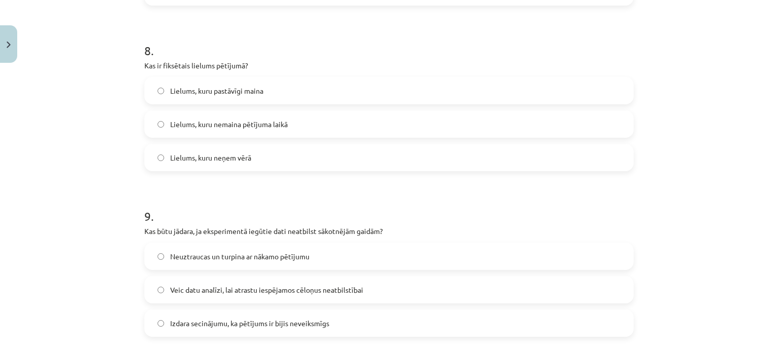
scroll to position [1355, 0]
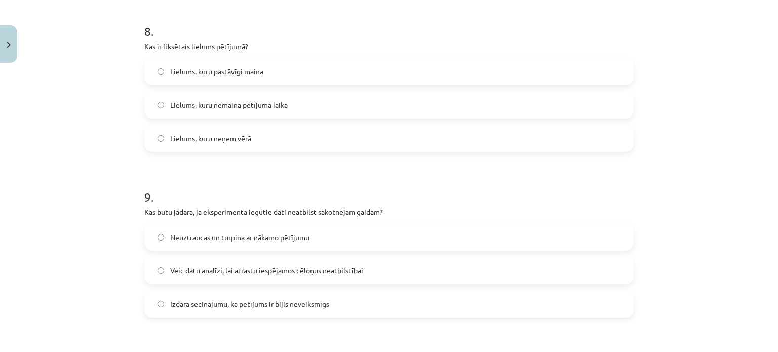
click at [214, 105] on span "Lielums, kuru nemaina pētījuma laikā" at bounding box center [229, 105] width 118 height 11
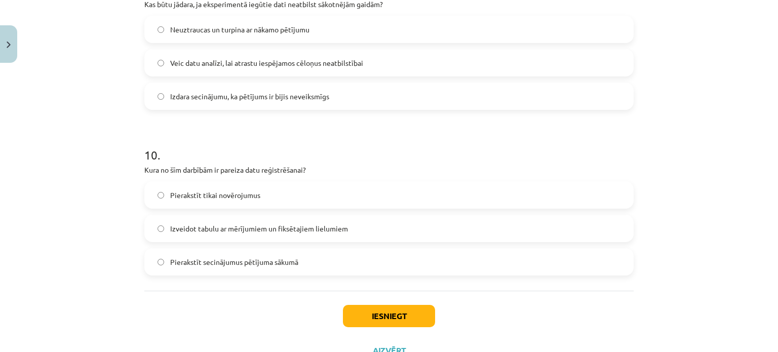
scroll to position [1482, 0]
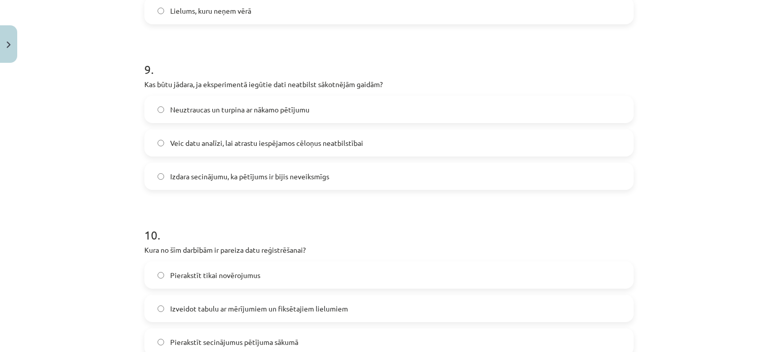
click at [185, 142] on span "Veic datu analīzi, lai atrastu iespējamos cēloņus neatbilstībai" at bounding box center [266, 143] width 193 height 11
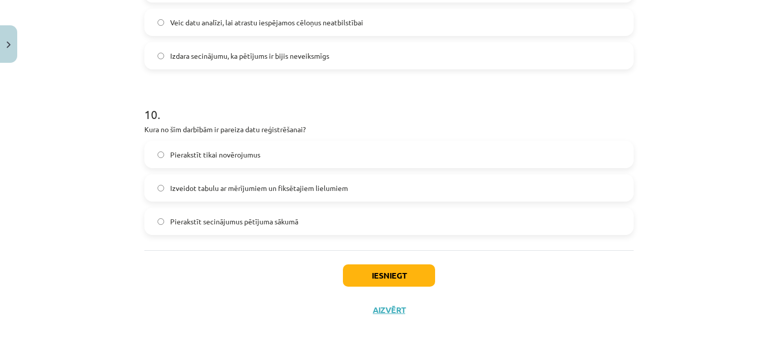
click at [218, 186] on span "Izveidot tabulu ar mērījumiem un fiksētajiem lielumiem" at bounding box center [259, 188] width 178 height 11
click at [378, 274] on button "Iesniegt" at bounding box center [389, 275] width 92 height 22
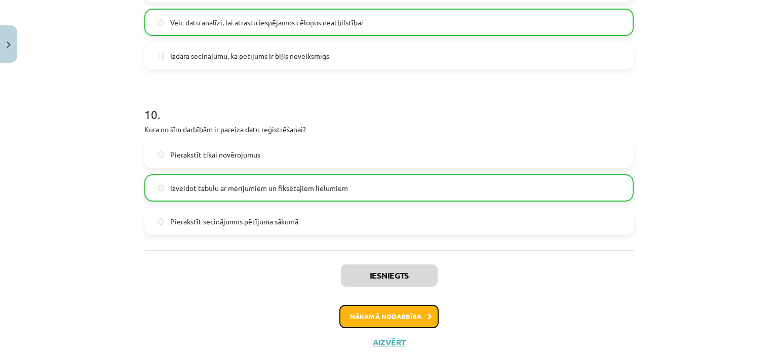
click at [361, 320] on button "Nākamā nodarbība" at bounding box center [388, 316] width 99 height 23
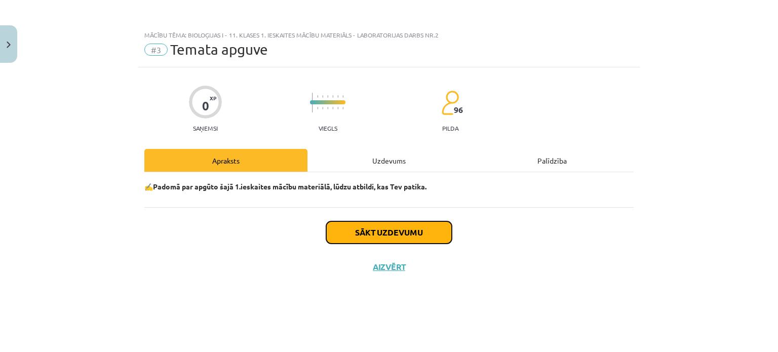
click at [357, 235] on button "Sākt uzdevumu" at bounding box center [389, 232] width 126 height 22
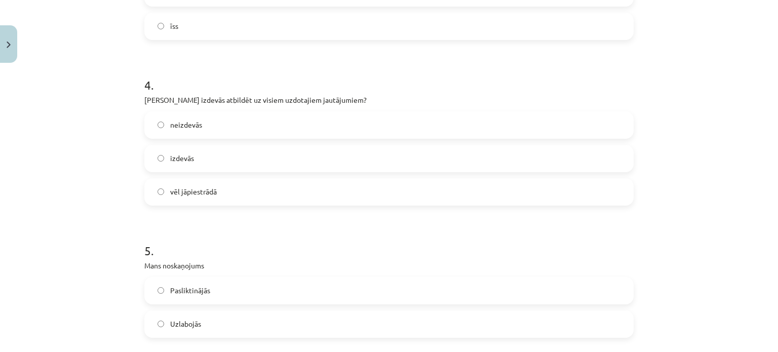
scroll to position [912, 0]
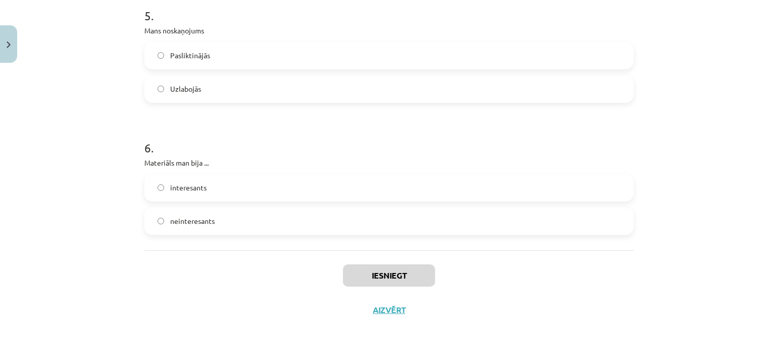
click at [232, 190] on label "interesants" at bounding box center [388, 187] width 487 height 25
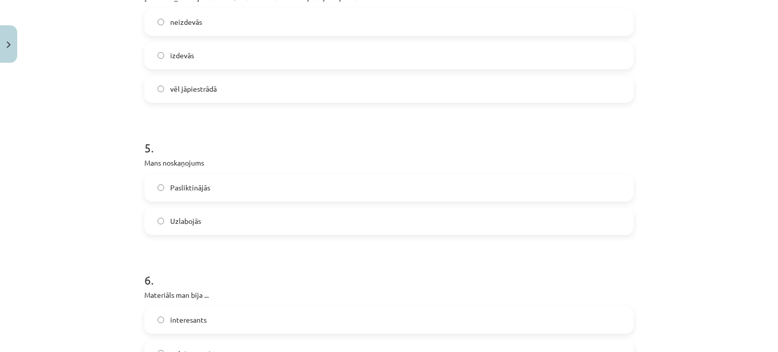
scroll to position [778, 0]
click at [232, 190] on label "Pasliktinājās" at bounding box center [388, 189] width 487 height 25
click at [232, 212] on label "Uzlabojās" at bounding box center [388, 223] width 487 height 25
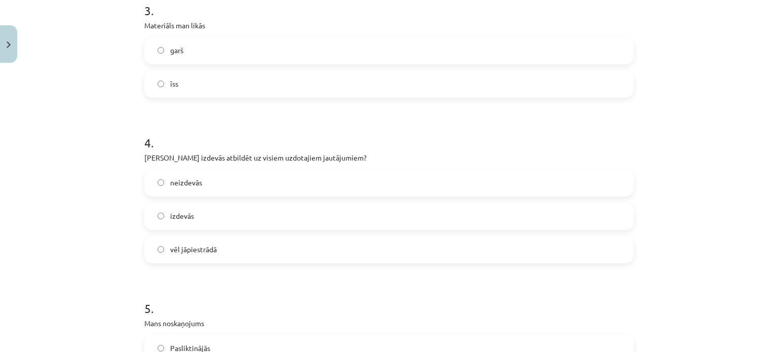
scroll to position [618, 0]
click at [232, 212] on label "izdevās" at bounding box center [388, 217] width 487 height 25
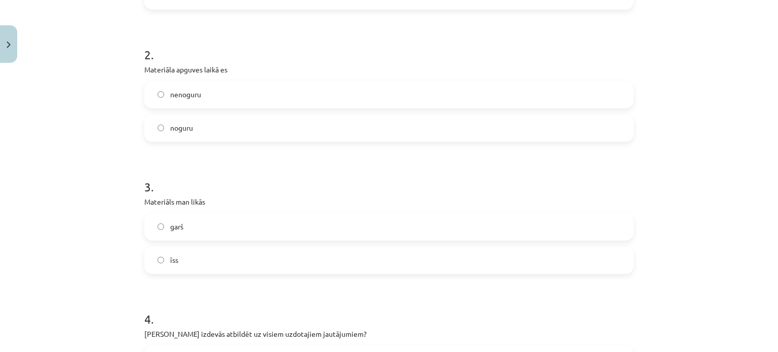
click at [221, 221] on label "garš" at bounding box center [388, 226] width 487 height 25
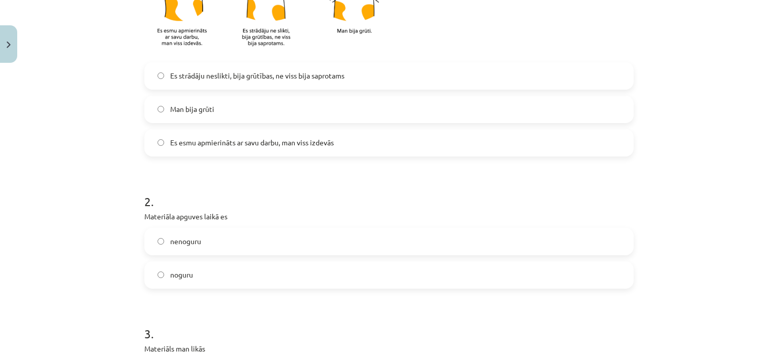
scroll to position [297, 0]
click at [214, 241] on label "nenoguru" at bounding box center [388, 240] width 487 height 25
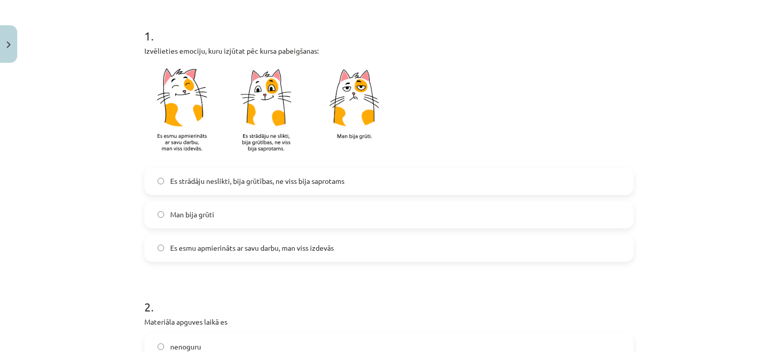
scroll to position [190, 0]
click at [215, 181] on span "Es strādāju neslikti, bija grūtības, ne viss bija saprotams" at bounding box center [257, 181] width 174 height 11
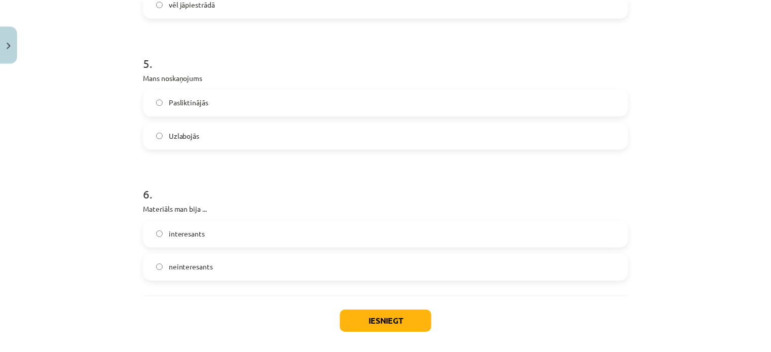
scroll to position [912, 0]
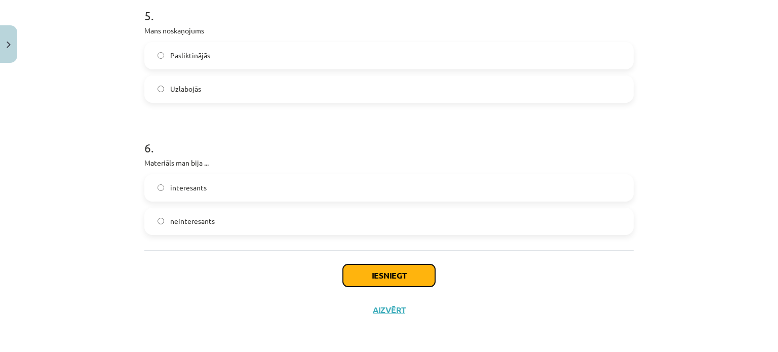
click at [357, 274] on button "Iesniegt" at bounding box center [389, 275] width 92 height 22
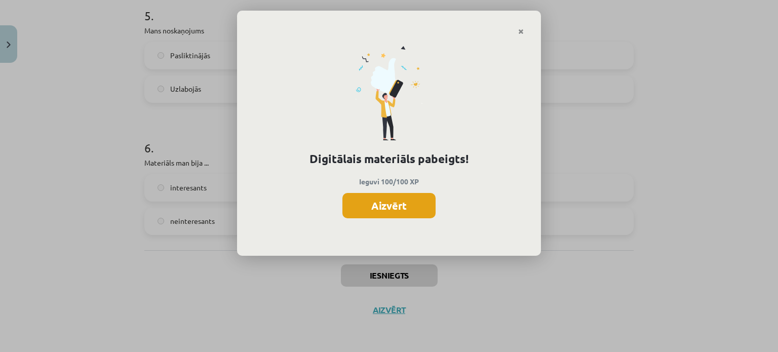
click at [376, 201] on button "Aizvērt" at bounding box center [388, 205] width 93 height 25
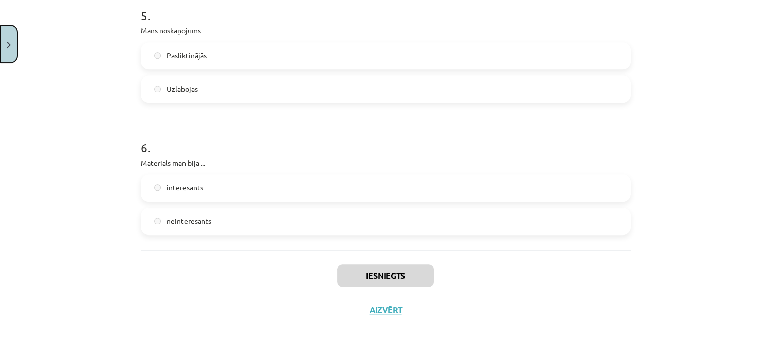
click at [0, 31] on button "Close" at bounding box center [8, 43] width 17 height 37
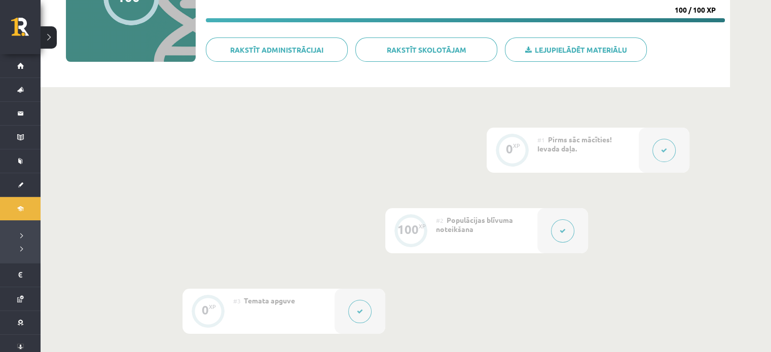
scroll to position [0, 0]
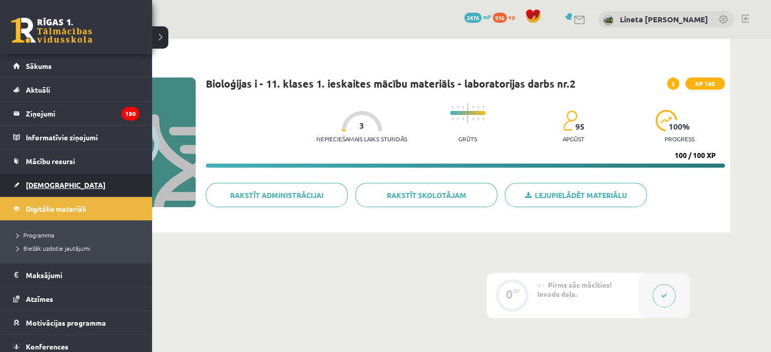
click at [37, 185] on span "[DEMOGRAPHIC_DATA]" at bounding box center [66, 184] width 80 height 9
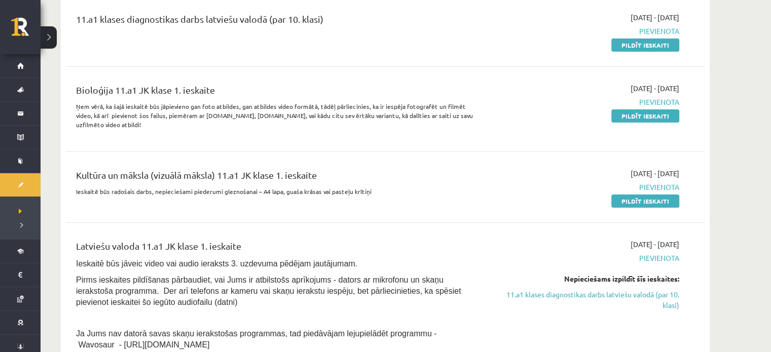
scroll to position [138, 0]
